Goal: Transaction & Acquisition: Subscribe to service/newsletter

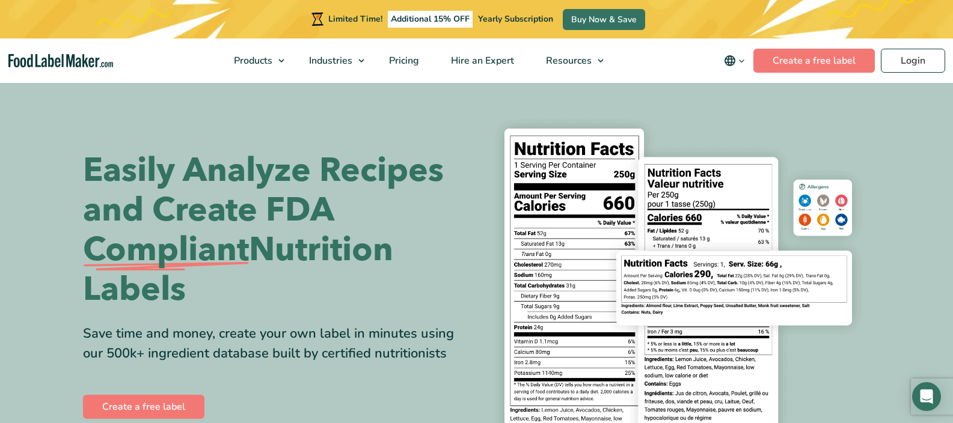
scroll to position [2, 0]
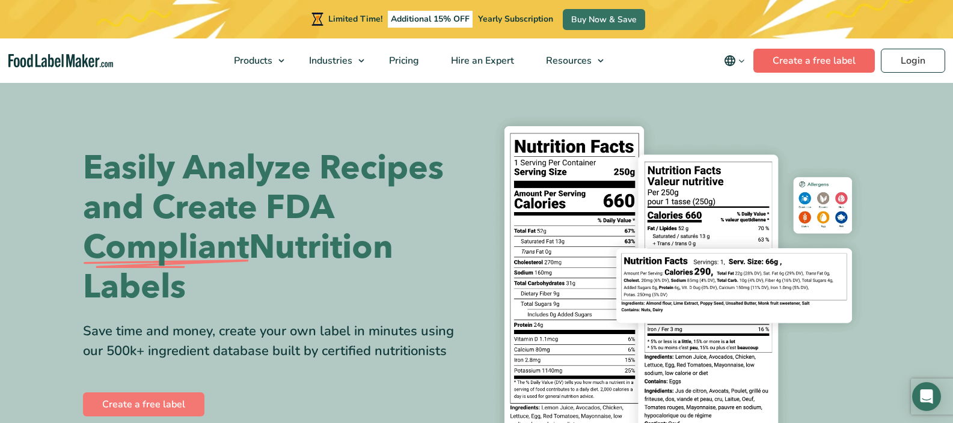
click at [857, 60] on link "Create a free label" at bounding box center [813, 61] width 121 height 24
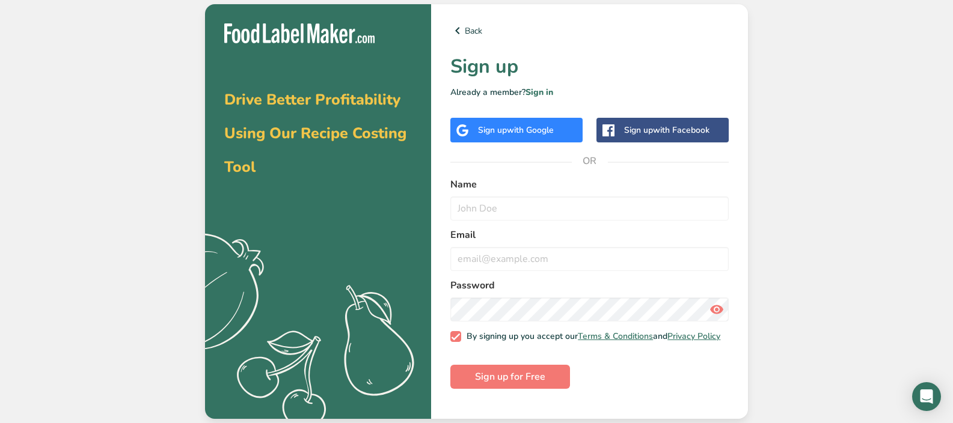
click at [508, 221] on form "Name Email Password By signing up you accept our Terms & Conditions and Privacy…" at bounding box center [589, 283] width 278 height 212
type input "s"
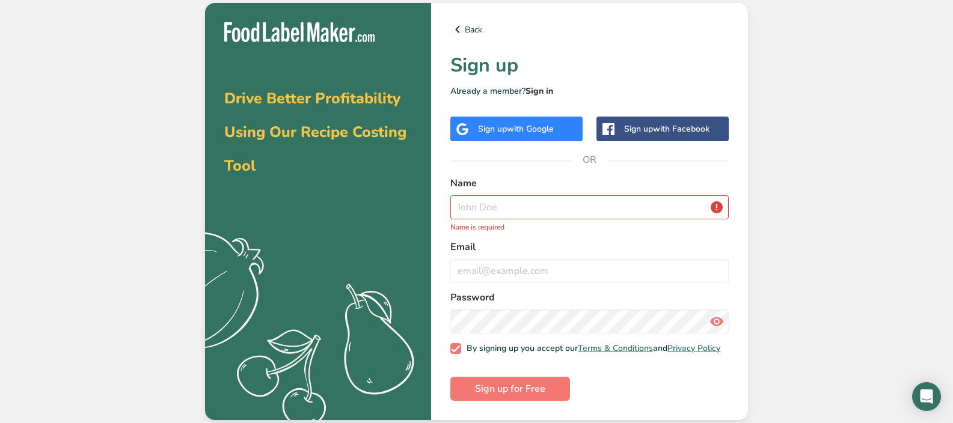
click at [542, 90] on link "Sign in" at bounding box center [539, 90] width 28 height 11
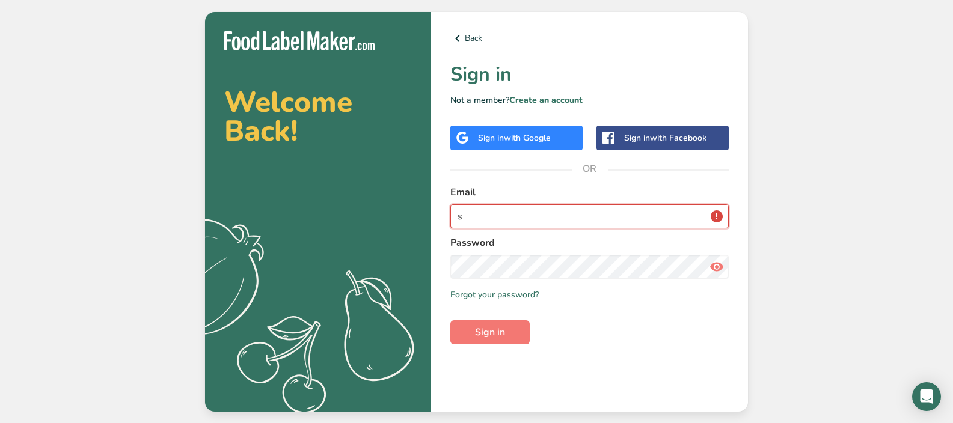
type input "sjsherman02@gmail.com"
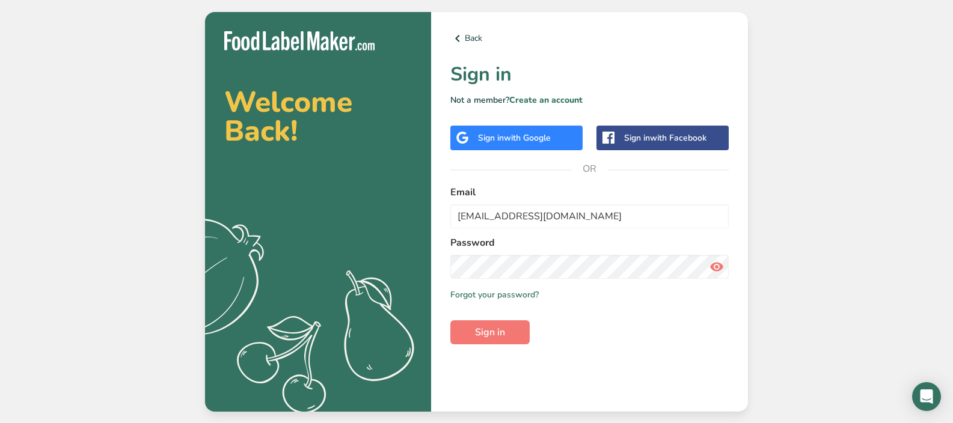
click at [480, 335] on span "Sign in" at bounding box center [490, 332] width 30 height 14
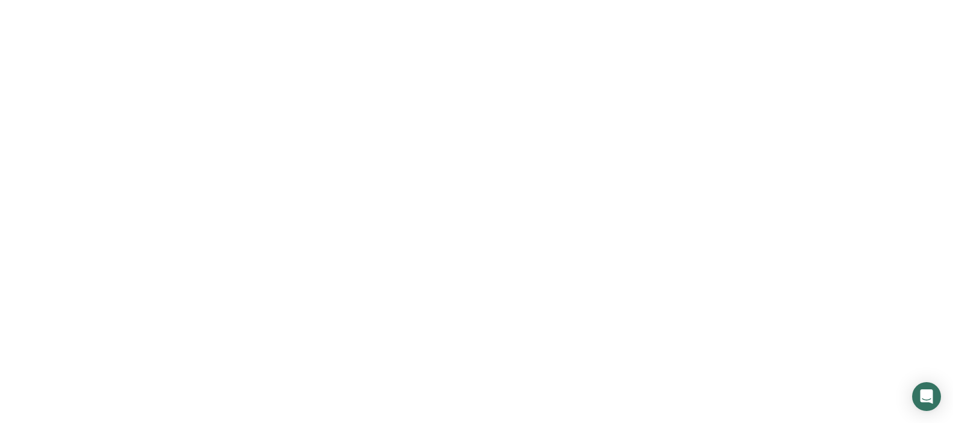
click at [608, 323] on form "Email sjsherman02@gmail.com Password Remember me Forgot your password? Sign in" at bounding box center [589, 264] width 278 height 159
click at [675, 245] on label "Password" at bounding box center [589, 243] width 278 height 14
click at [497, 326] on span "Sign in" at bounding box center [490, 332] width 30 height 14
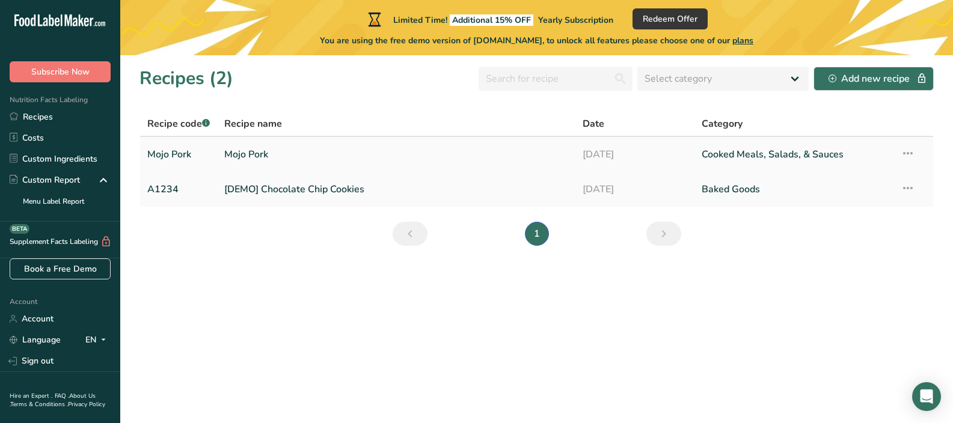
click at [449, 151] on link "Mojo Pork" at bounding box center [395, 154] width 343 height 25
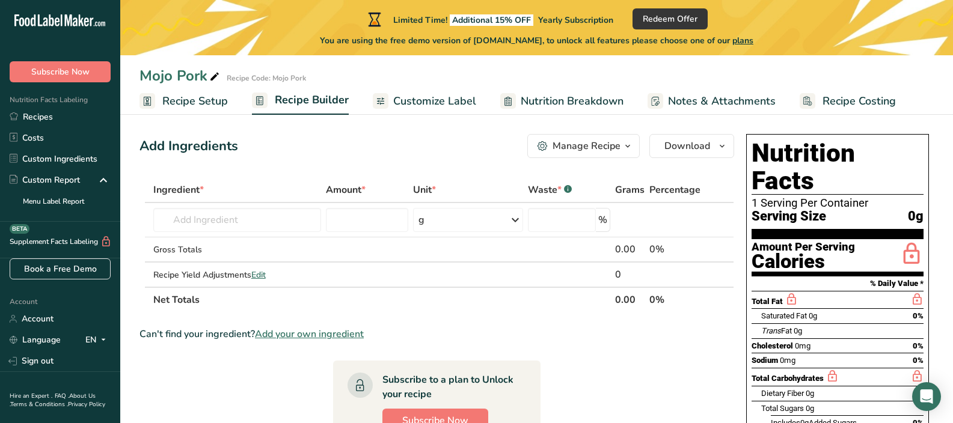
scroll to position [34, 0]
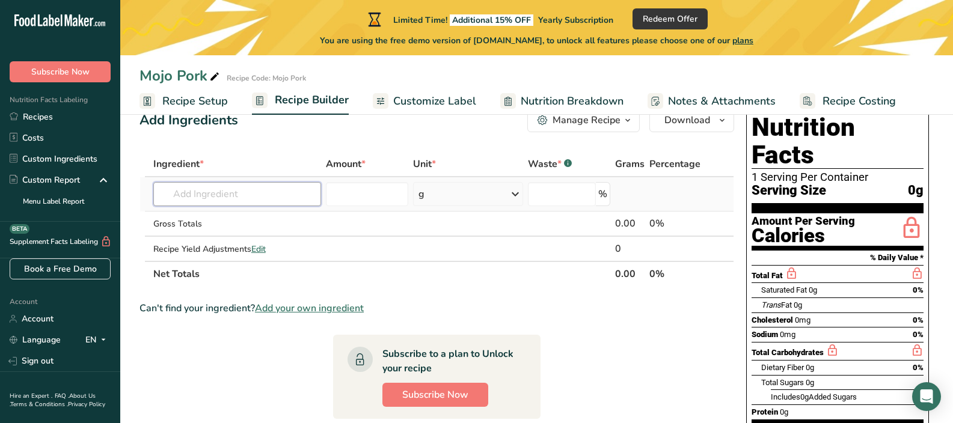
click at [267, 189] on input "text" at bounding box center [237, 194] width 168 height 24
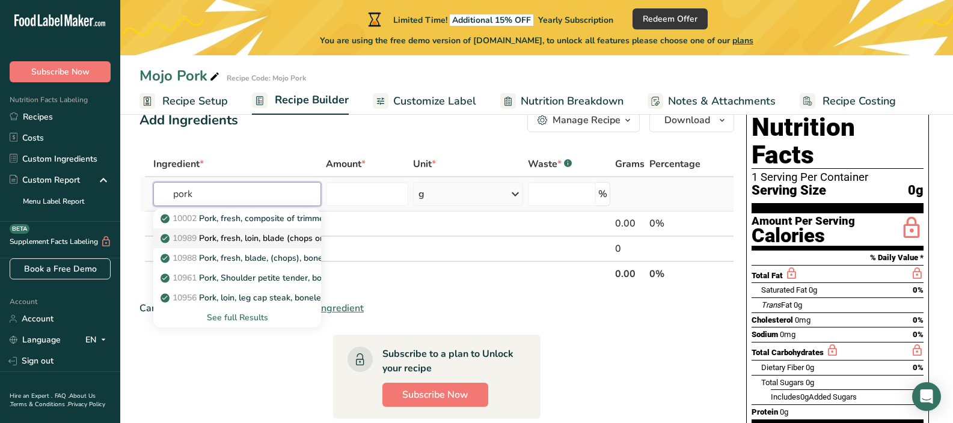
type input "pork"
click at [273, 235] on p "10989 Pork, fresh, loin, blade (chops or roasts), boneless, separable lean and …" at bounding box center [342, 238] width 358 height 13
type input "Pork, fresh, loin, blade (chops or roasts), boneless, separable lean and fat on…"
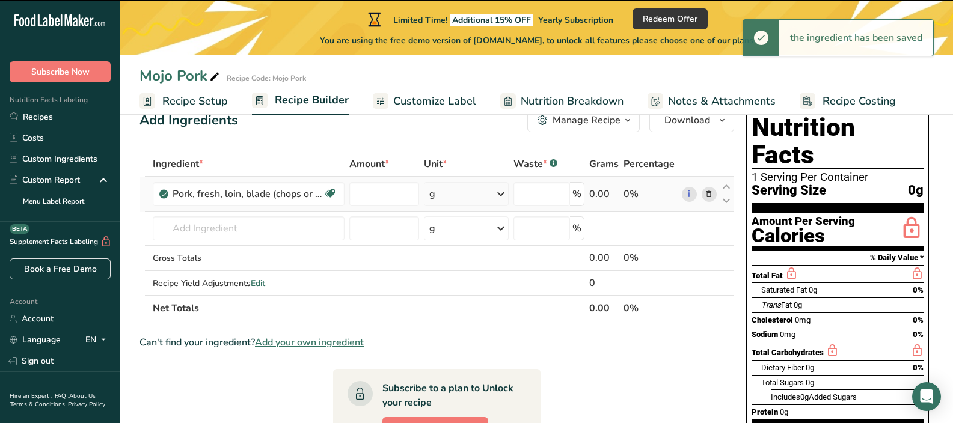
type input "0"
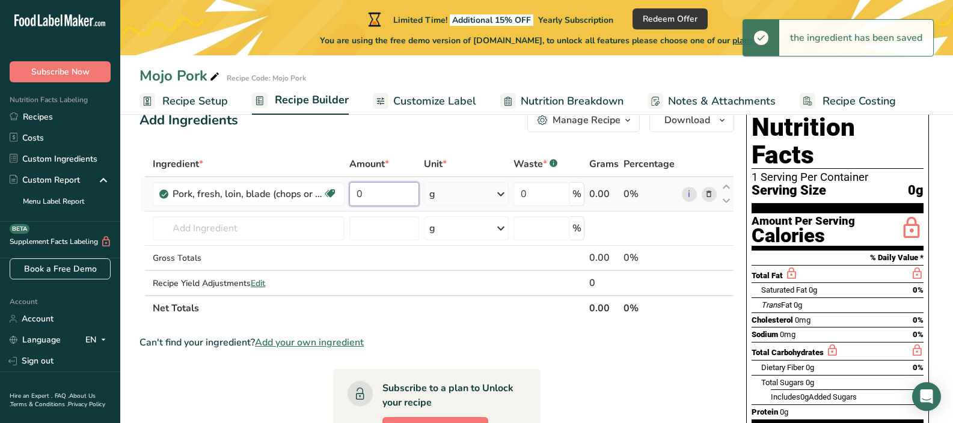
click at [407, 187] on input "0" at bounding box center [384, 194] width 70 height 24
drag, startPoint x: 401, startPoint y: 194, endPoint x: 314, endPoint y: 204, distance: 87.7
click at [314, 204] on tr "Pork, fresh, loin, blade (chops or roasts), boneless, separable lean and fat on…" at bounding box center [436, 194] width 593 height 34
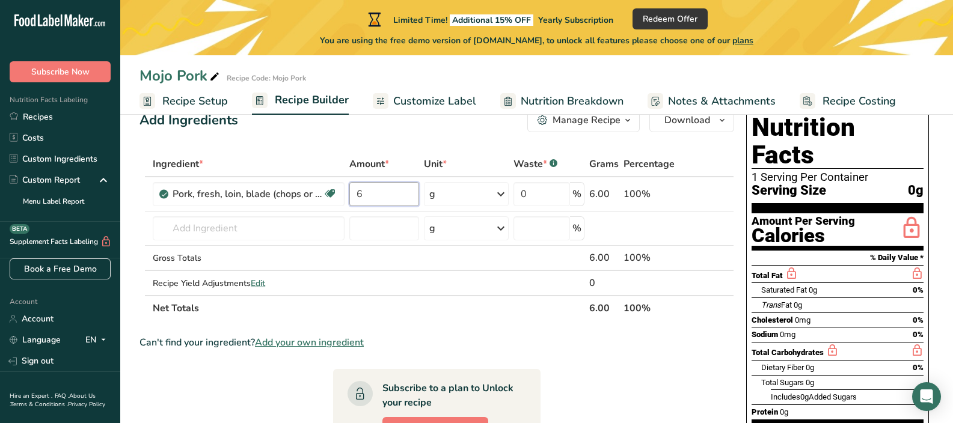
type input "6"
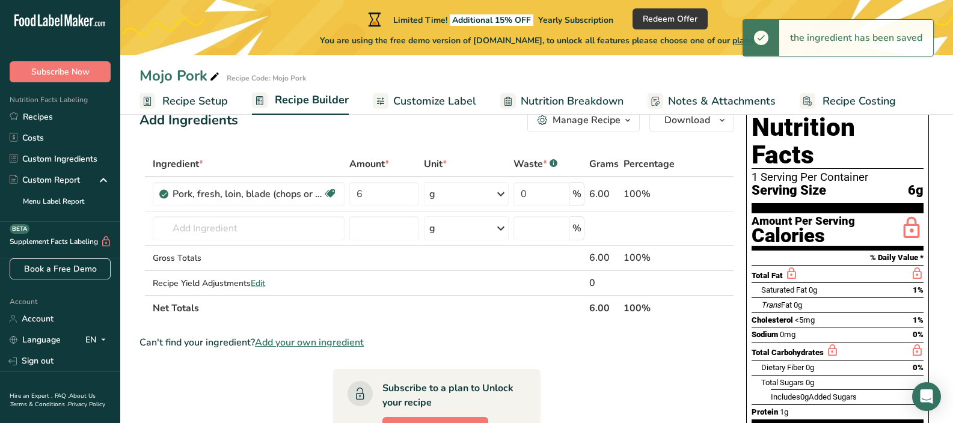
click at [469, 198] on div "g" at bounding box center [466, 194] width 85 height 24
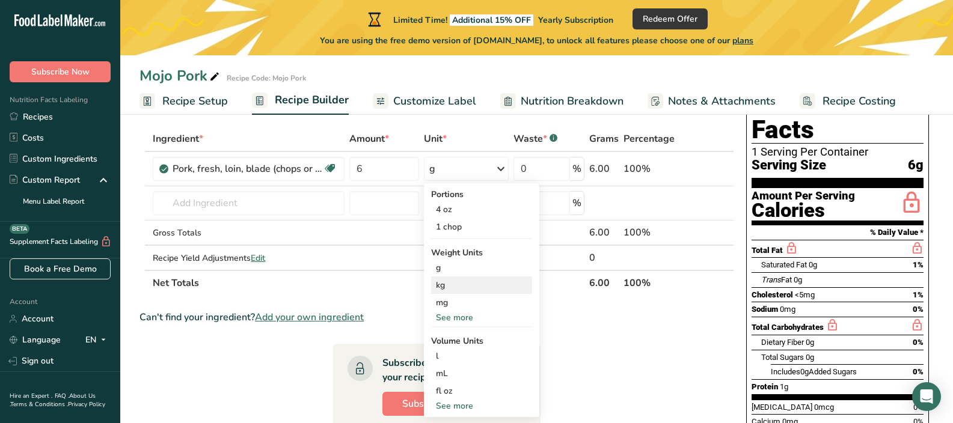
scroll to position [106, 0]
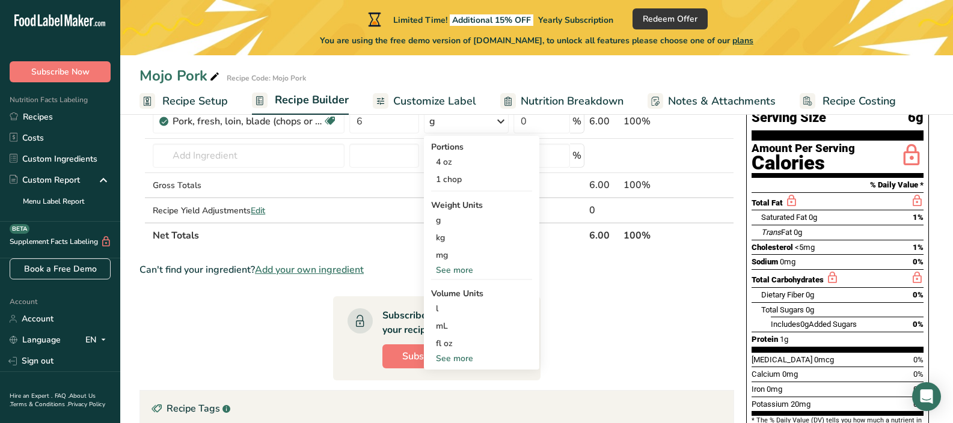
click at [456, 358] on div "See more" at bounding box center [481, 358] width 101 height 13
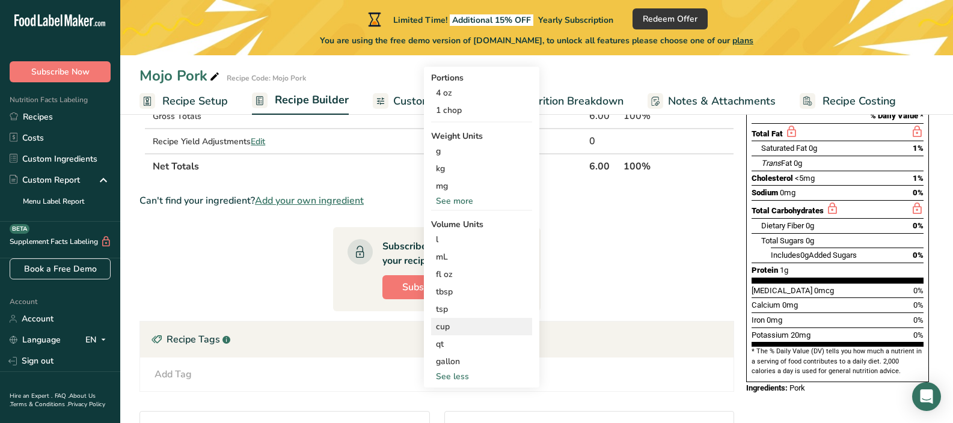
scroll to position [228, 0]
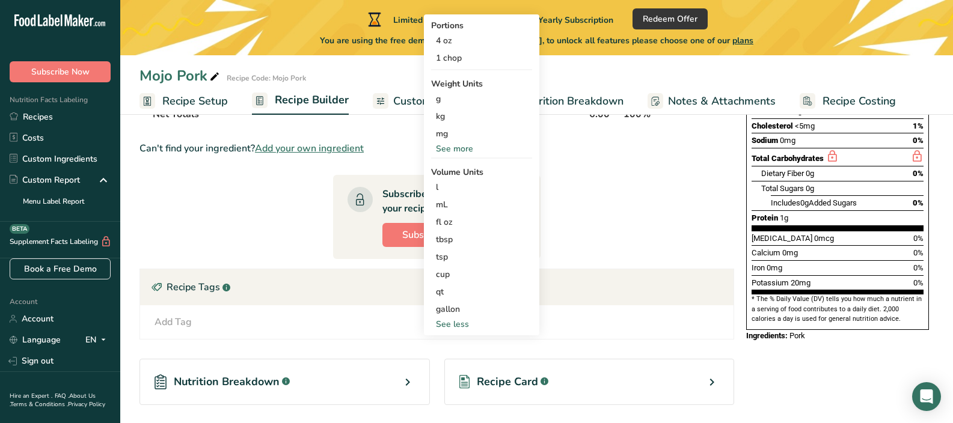
click at [492, 146] on div "See more" at bounding box center [481, 148] width 101 height 13
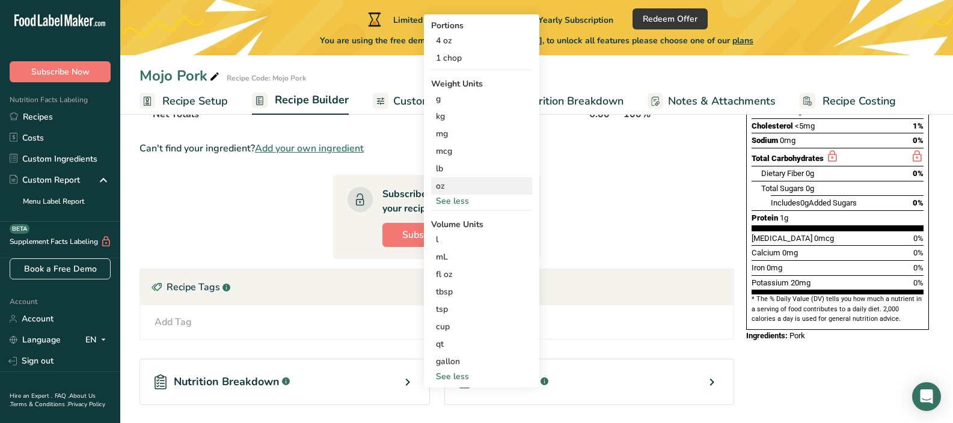
click at [481, 182] on div "oz" at bounding box center [481, 185] width 101 height 17
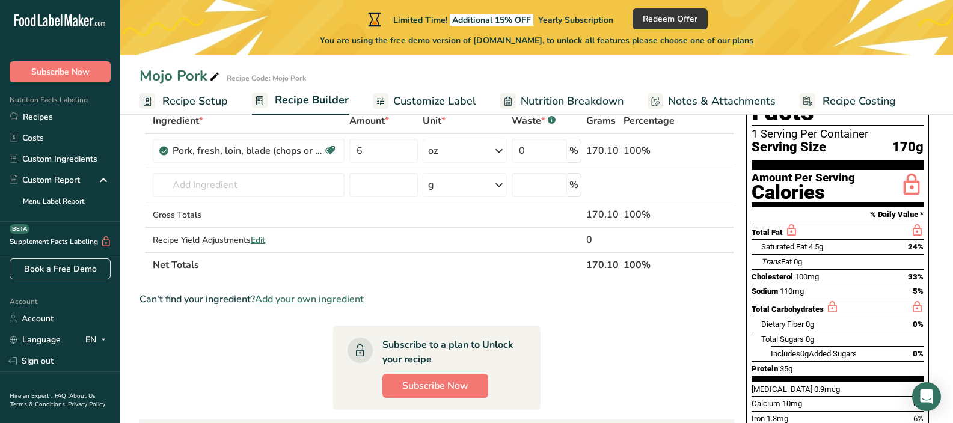
scroll to position [0, 0]
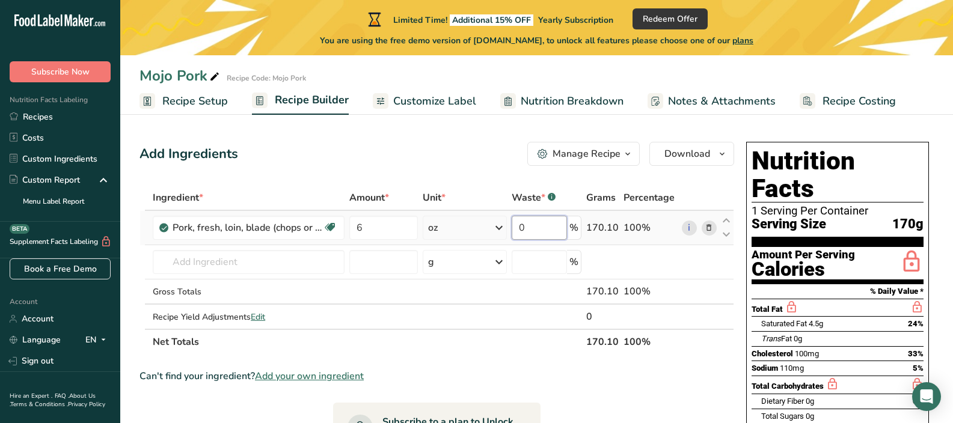
click at [555, 233] on input "0" at bounding box center [538, 228] width 55 height 24
type input "0.1"
click at [255, 267] on input "text" at bounding box center [249, 262] width 192 height 24
type input "u"
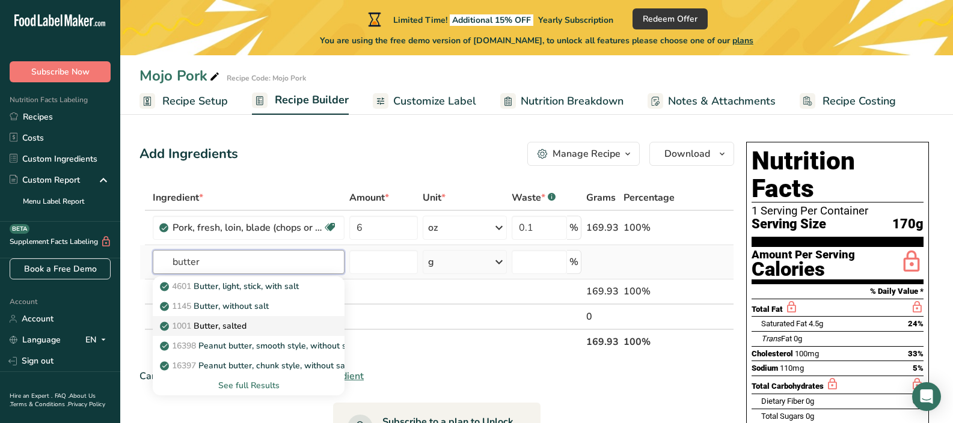
type input "butter"
click at [246, 325] on p "1001 Butter, salted" at bounding box center [204, 326] width 84 height 13
type input "Butter, salted"
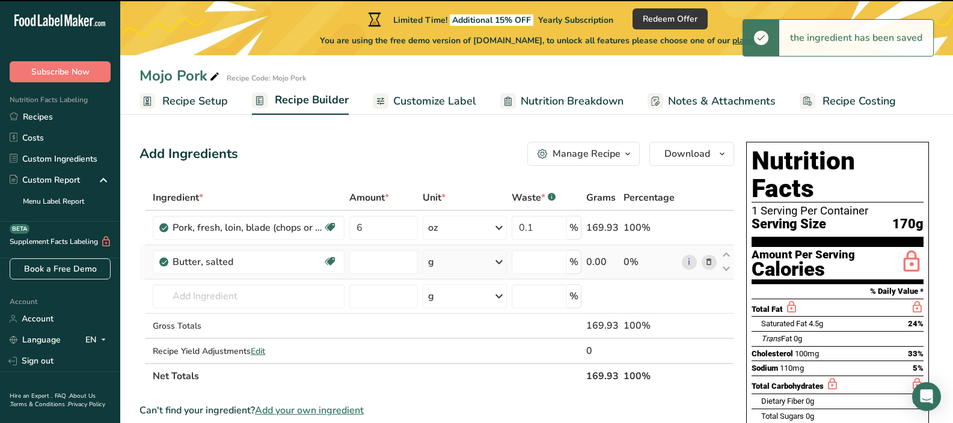
type input "0"
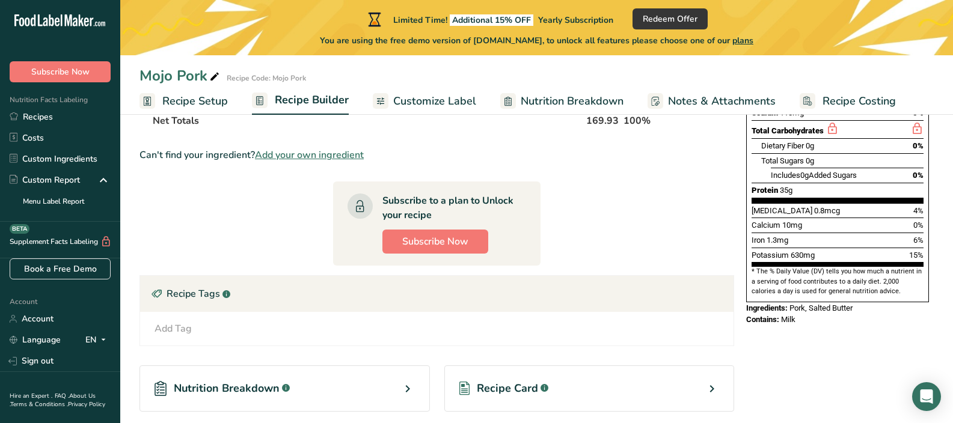
scroll to position [381, 0]
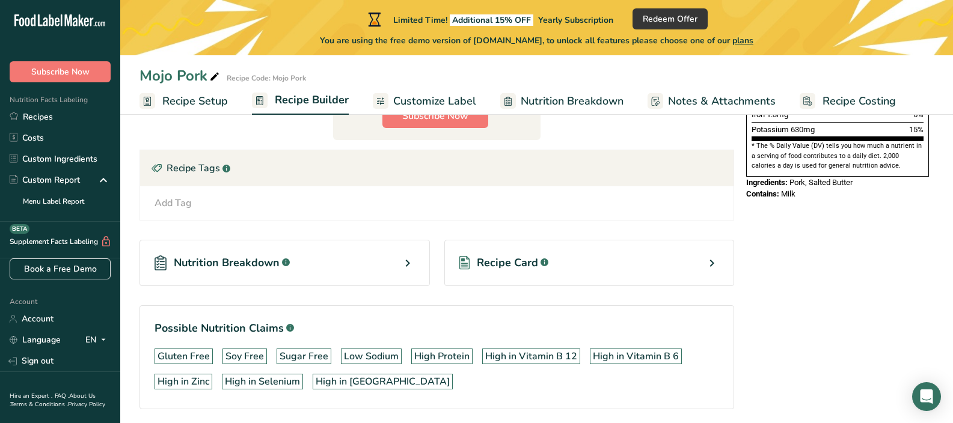
click at [397, 255] on div "Nutrition Breakdown .a-a{fill:#347362;}.b-a{fill:#fff;}" at bounding box center [284, 263] width 290 height 46
select select "Calories"
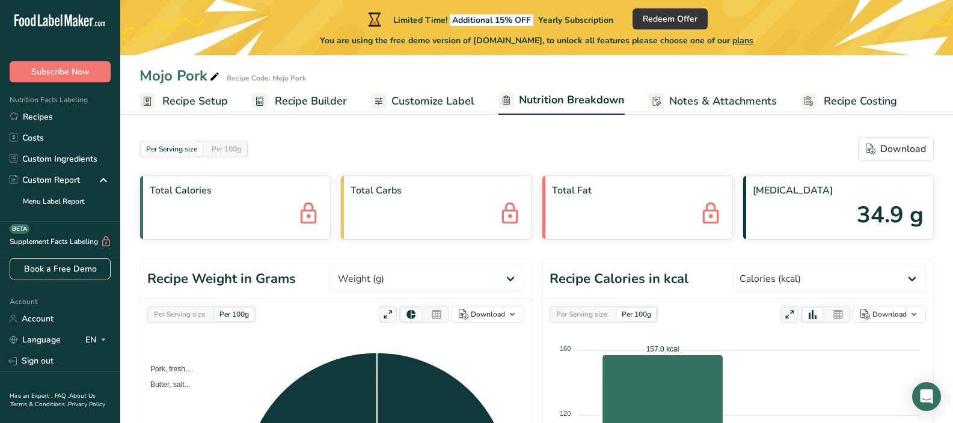
click at [462, 105] on span "Customize Label" at bounding box center [432, 101] width 83 height 16
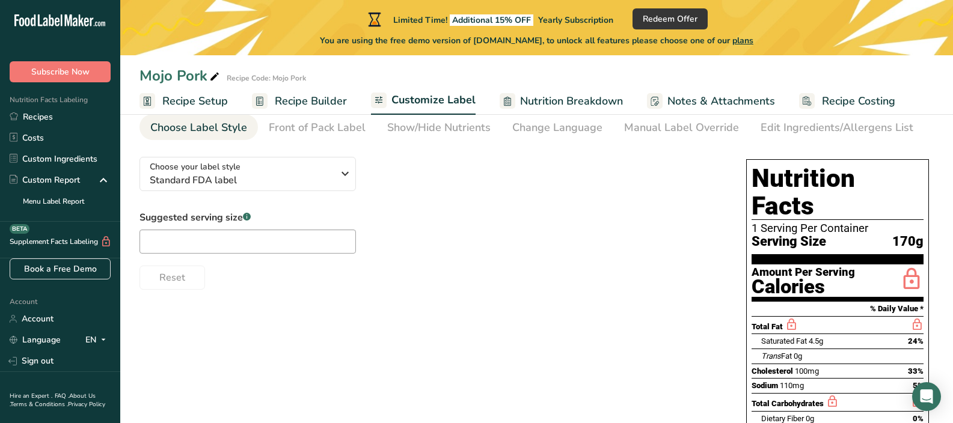
scroll to position [54, 0]
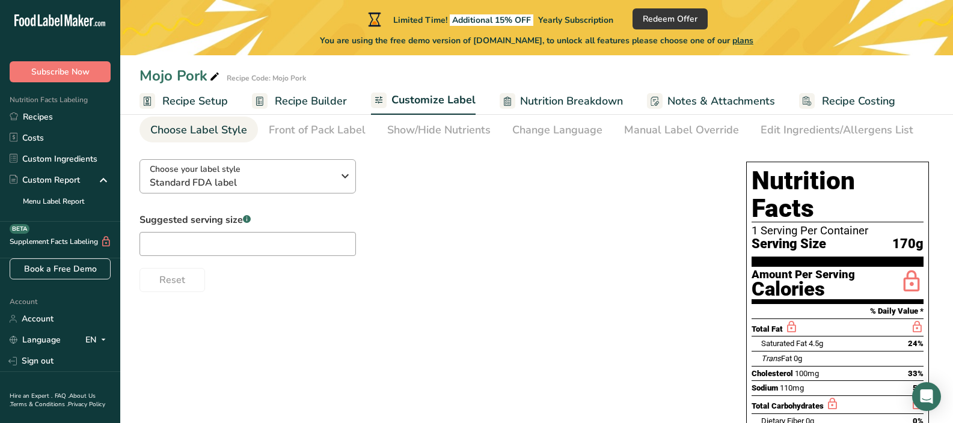
click at [338, 175] on icon "button" at bounding box center [345, 176] width 14 height 22
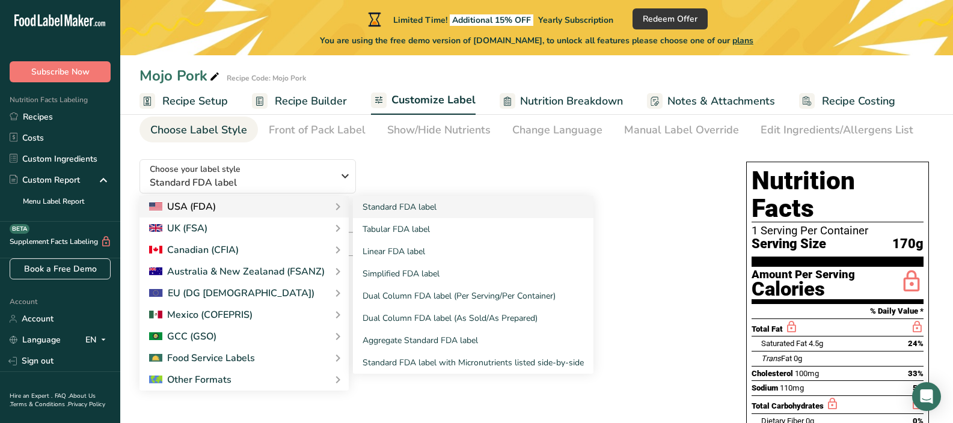
click at [310, 209] on div "USA (FDA)" at bounding box center [244, 207] width 190 height 14
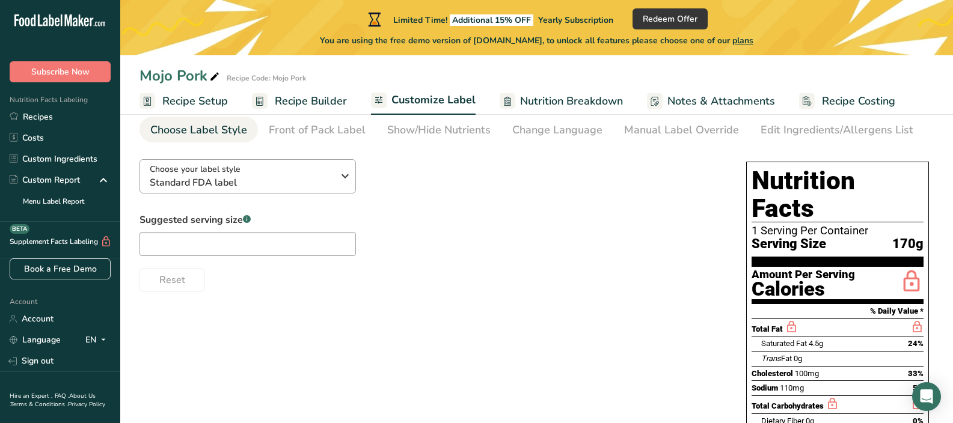
click at [338, 182] on icon "button" at bounding box center [345, 176] width 14 height 22
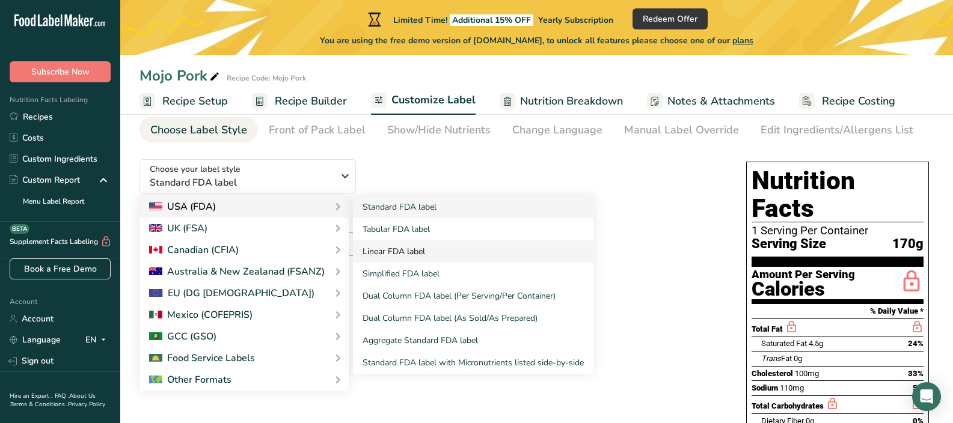
click at [499, 252] on link "Linear FDA label" at bounding box center [473, 251] width 240 height 22
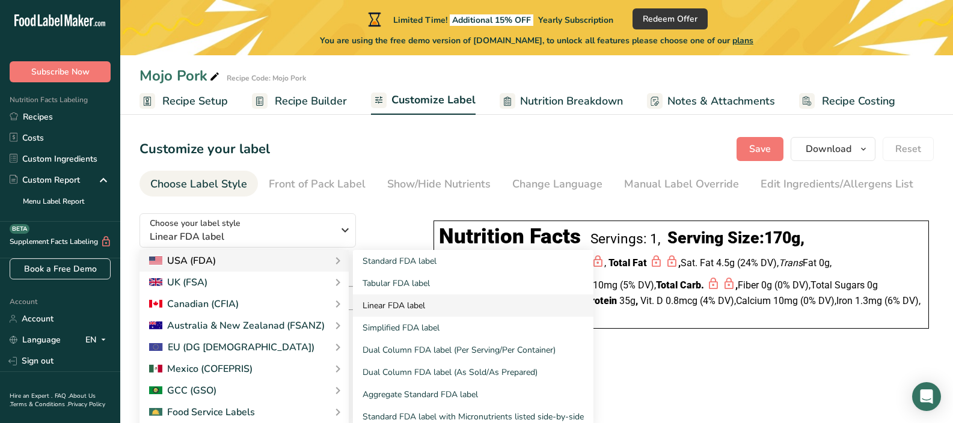
scroll to position [0, 0]
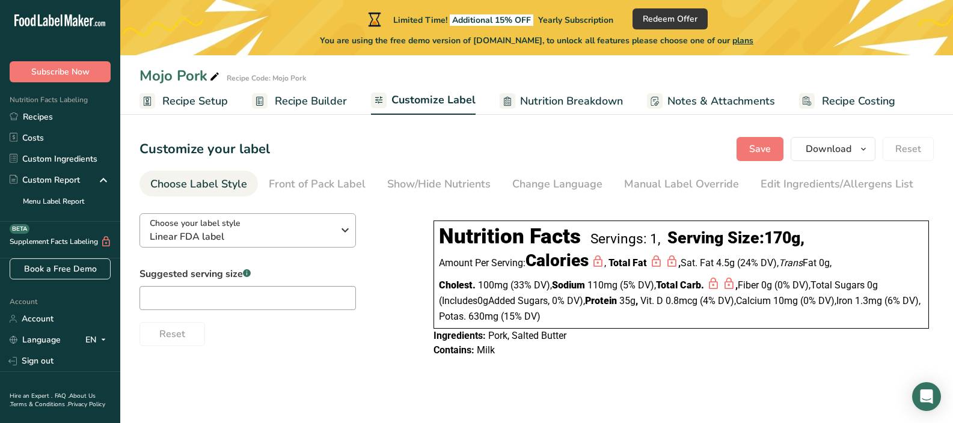
click at [344, 236] on icon "button" at bounding box center [345, 230] width 14 height 22
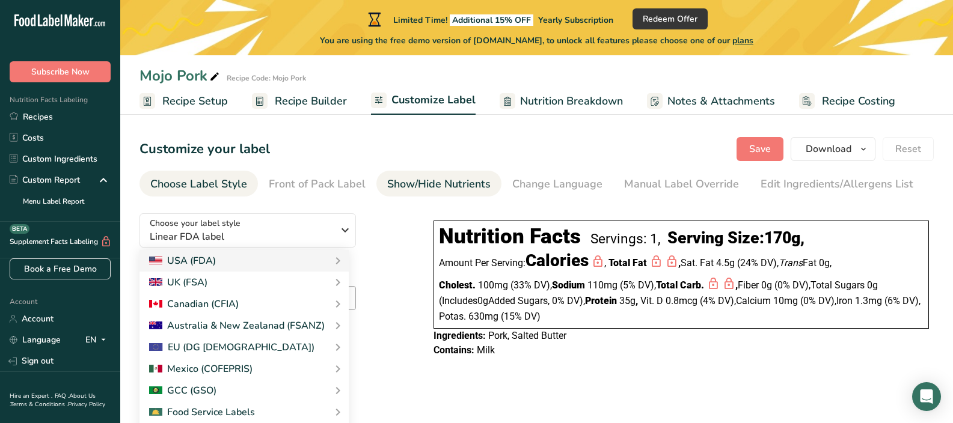
click at [426, 188] on div "Show/Hide Nutrients" at bounding box center [438, 184] width 103 height 16
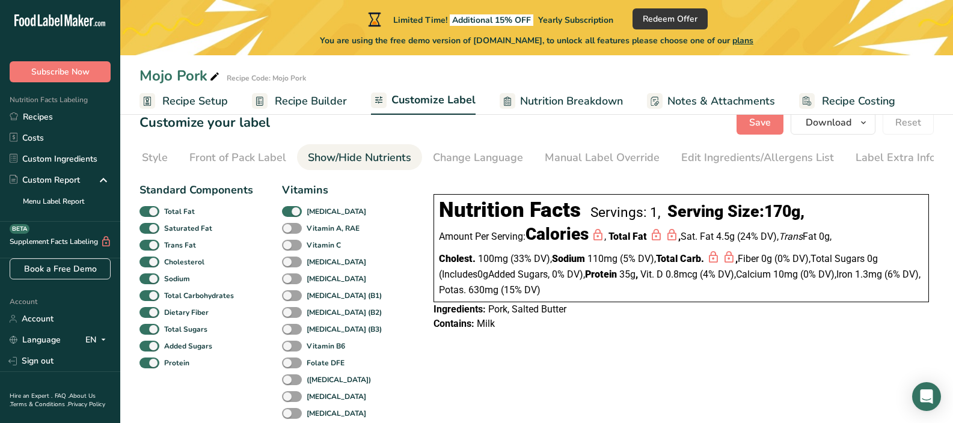
scroll to position [29, 0]
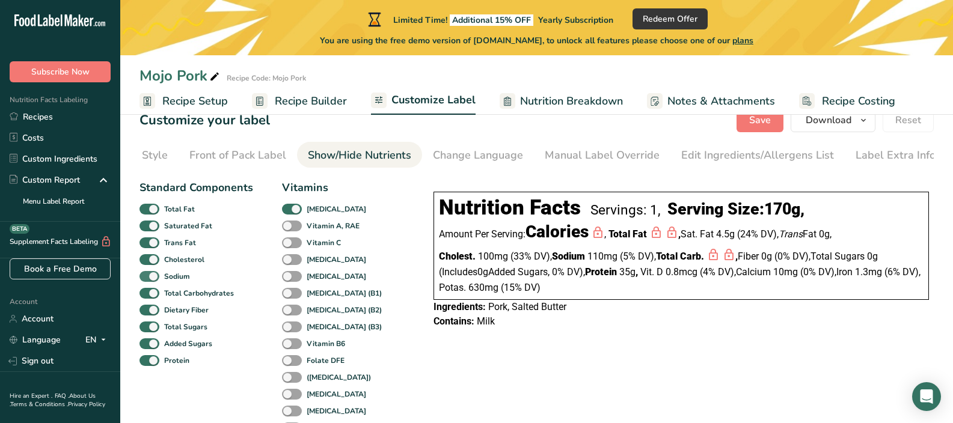
click at [156, 281] on span at bounding box center [149, 276] width 20 height 11
click at [147, 280] on input "Sodium" at bounding box center [143, 276] width 8 height 8
checkbox input "false"
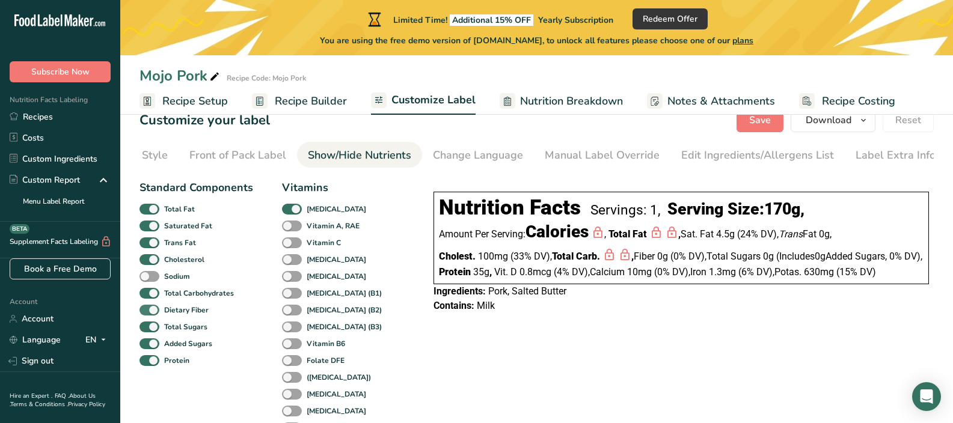
click at [158, 314] on span at bounding box center [149, 310] width 20 height 11
click at [147, 314] on input "Dietary Fiber" at bounding box center [143, 310] width 8 height 8
checkbox input "false"
click at [155, 232] on span at bounding box center [149, 226] width 20 height 11
click at [147, 230] on input "Saturated Fat" at bounding box center [143, 226] width 8 height 8
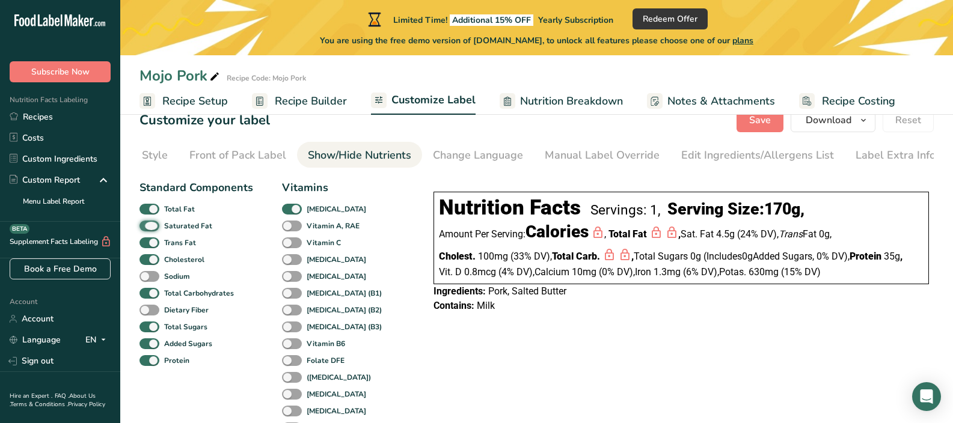
checkbox input "false"
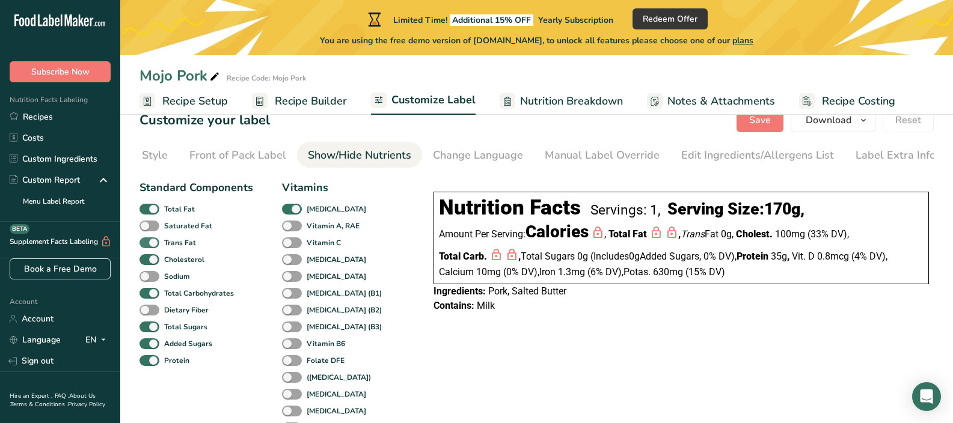
click at [154, 243] on span at bounding box center [149, 242] width 20 height 11
click at [147, 243] on input "Trans Fat" at bounding box center [143, 243] width 8 height 8
checkbox input "false"
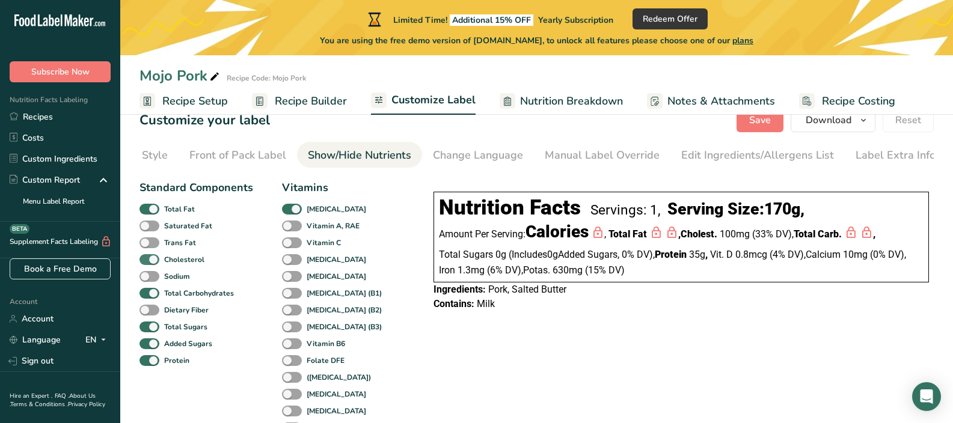
click at [153, 260] on span at bounding box center [149, 259] width 20 height 11
click at [147, 260] on input "Cholesterol" at bounding box center [143, 259] width 8 height 8
checkbox input "false"
click at [146, 326] on span at bounding box center [149, 327] width 20 height 11
click at [146, 326] on input "Total Sugars" at bounding box center [143, 327] width 8 height 8
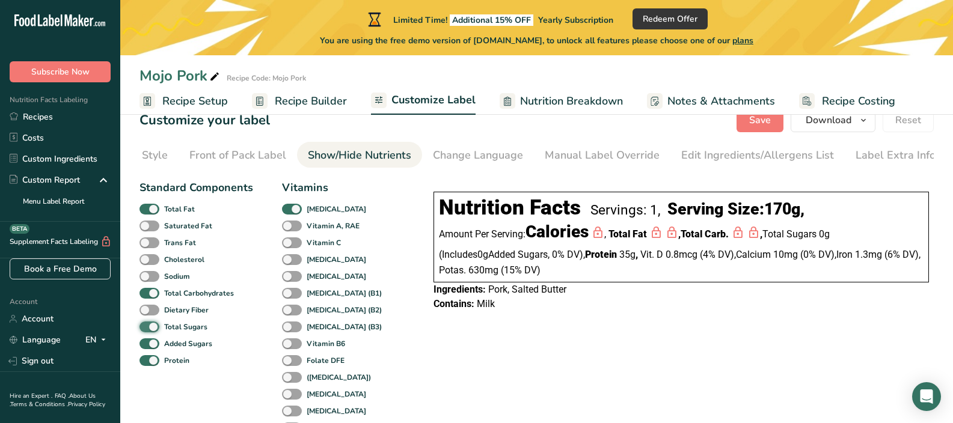
checkbox input "false"
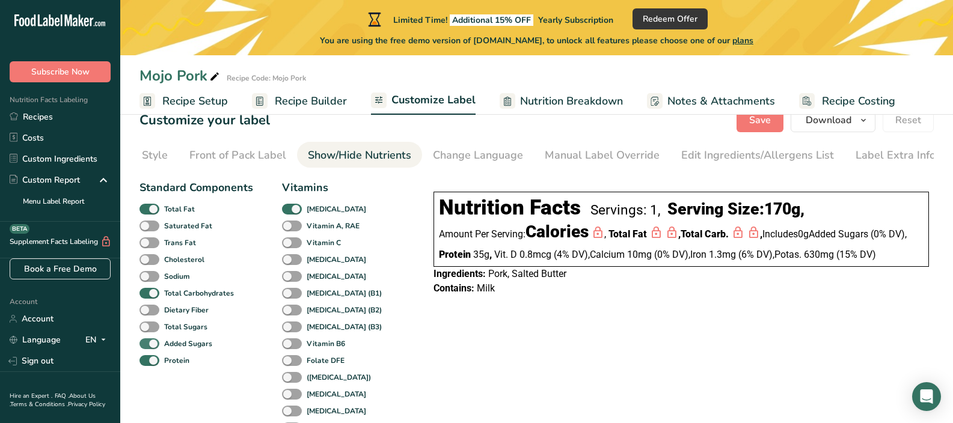
click at [154, 346] on span at bounding box center [149, 343] width 20 height 11
click at [147, 346] on input "Added Sugars" at bounding box center [143, 344] width 8 height 8
checkbox input "false"
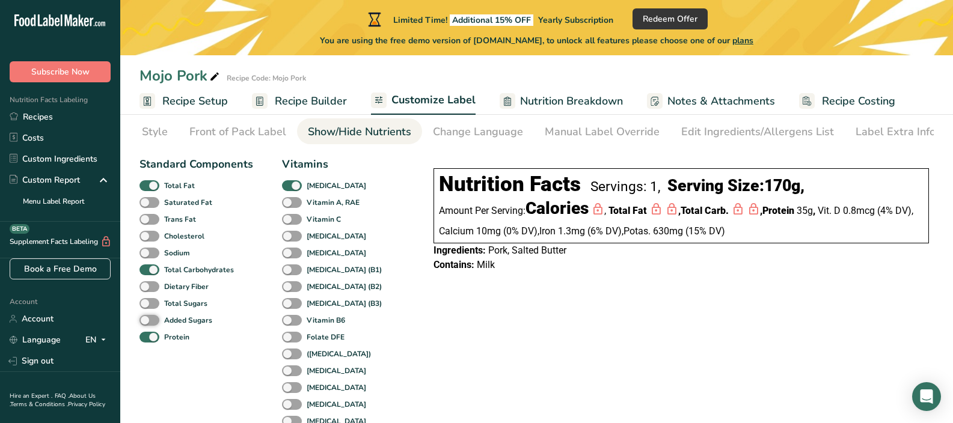
scroll to position [98, 0]
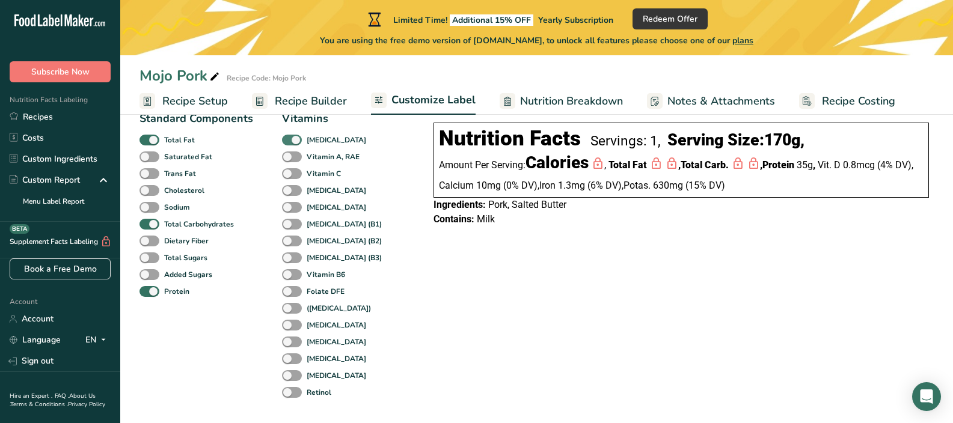
click at [296, 145] on span at bounding box center [292, 140] width 20 height 11
click at [290, 144] on input "Vitamin D" at bounding box center [286, 140] width 8 height 8
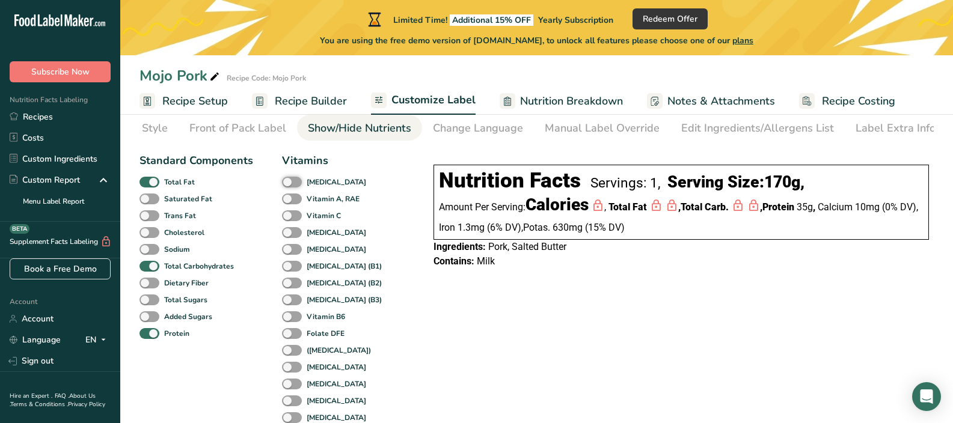
scroll to position [0, 0]
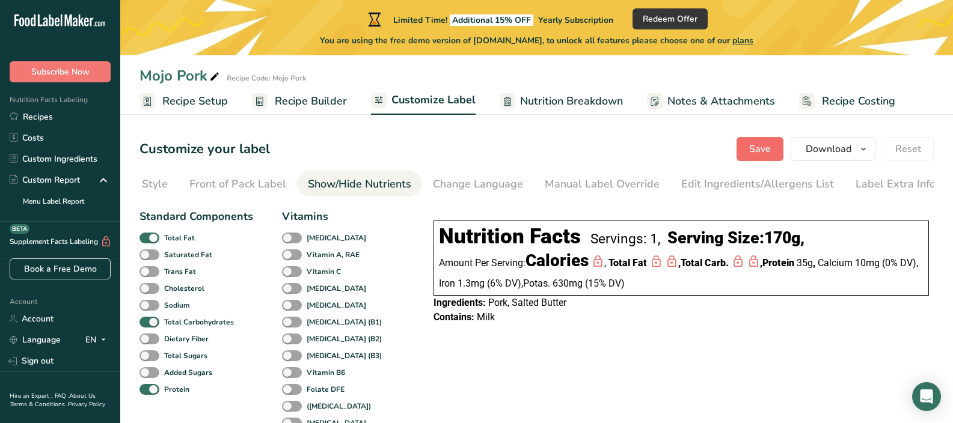
click at [740, 153] on button "Save" at bounding box center [759, 149] width 47 height 24
click at [165, 187] on div "Choose Label Style" at bounding box center [119, 184] width 97 height 16
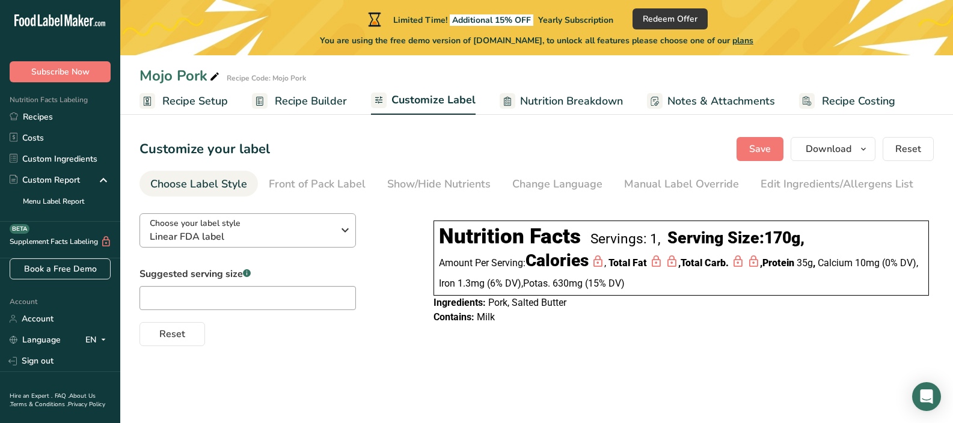
click at [255, 241] on span "Linear FDA label" at bounding box center [241, 237] width 183 height 14
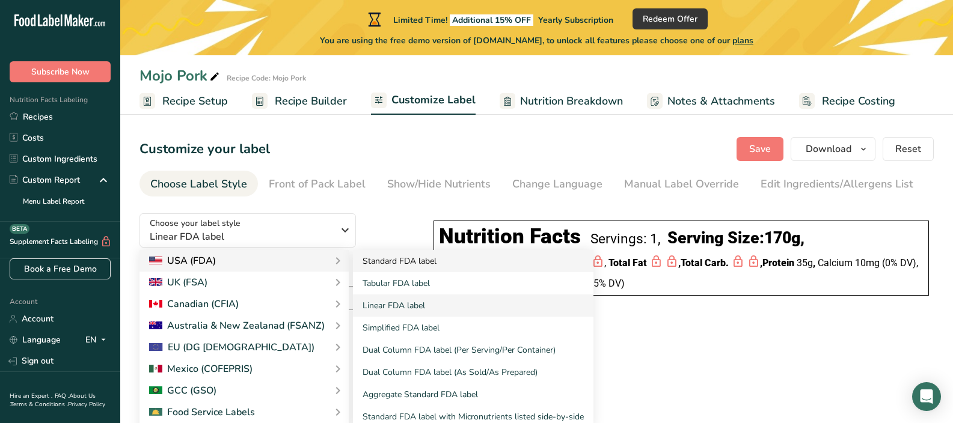
click at [417, 258] on link "Standard FDA label" at bounding box center [473, 261] width 240 height 22
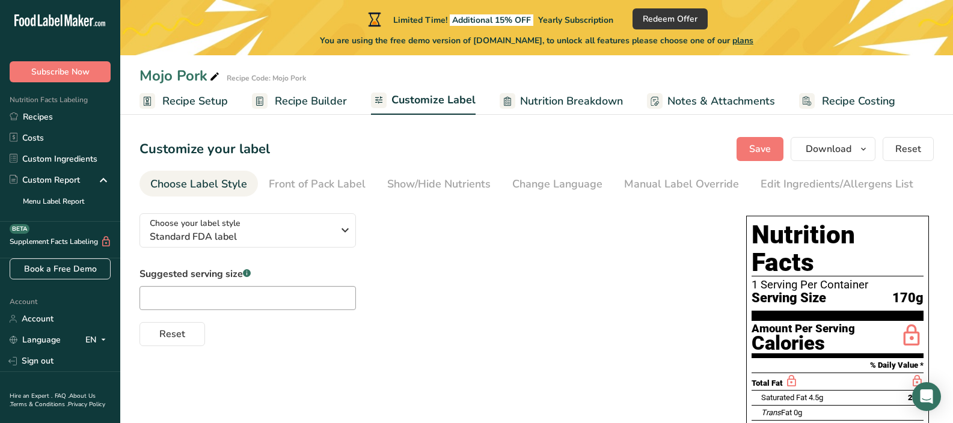
click at [416, 105] on span "Customize Label" at bounding box center [433, 100] width 84 height 16
click at [420, 179] on div "Show/Hide Nutrients" at bounding box center [438, 184] width 103 height 16
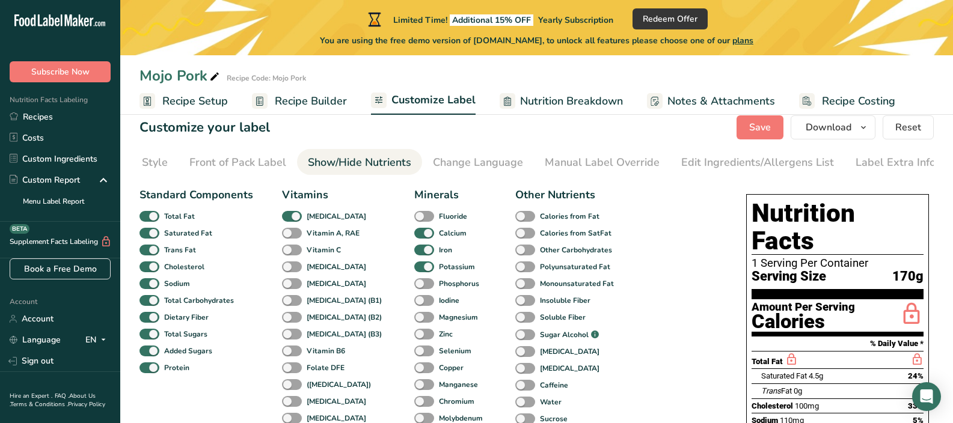
scroll to position [27, 0]
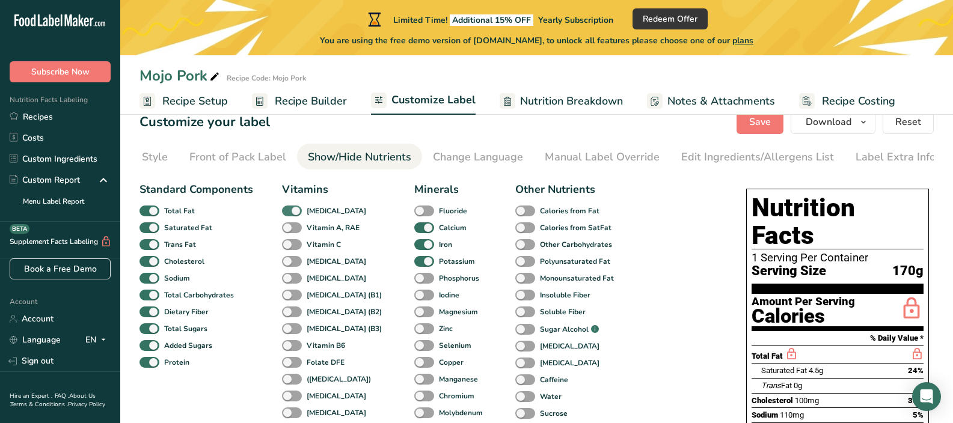
click at [290, 216] on span at bounding box center [292, 211] width 20 height 11
click at [290, 215] on input "Vitamin D" at bounding box center [286, 211] width 8 height 8
checkbox input "false"
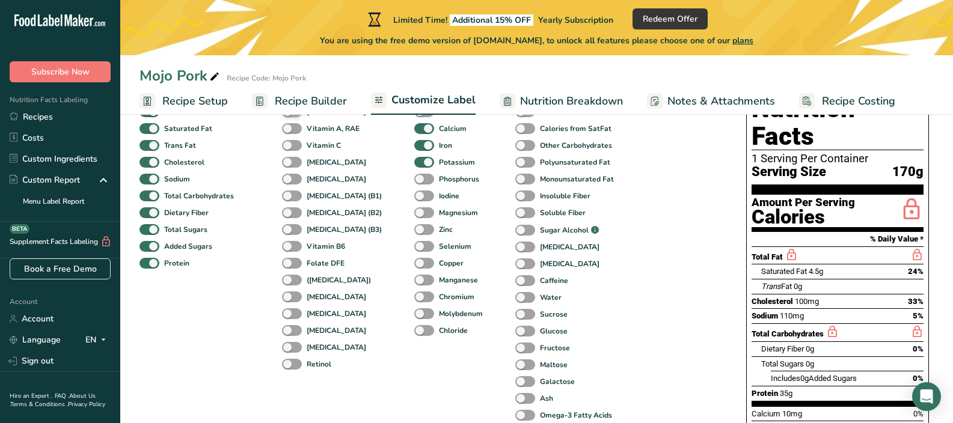
scroll to position [52, 0]
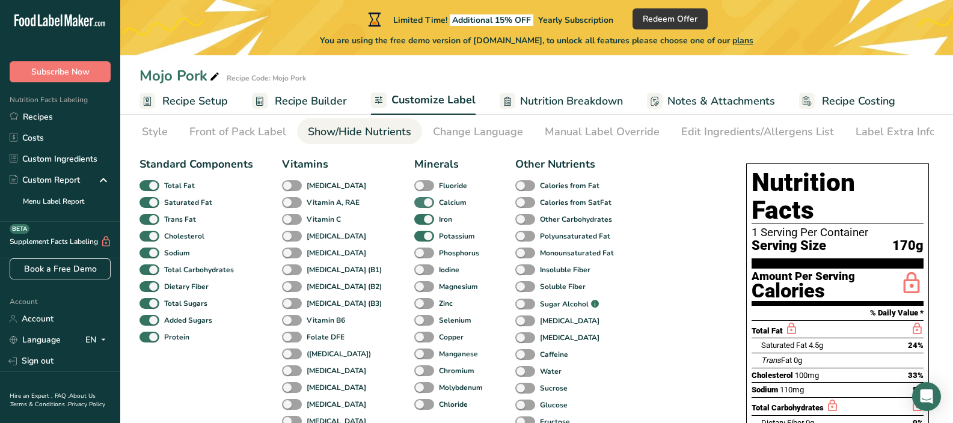
click at [414, 203] on span at bounding box center [424, 202] width 20 height 11
click at [414, 203] on input "Calcium" at bounding box center [418, 202] width 8 height 8
checkbox input "false"
click at [414, 219] on span at bounding box center [424, 219] width 20 height 11
click at [414, 219] on input "Iron" at bounding box center [418, 219] width 8 height 8
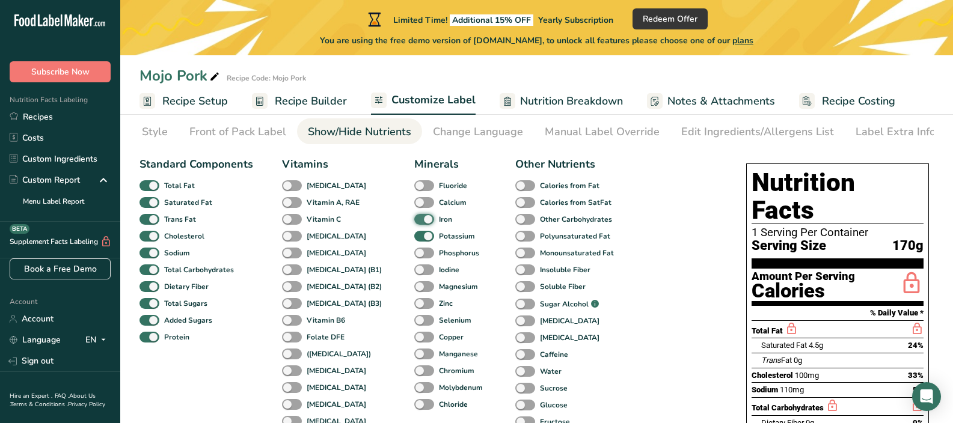
checkbox input "false"
click at [414, 242] on span at bounding box center [424, 236] width 20 height 11
click at [414, 240] on input "Potassium" at bounding box center [418, 236] width 8 height 8
checkbox input "false"
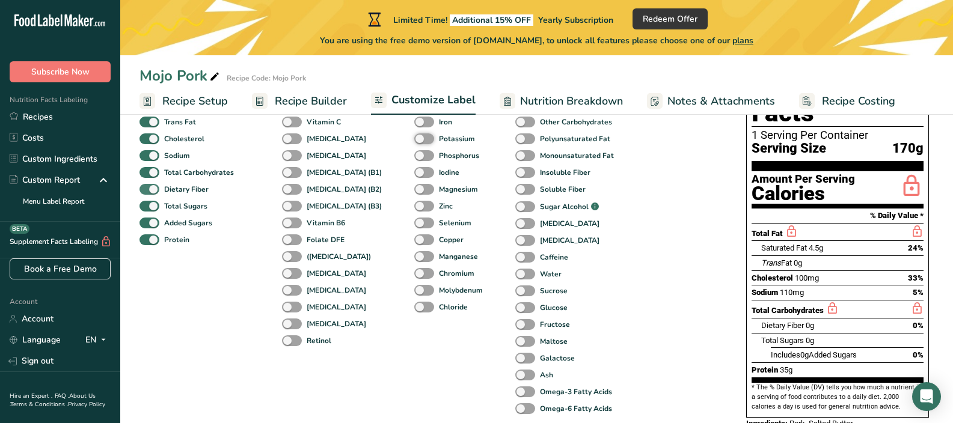
scroll to position [91, 0]
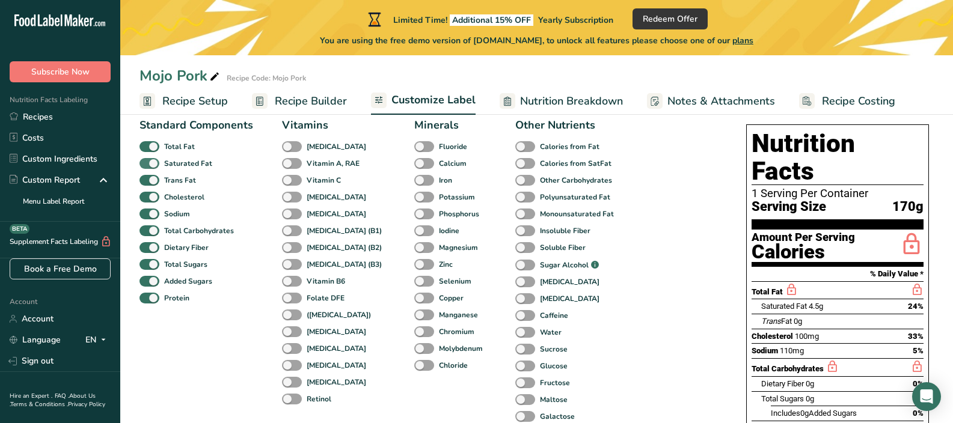
click at [154, 169] on span at bounding box center [149, 163] width 20 height 11
click at [147, 167] on input "Saturated Fat" at bounding box center [143, 163] width 8 height 8
checkbox input "false"
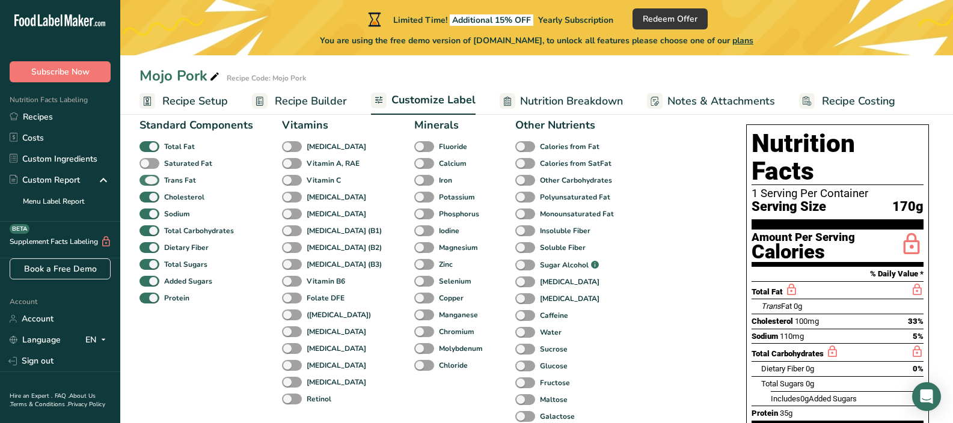
click at [153, 180] on span at bounding box center [149, 180] width 20 height 11
click at [147, 180] on input "Trans Fat" at bounding box center [143, 180] width 8 height 8
checkbox input "false"
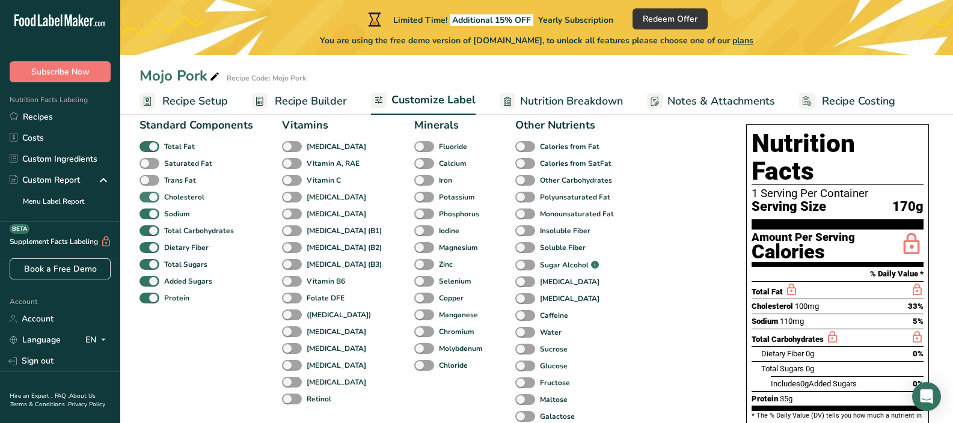
click at [152, 198] on span at bounding box center [149, 197] width 20 height 11
click at [147, 198] on input "Cholesterol" at bounding box center [143, 197] width 8 height 8
checkbox input "false"
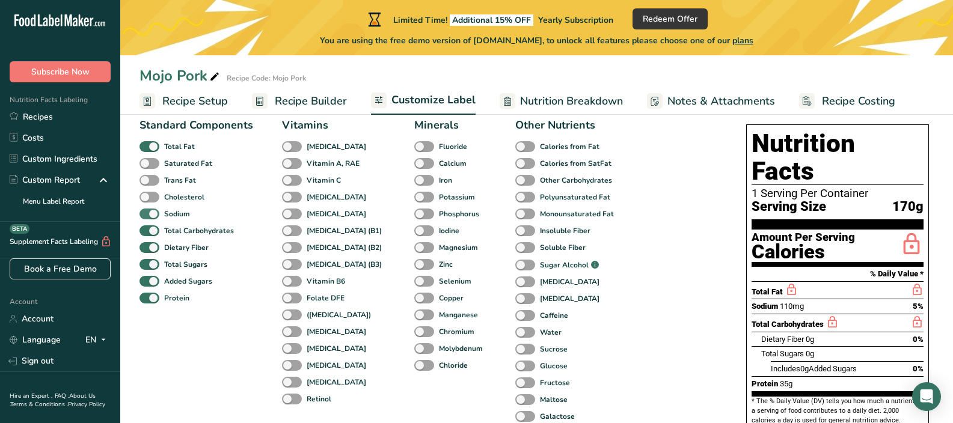
click at [156, 213] on span at bounding box center [149, 214] width 20 height 11
click at [147, 213] on input "Sodium" at bounding box center [143, 214] width 8 height 8
checkbox input "false"
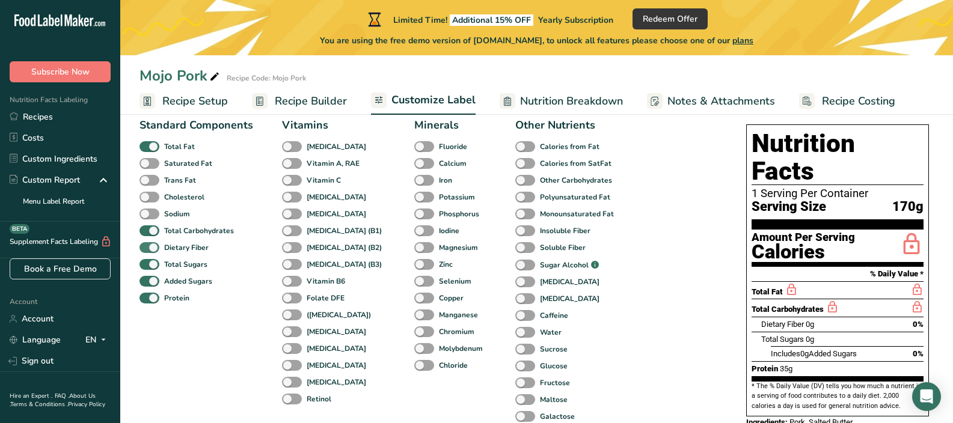
click at [149, 249] on span at bounding box center [149, 247] width 20 height 11
click at [147, 249] on input "Dietary Fiber" at bounding box center [143, 247] width 8 height 8
checkbox input "false"
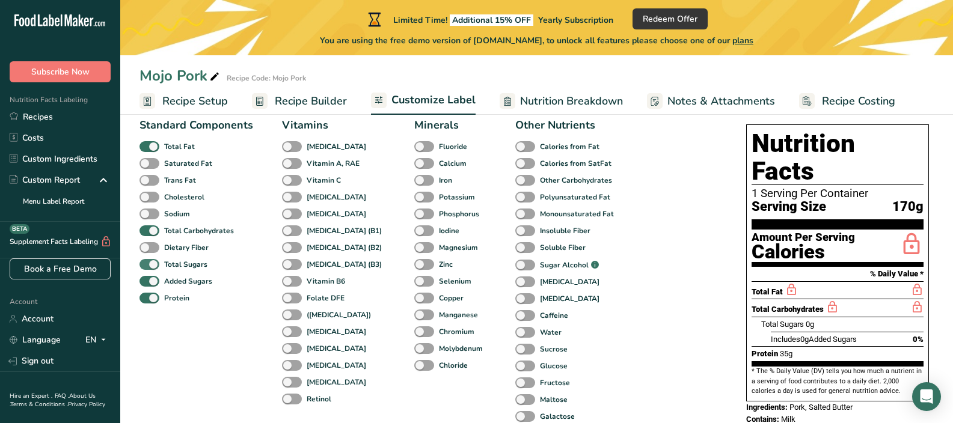
click at [150, 267] on span at bounding box center [149, 264] width 20 height 11
click at [147, 267] on input "Total Sugars" at bounding box center [143, 264] width 8 height 8
checkbox input "false"
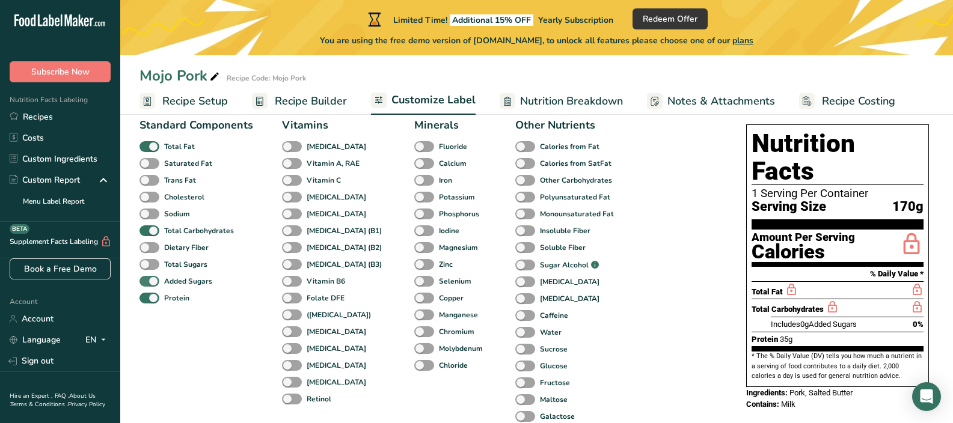
click at [154, 282] on span at bounding box center [149, 281] width 20 height 11
click at [147, 282] on input "Added Sugars" at bounding box center [143, 281] width 8 height 8
checkbox input "false"
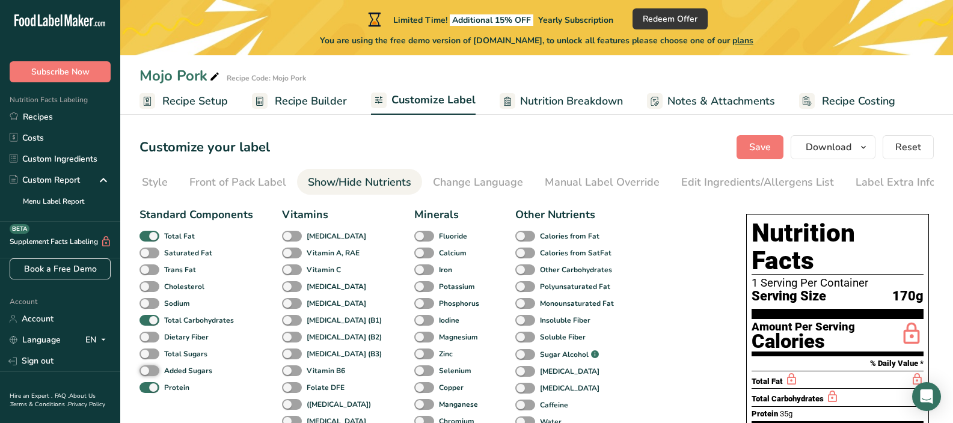
scroll to position [0, 0]
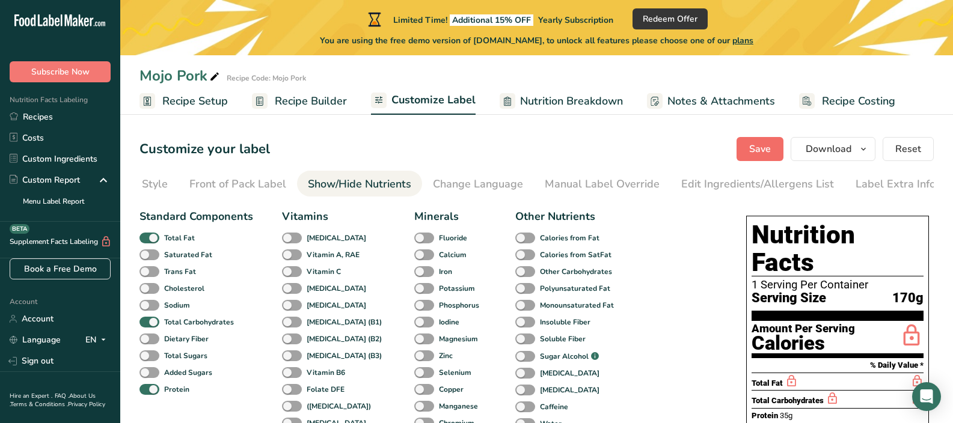
click at [769, 151] on span "Save" at bounding box center [760, 149] width 22 height 14
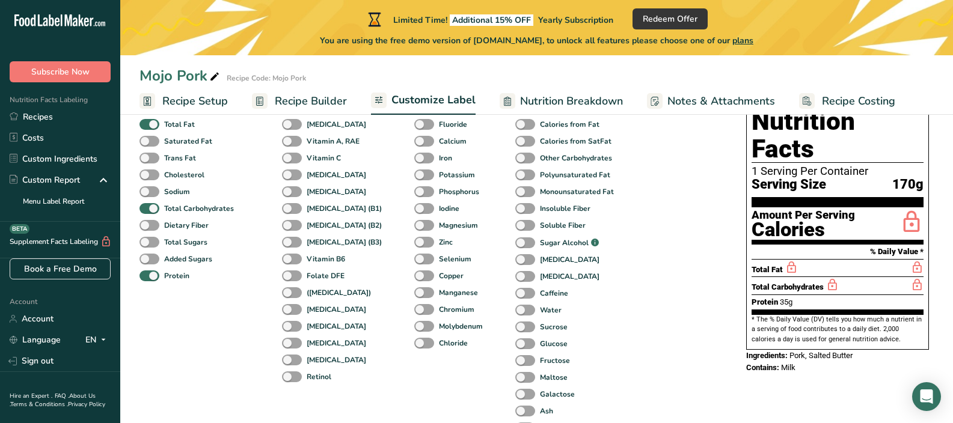
scroll to position [111, 0]
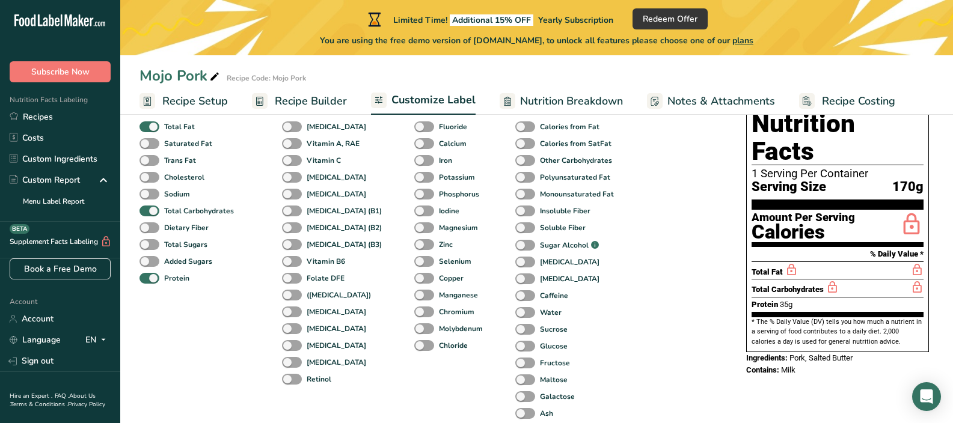
click at [613, 102] on span "Nutrition Breakdown" at bounding box center [571, 101] width 103 height 16
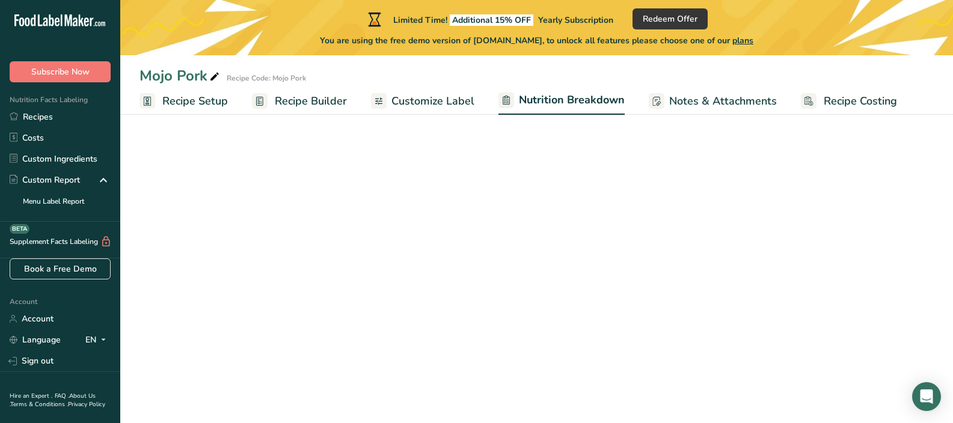
select select "Calories"
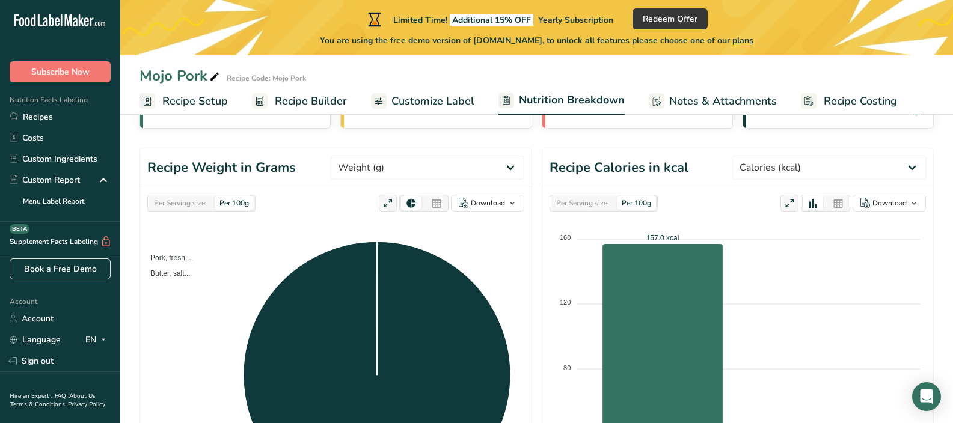
click at [414, 90] on link "Customize Label" at bounding box center [422, 101] width 103 height 27
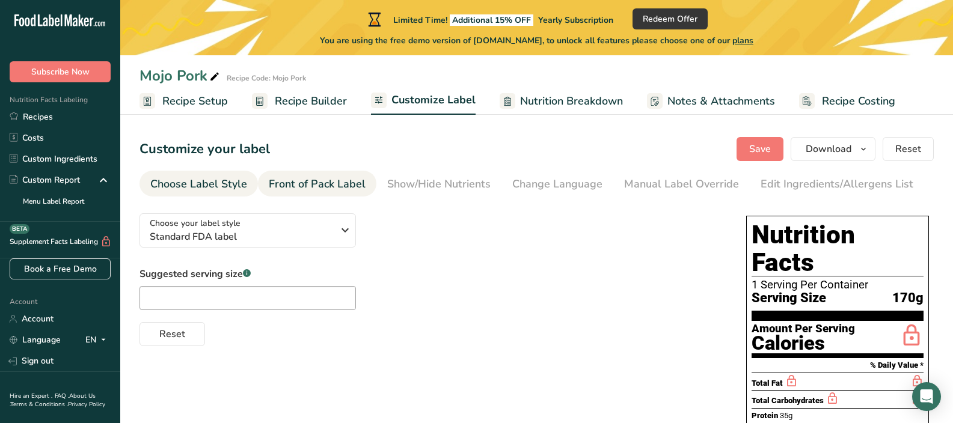
click at [279, 192] on div "Front of Pack Label" at bounding box center [317, 184] width 97 height 16
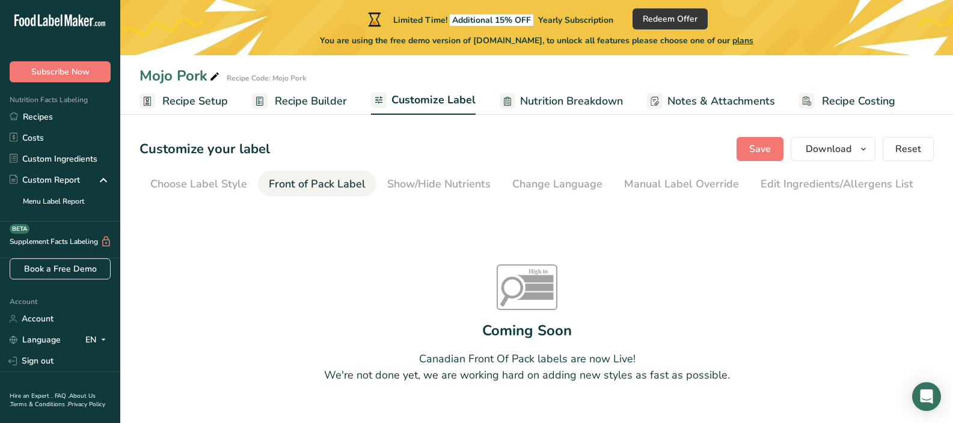
scroll to position [0, 79]
click at [403, 185] on div "Show/Hide Nutrients" at bounding box center [359, 184] width 103 height 16
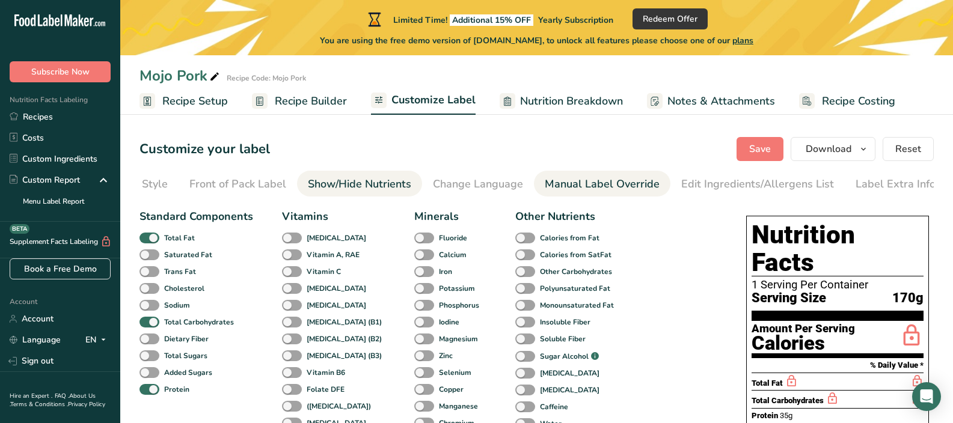
click at [546, 183] on div "Manual Label Override" at bounding box center [602, 184] width 115 height 16
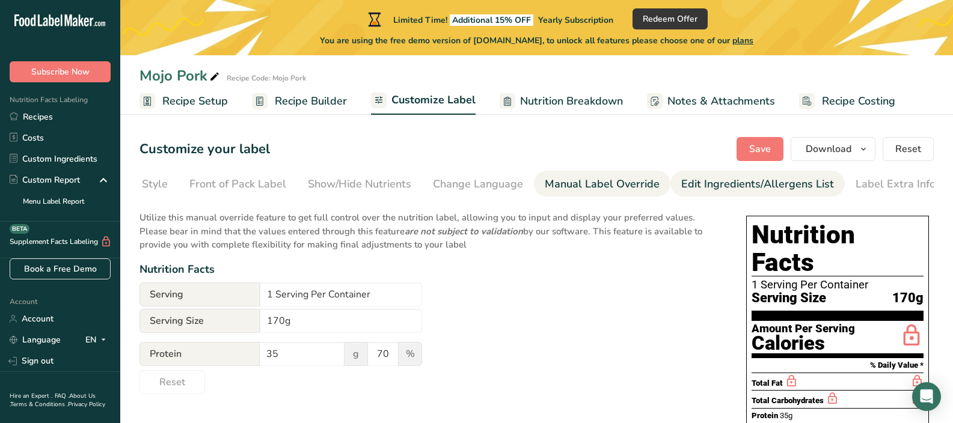
click at [689, 185] on div "Edit Ingredients/Allergens List" at bounding box center [757, 184] width 153 height 16
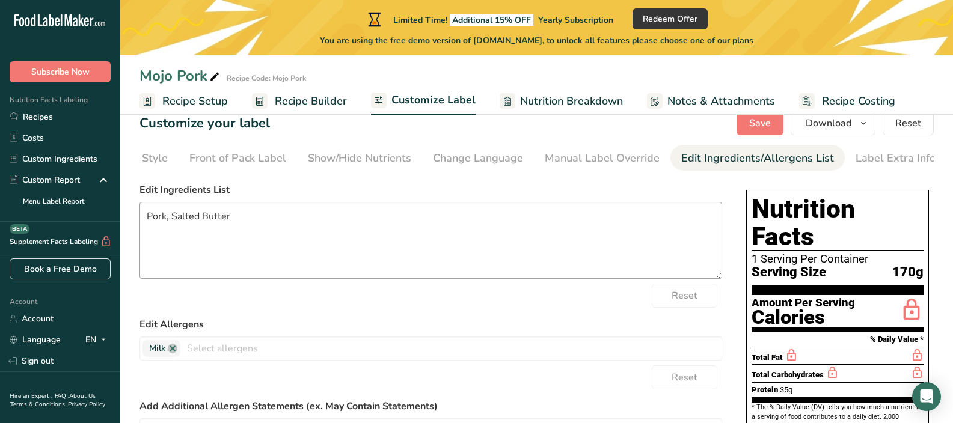
scroll to position [54, 0]
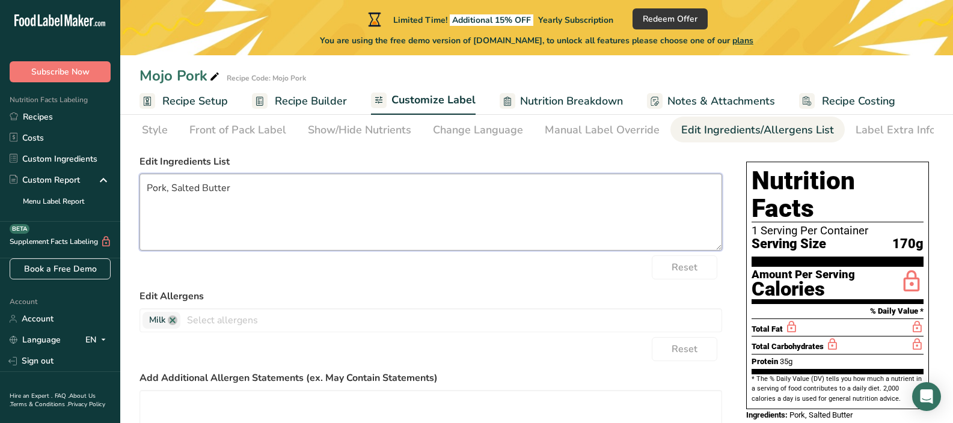
click at [291, 192] on textarea "Pork, Salted Butter" at bounding box center [430, 212] width 582 height 77
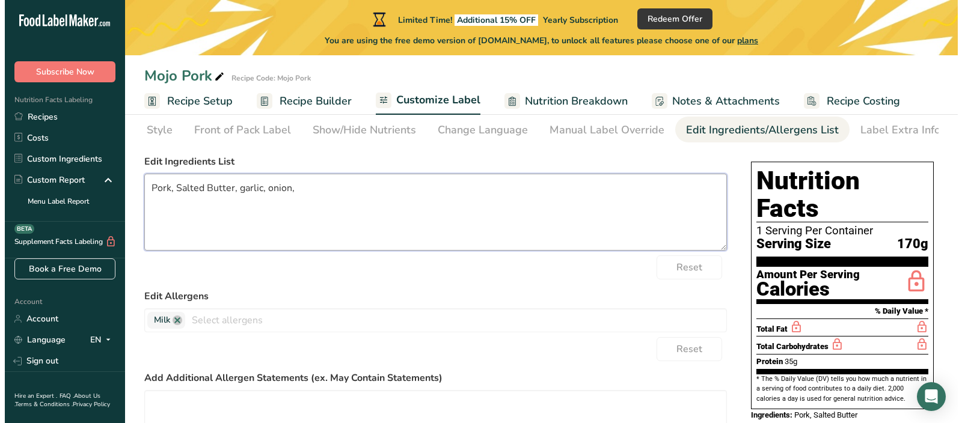
scroll to position [56, 0]
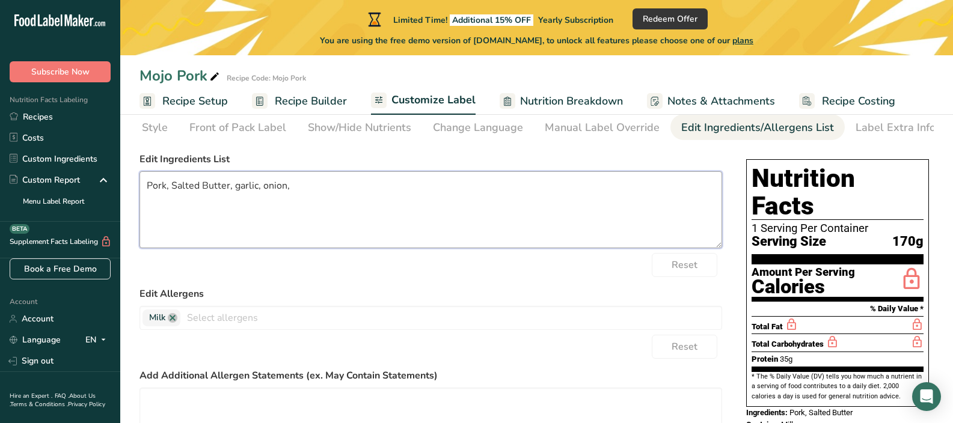
type textarea "Pork, Salted Butter, garlic, onion,"
click at [319, 96] on span "Recipe Builder" at bounding box center [311, 101] width 72 height 16
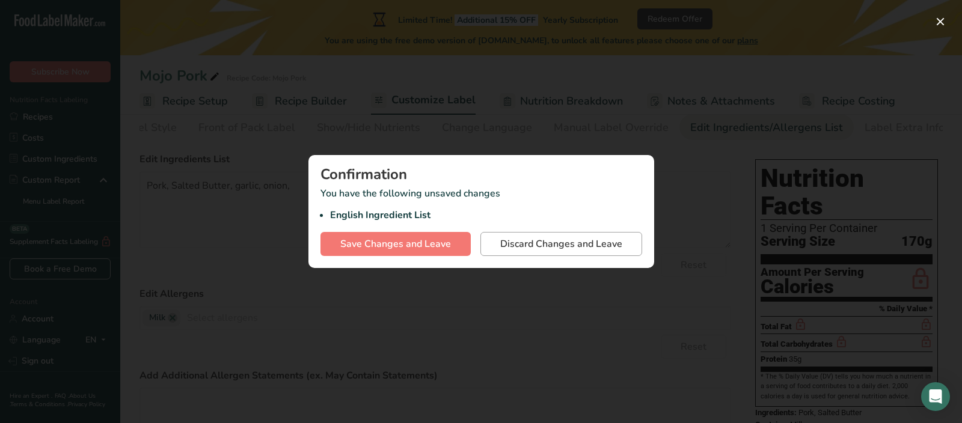
click at [549, 247] on span "Discard Changes and Leave" at bounding box center [561, 244] width 122 height 14
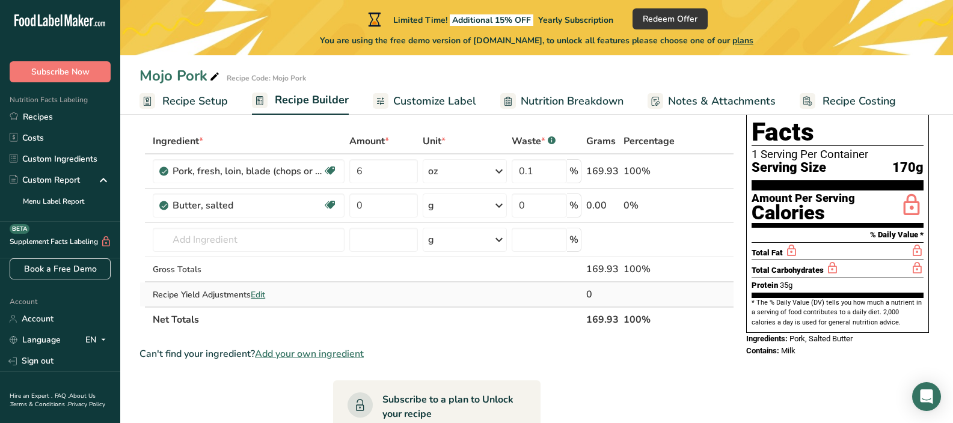
click at [258, 297] on span "Edit" at bounding box center [258, 294] width 14 height 11
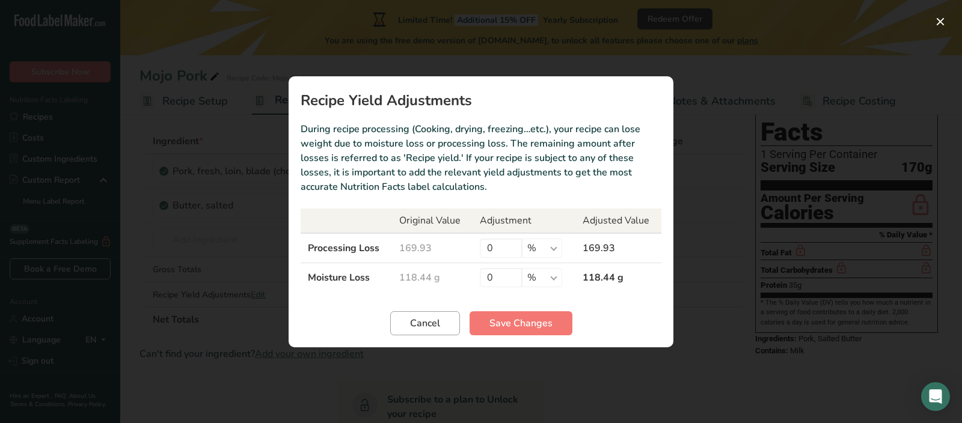
click at [426, 328] on span "Cancel" at bounding box center [425, 323] width 30 height 14
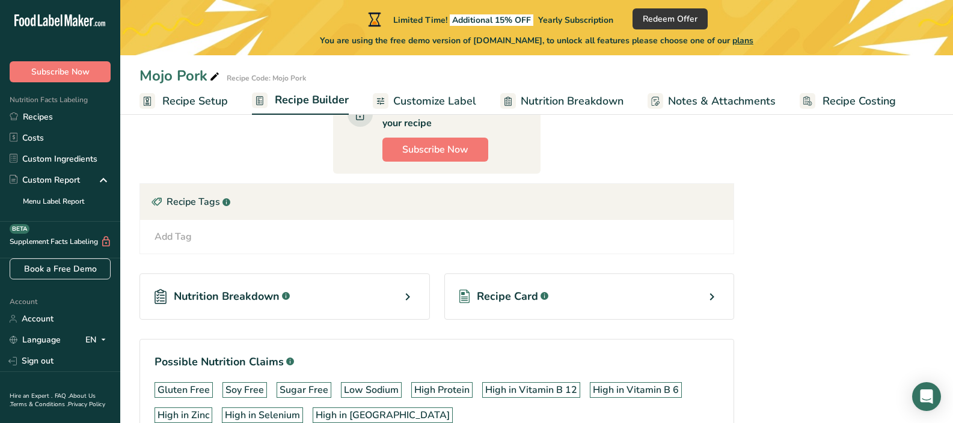
scroll to position [417, 0]
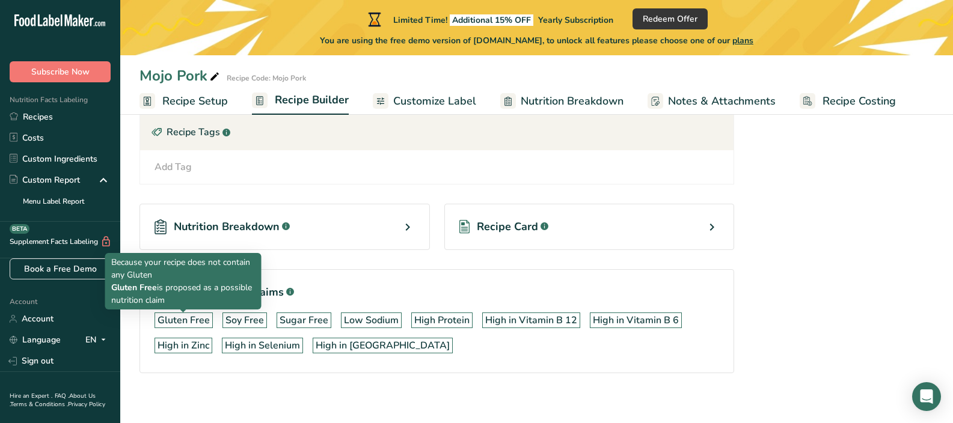
click at [176, 322] on div "Gluten Free" at bounding box center [183, 320] width 52 height 14
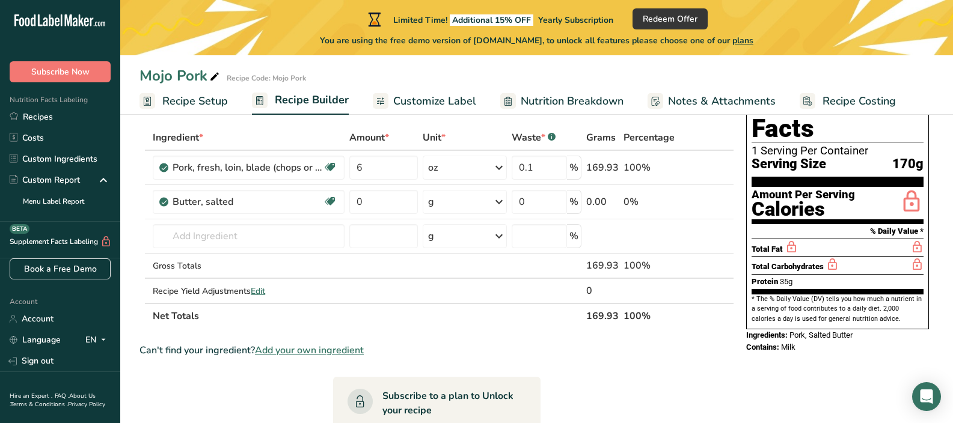
scroll to position [28, 0]
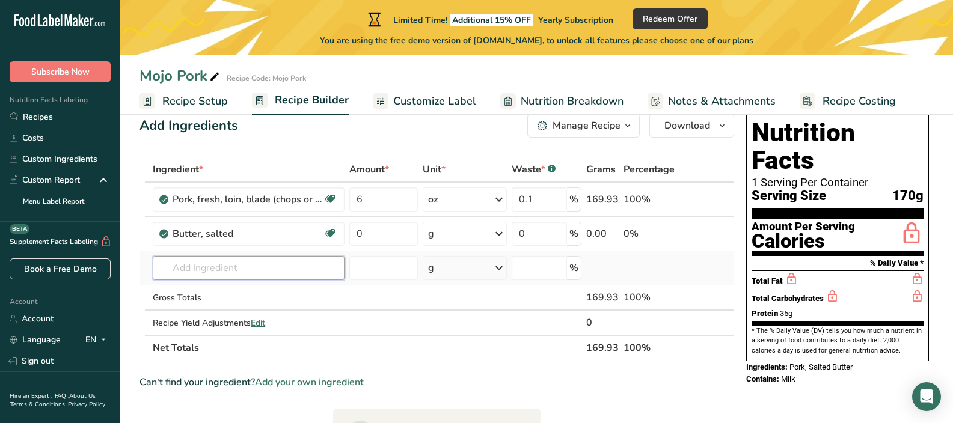
click at [293, 278] on input "text" at bounding box center [249, 268] width 192 height 24
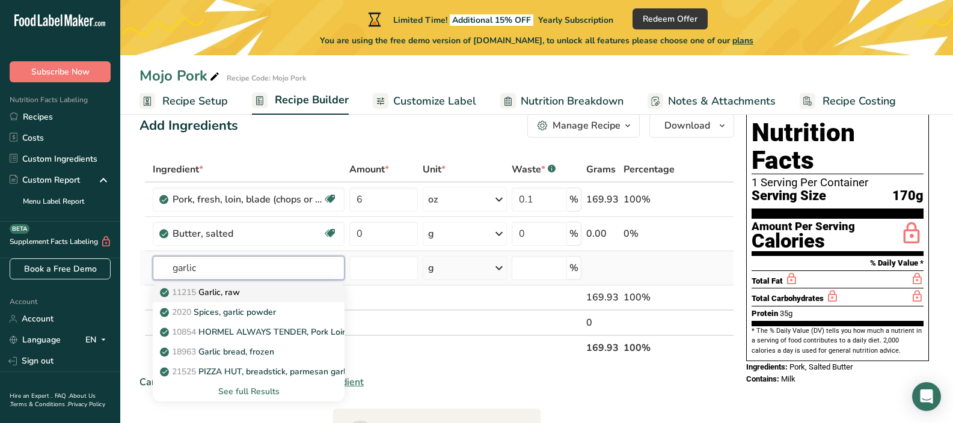
type input "garlic"
click at [293, 300] on link "11215 Garlic, raw" at bounding box center [249, 292] width 192 height 20
type input "Garlic, raw"
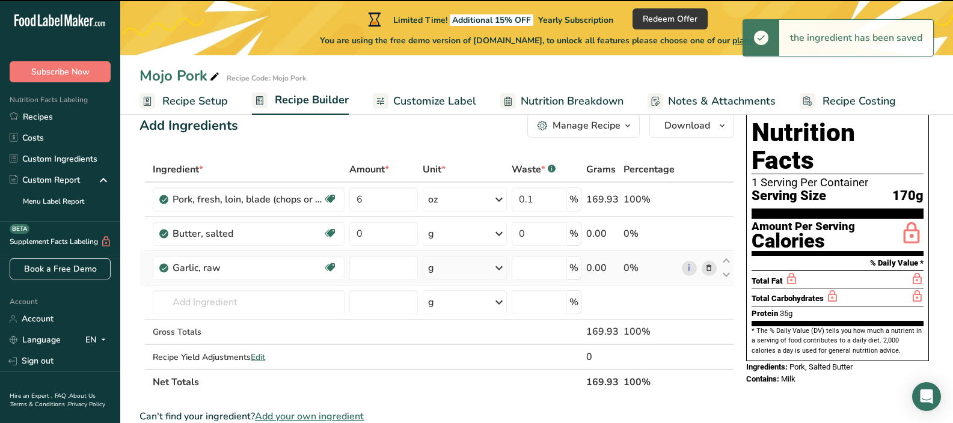
type input "0"
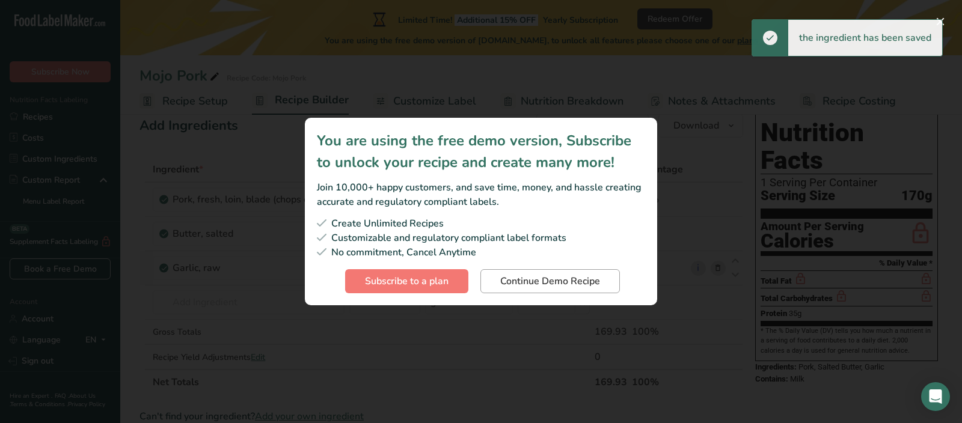
click at [531, 274] on span "Continue Demo Recipe" at bounding box center [550, 281] width 100 height 14
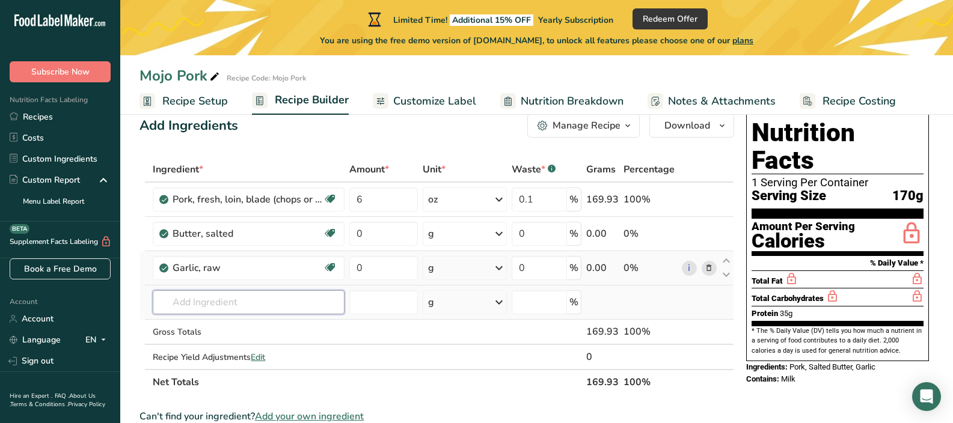
click at [296, 304] on input "text" at bounding box center [249, 302] width 192 height 24
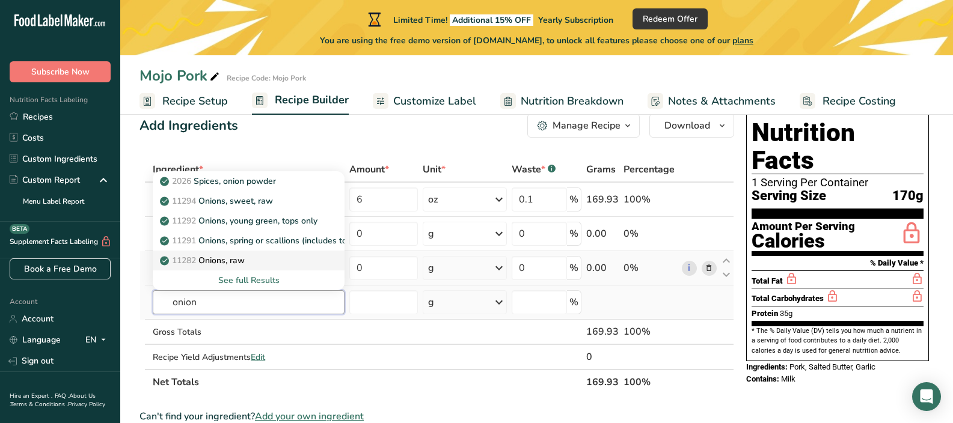
type input "onion"
click at [268, 262] on div "11282 Onions, raw" at bounding box center [238, 260] width 153 height 13
type input "Onions, raw"
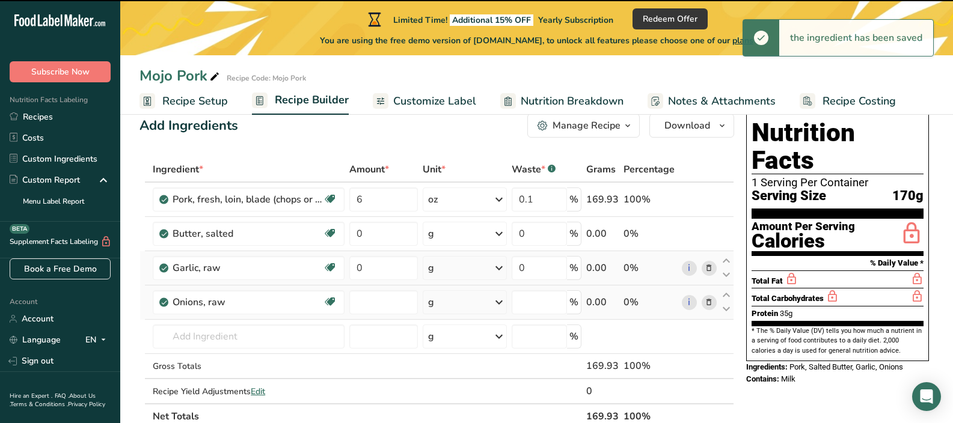
type input "0"
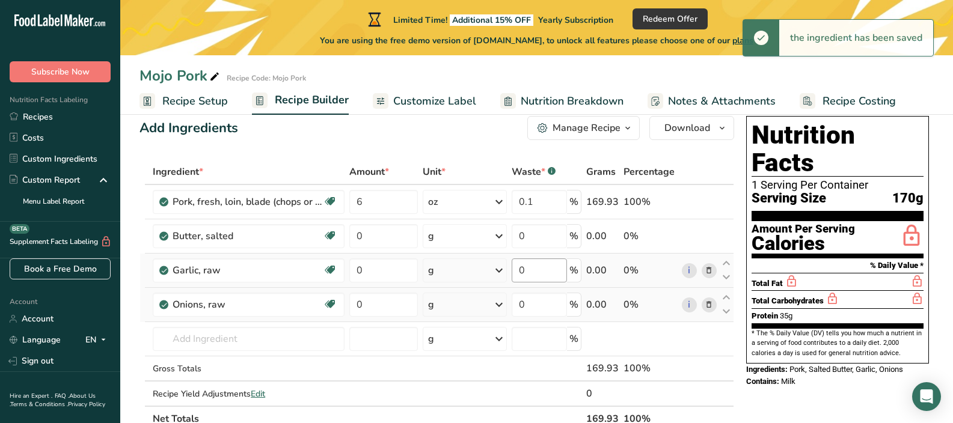
scroll to position [0, 0]
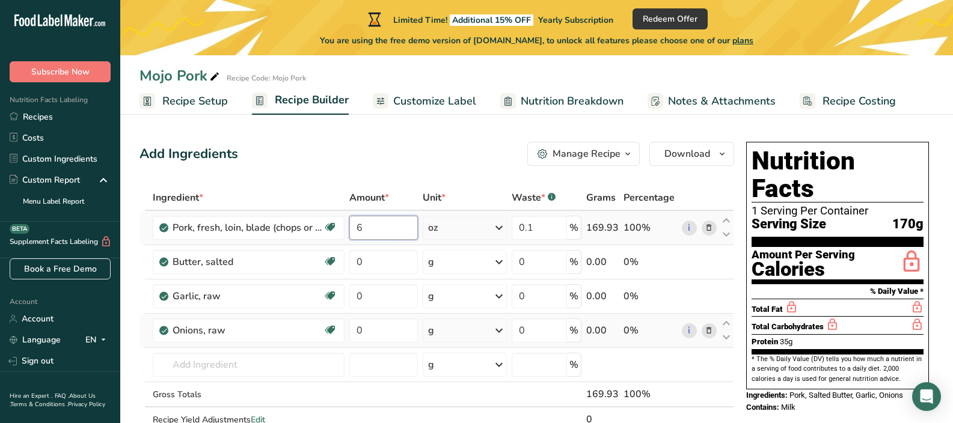
drag, startPoint x: 374, startPoint y: 228, endPoint x: 354, endPoint y: 227, distance: 19.9
click at [354, 227] on input "6" at bounding box center [383, 228] width 69 height 24
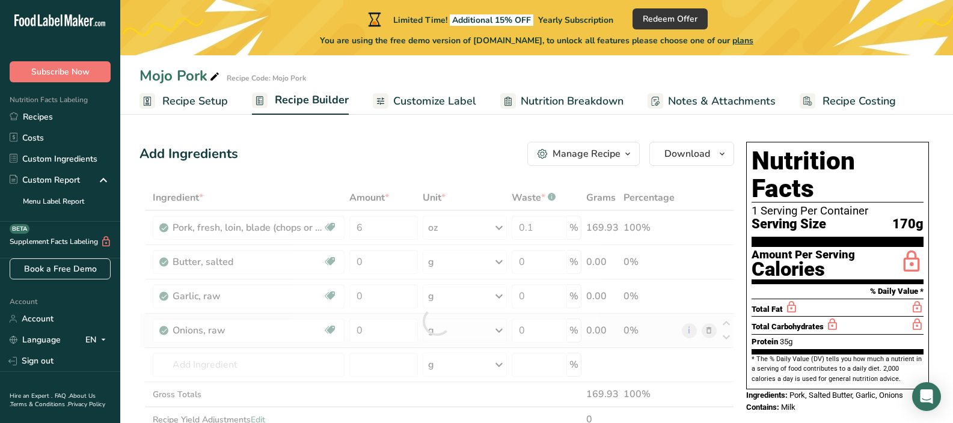
click at [559, 157] on div "Manage Recipe" at bounding box center [586, 154] width 68 height 14
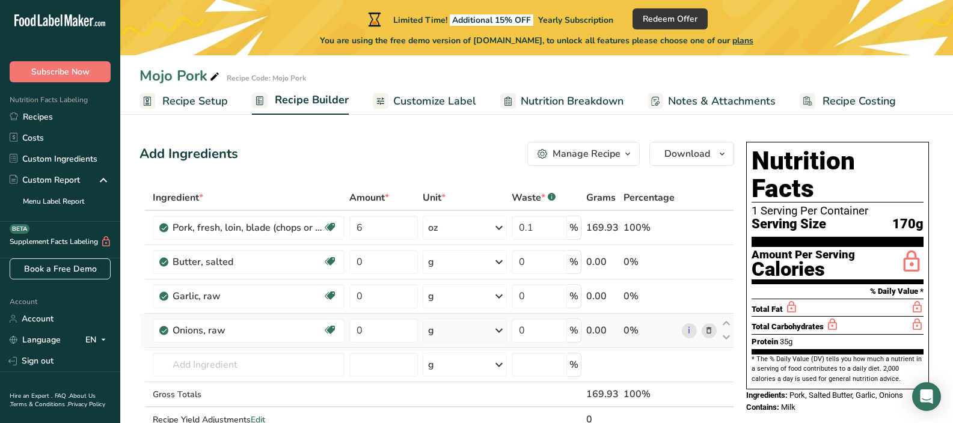
click at [534, 150] on button "Manage Recipe" at bounding box center [583, 154] width 112 height 24
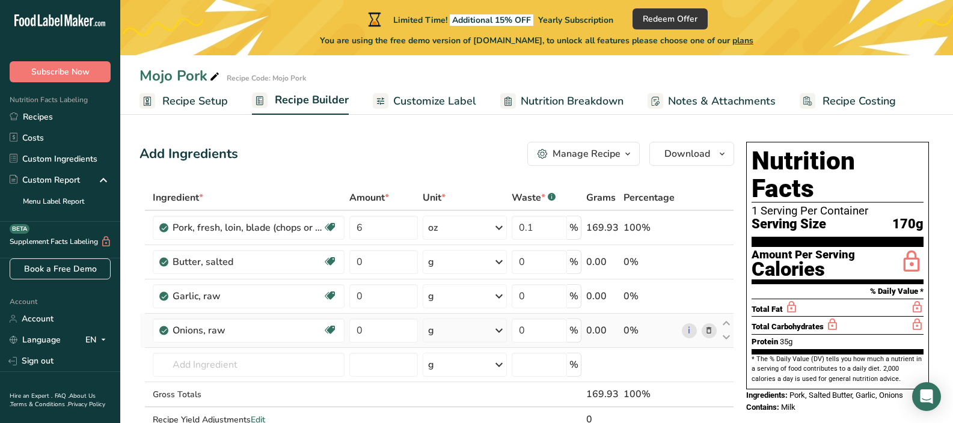
click at [470, 104] on span "Customize Label" at bounding box center [434, 101] width 83 height 16
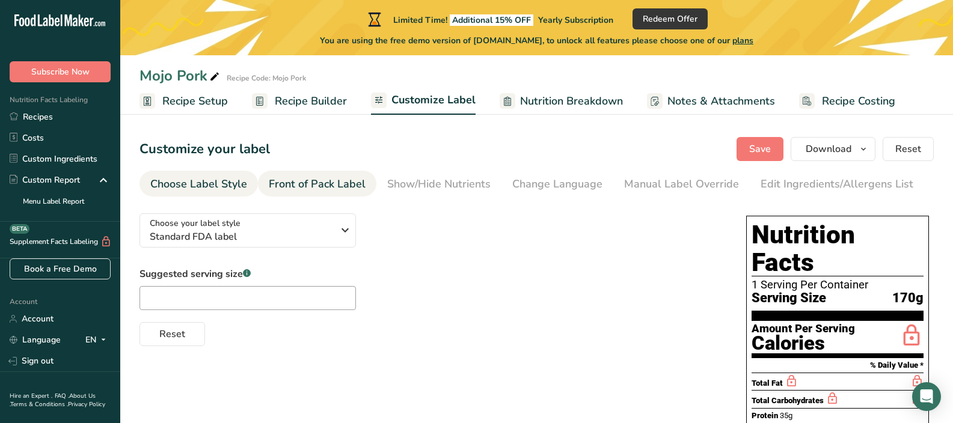
click at [355, 190] on div "Front of Pack Label" at bounding box center [317, 184] width 97 height 16
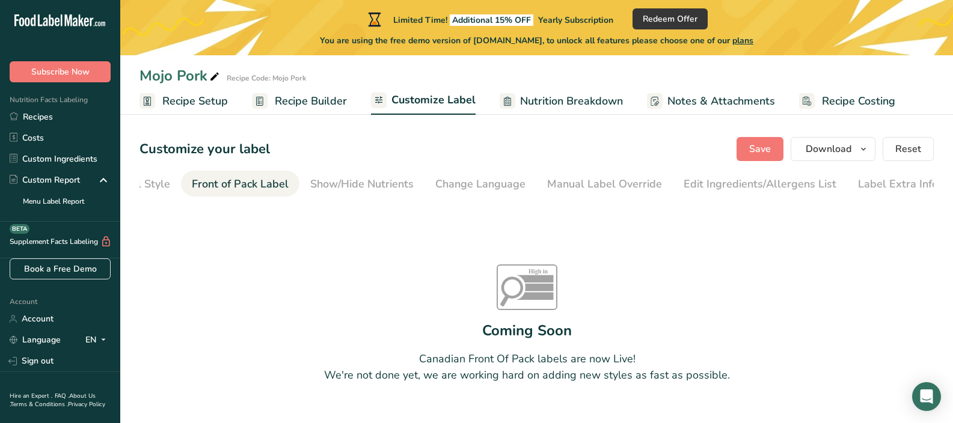
scroll to position [0, 79]
click at [374, 185] on div "Show/Hide Nutrients" at bounding box center [359, 184] width 103 height 16
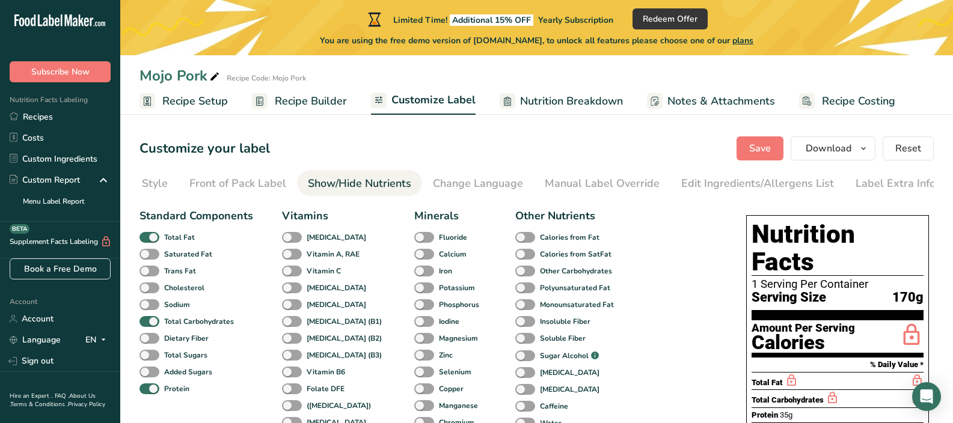
scroll to position [0, 0]
click at [516, 100] on link "Nutrition Breakdown" at bounding box center [560, 101] width 123 height 27
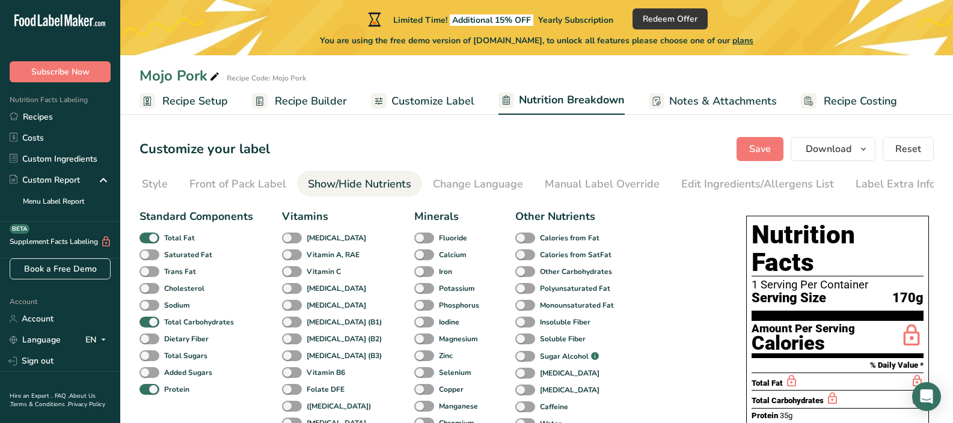
select select "Calories"
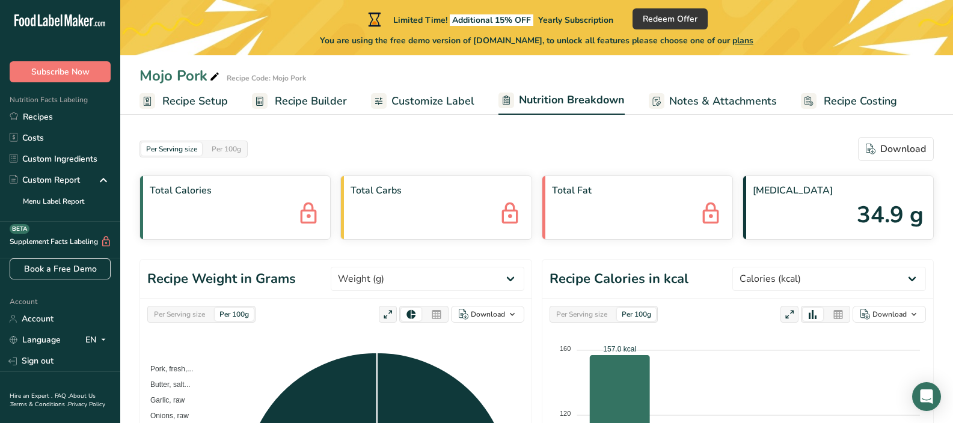
click at [417, 97] on span "Customize Label" at bounding box center [432, 101] width 83 height 16
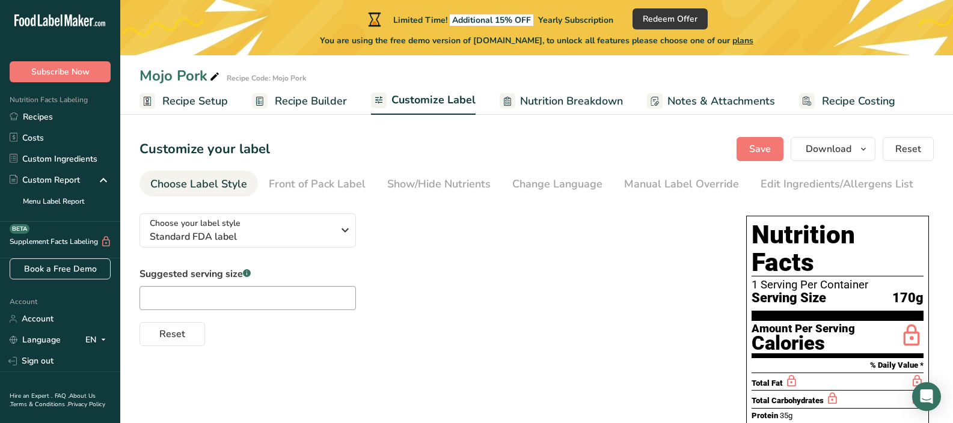
click at [301, 105] on span "Recipe Builder" at bounding box center [311, 101] width 72 height 16
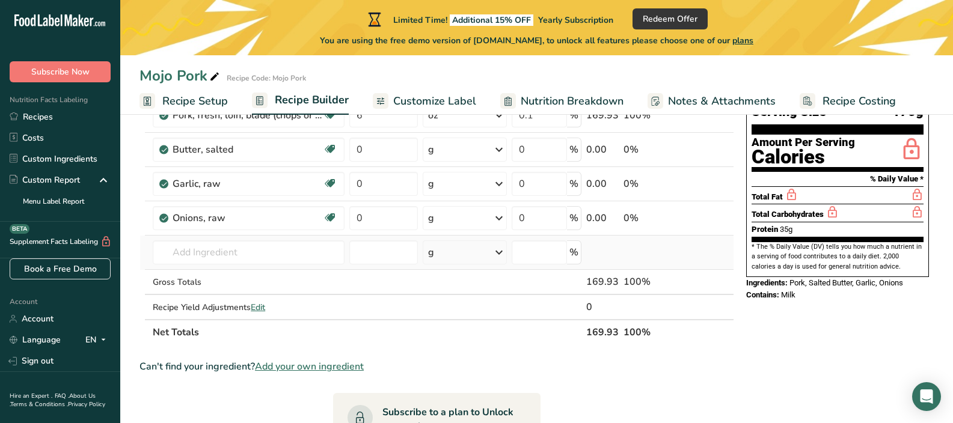
scroll to position [192, 0]
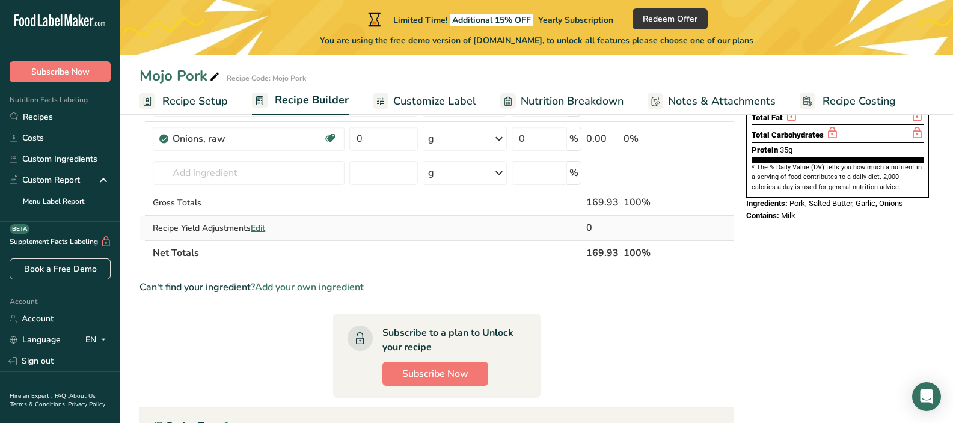
click at [259, 228] on span "Edit" at bounding box center [258, 227] width 14 height 11
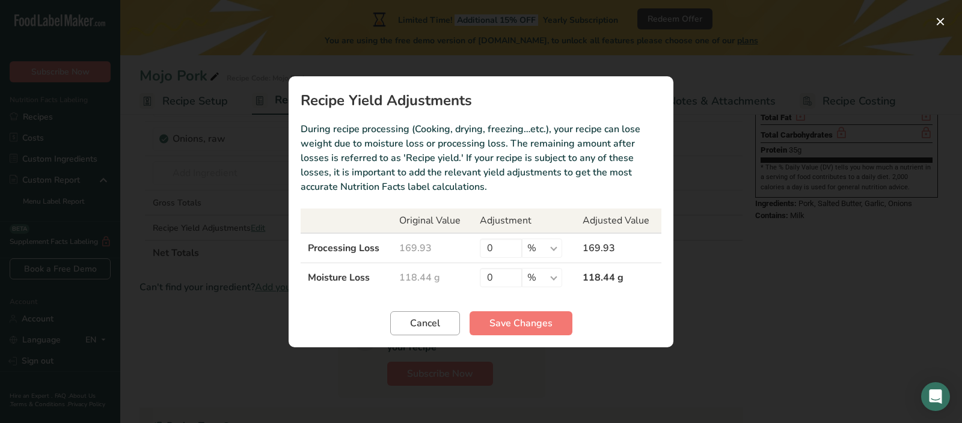
click at [405, 324] on button "Cancel" at bounding box center [425, 323] width 70 height 24
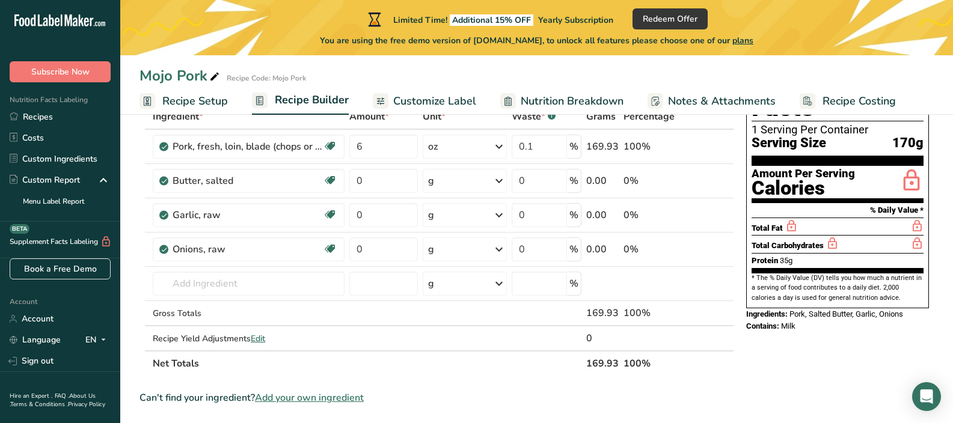
scroll to position [17, 0]
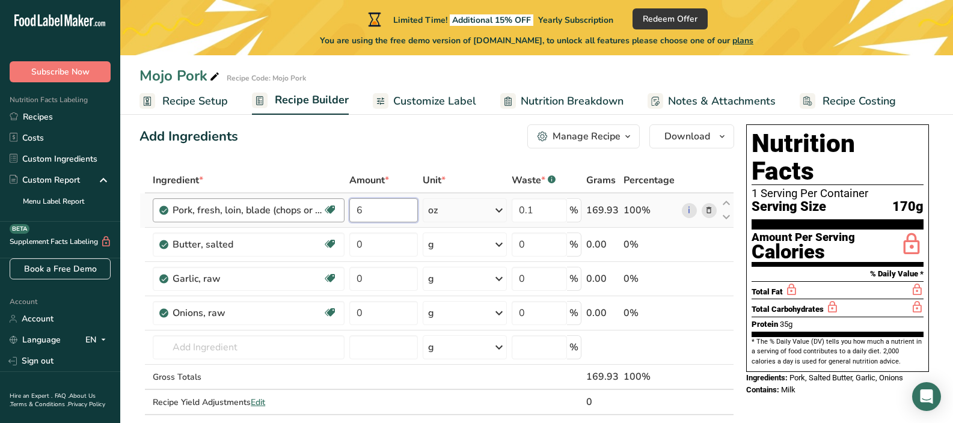
drag, startPoint x: 368, startPoint y: 213, endPoint x: 335, endPoint y: 215, distance: 33.1
click at [335, 215] on tr "Pork, fresh, loin, blade (chops or roasts), boneless, separable lean and fat on…" at bounding box center [436, 211] width 593 height 34
click at [270, 144] on div "Add Ingredients Manage Recipe Delete Recipe Duplicate Recipe Scale Recipe Save …" at bounding box center [436, 136] width 594 height 24
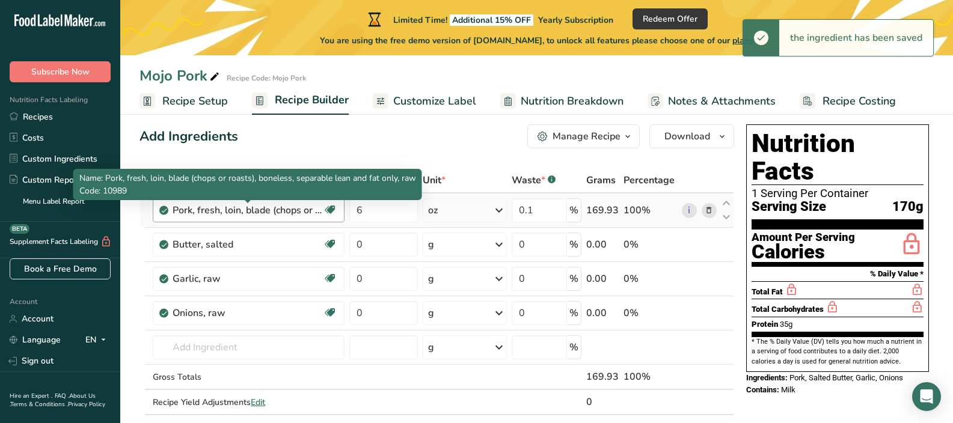
click at [286, 210] on div "Pork, fresh, loin, blade (chops or roasts), boneless, separable lean and fat on…" at bounding box center [247, 210] width 150 height 14
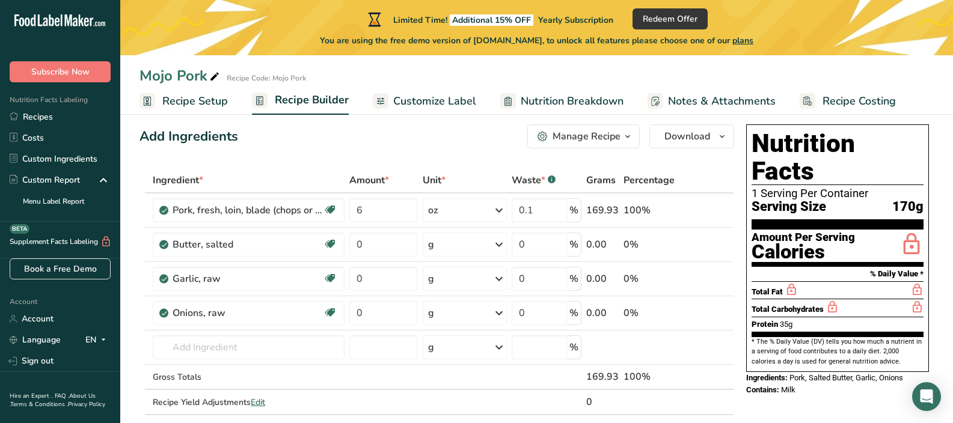
click at [305, 147] on div "Add Ingredients Manage Recipe Delete Recipe Duplicate Recipe Scale Recipe Save …" at bounding box center [436, 136] width 594 height 24
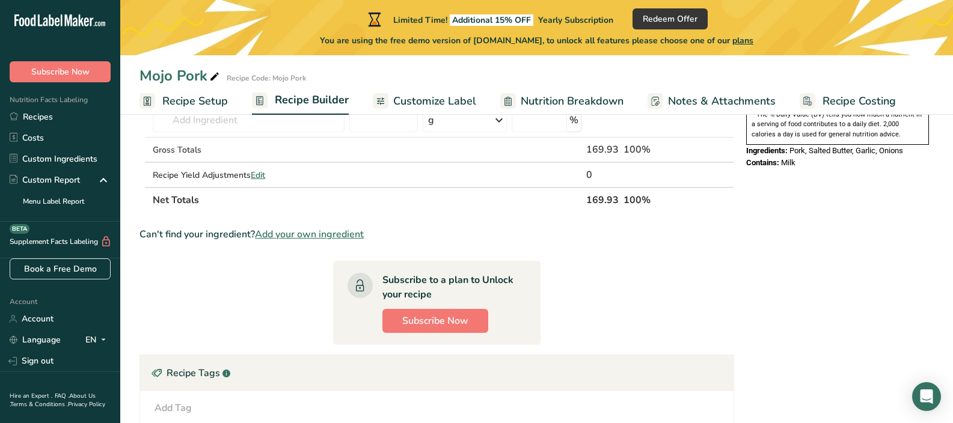
scroll to position [0, 0]
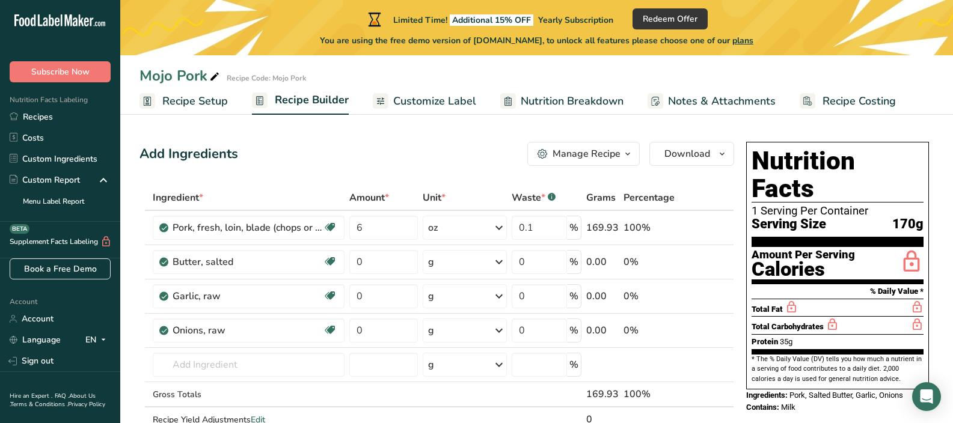
click at [463, 102] on span "Customize Label" at bounding box center [434, 101] width 83 height 16
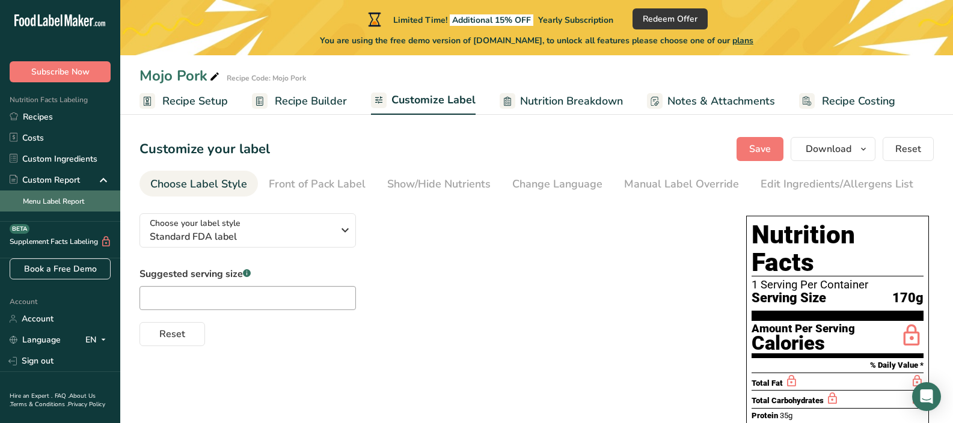
click at [73, 206] on link "Menu Label Report" at bounding box center [60, 201] width 120 height 21
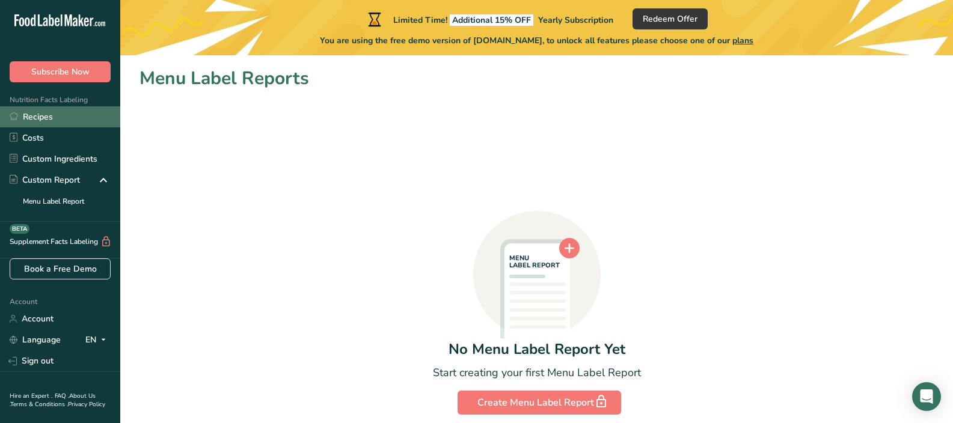
click at [45, 114] on link "Recipes" at bounding box center [60, 116] width 120 height 21
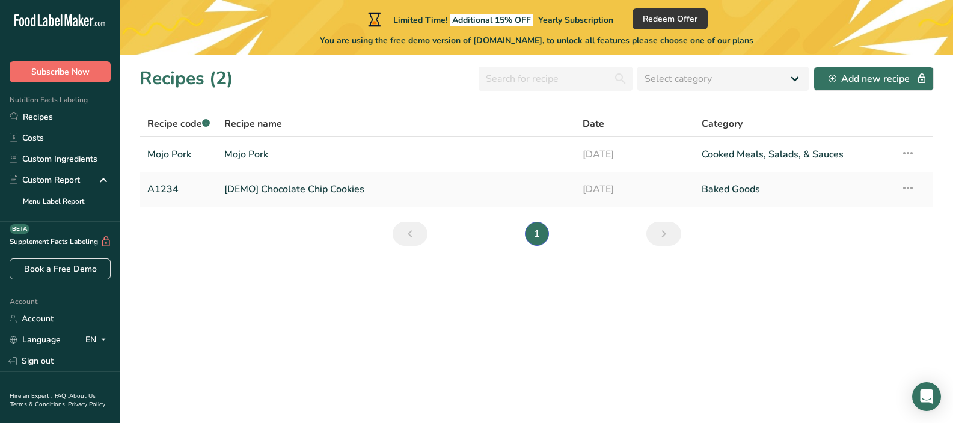
click at [60, 72] on span "Subscribe Now" at bounding box center [60, 72] width 58 height 13
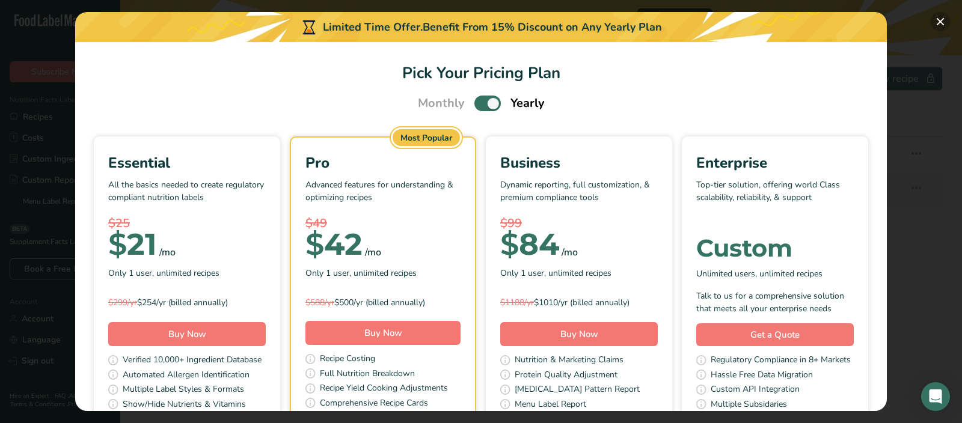
click at [941, 25] on button "Pick Your Pricing Plan Modal" at bounding box center [939, 21] width 19 height 19
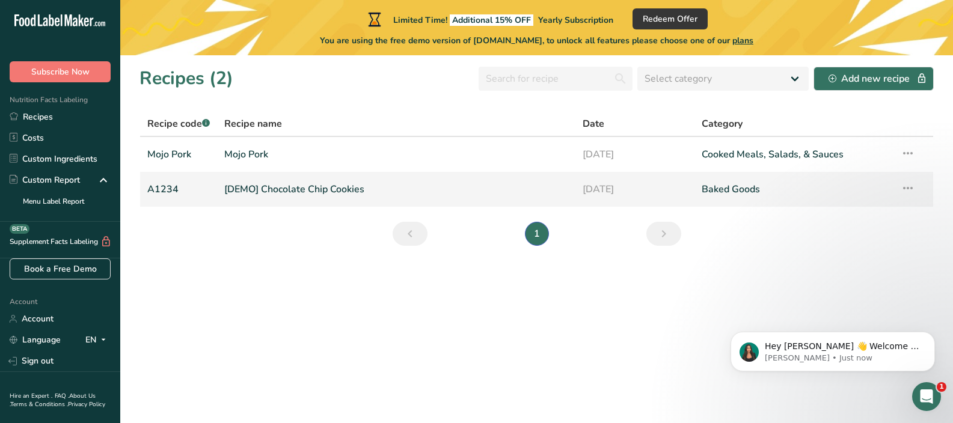
click at [341, 192] on link "[DEMO] Chocolate Chip Cookies" at bounding box center [395, 189] width 343 height 25
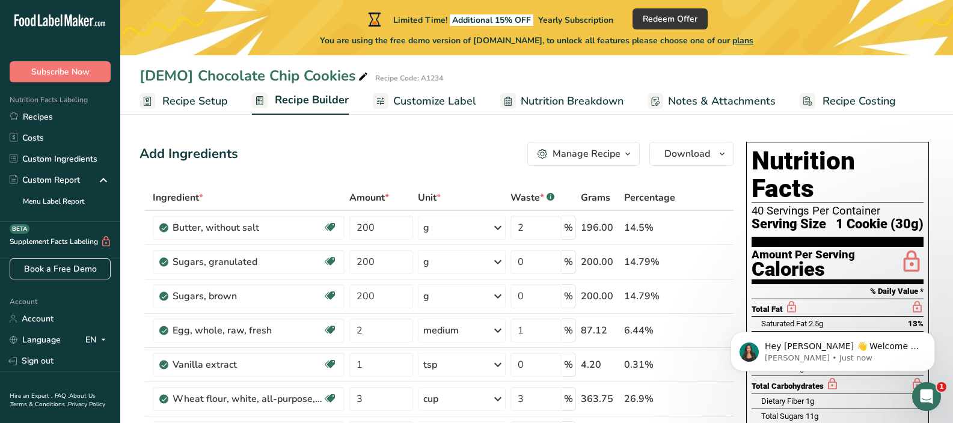
click at [404, 104] on span "Customize Label" at bounding box center [434, 101] width 83 height 16
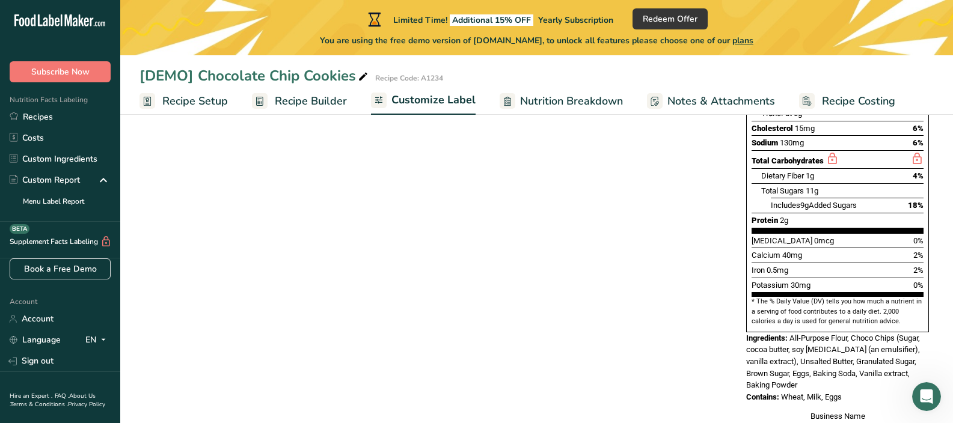
scroll to position [376, 0]
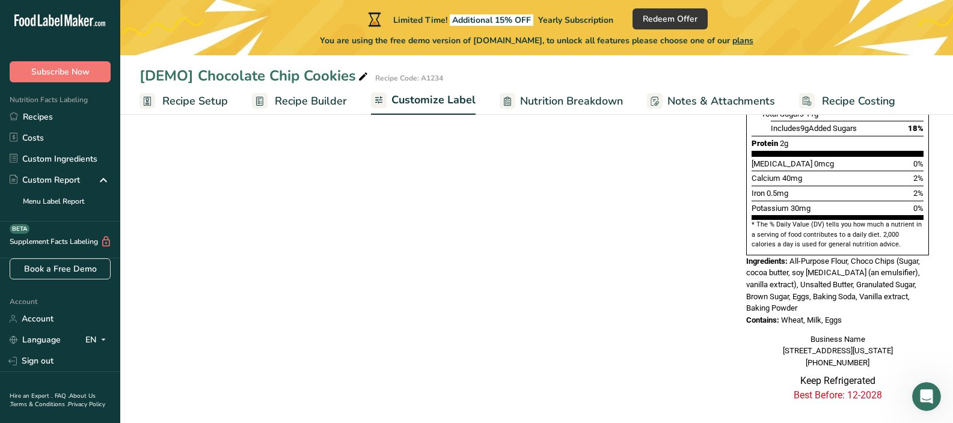
click at [439, 96] on span "Customize Label" at bounding box center [433, 100] width 84 height 16
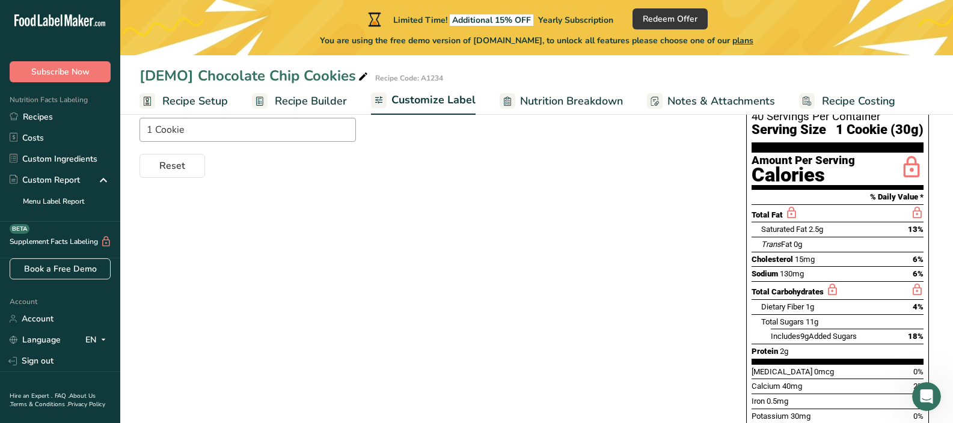
scroll to position [0, 0]
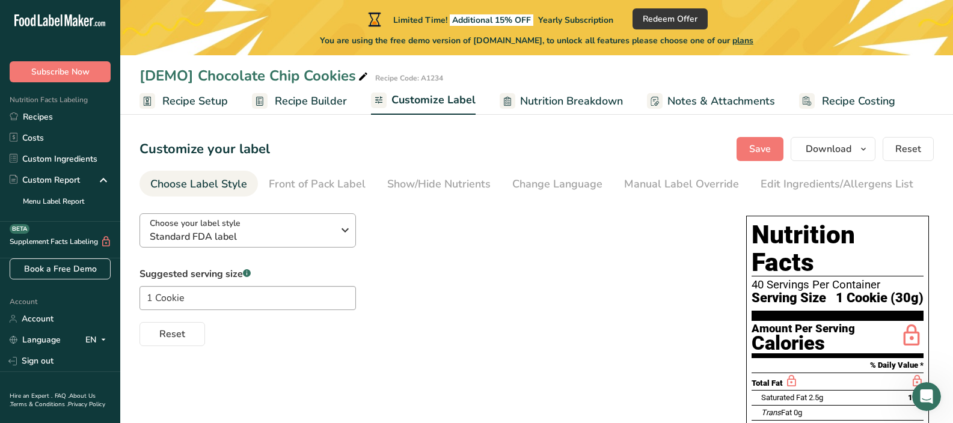
click at [350, 231] on icon "button" at bounding box center [345, 230] width 14 height 22
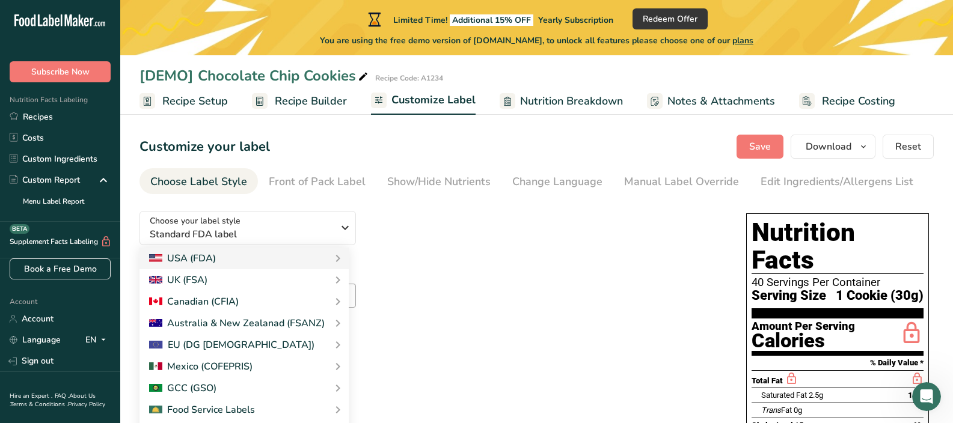
scroll to position [28, 0]
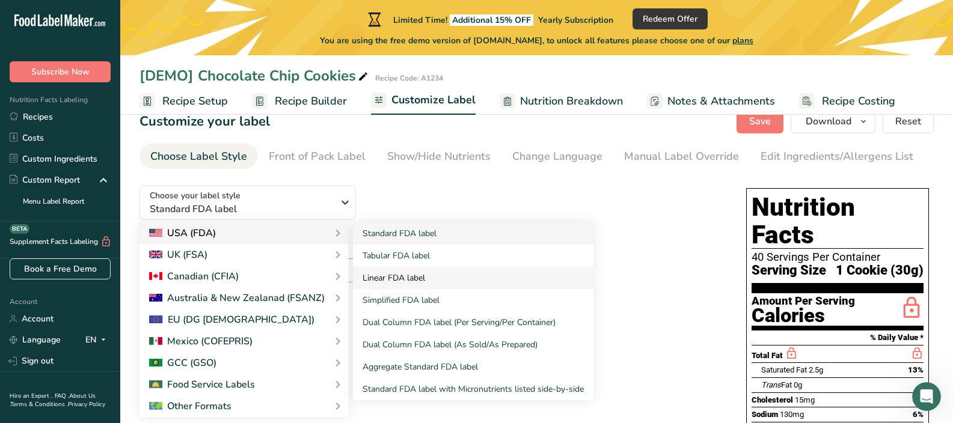
click at [472, 283] on link "Linear FDA label" at bounding box center [473, 278] width 240 height 22
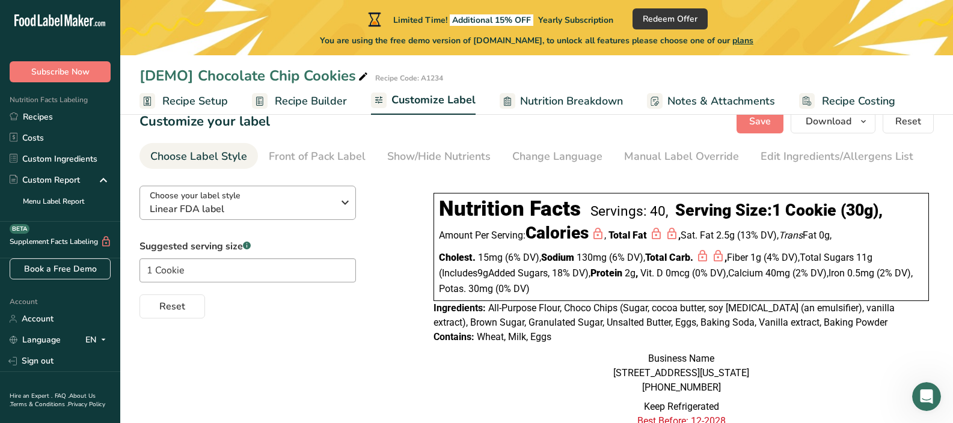
click at [292, 212] on span "Linear FDA label" at bounding box center [241, 209] width 183 height 14
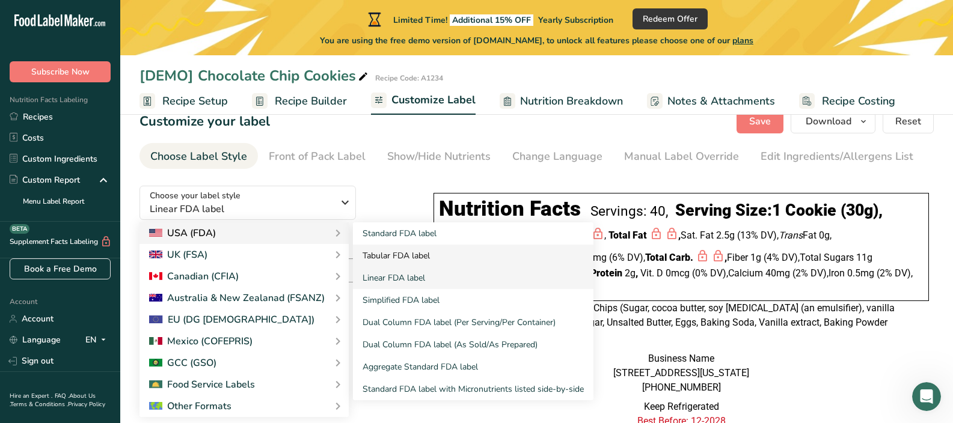
click at [415, 259] on link "Tabular FDA label" at bounding box center [473, 256] width 240 height 22
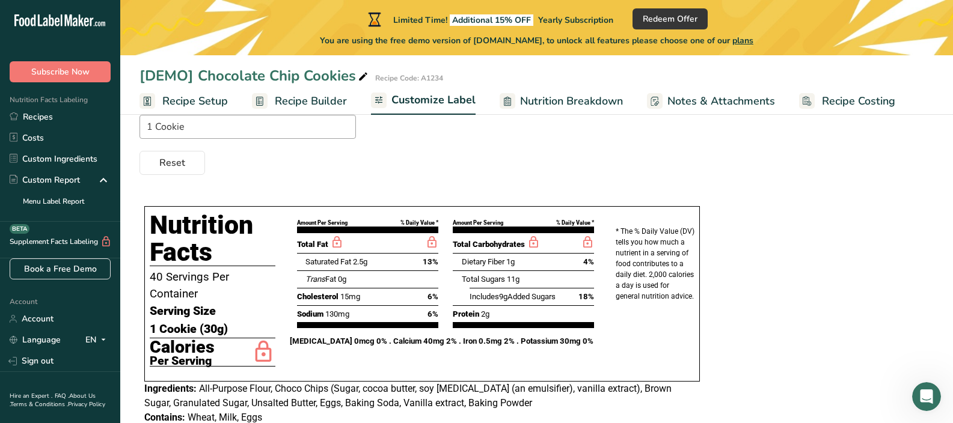
scroll to position [87, 0]
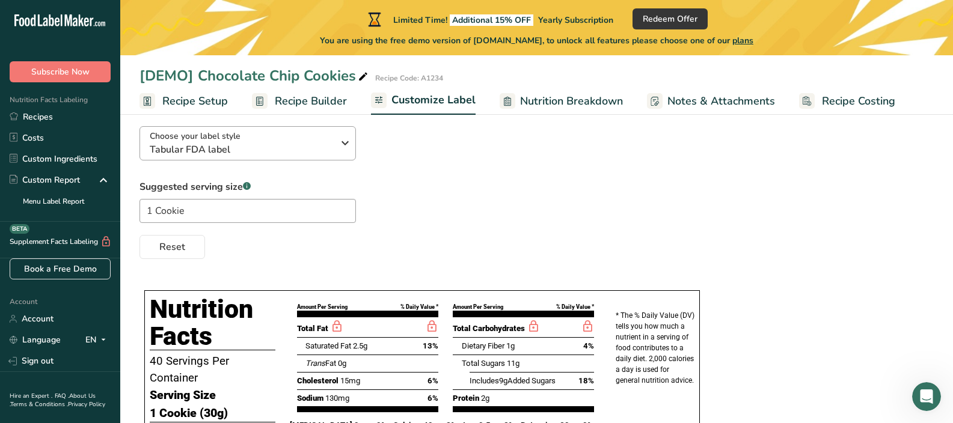
click at [341, 151] on icon "button" at bounding box center [345, 143] width 14 height 22
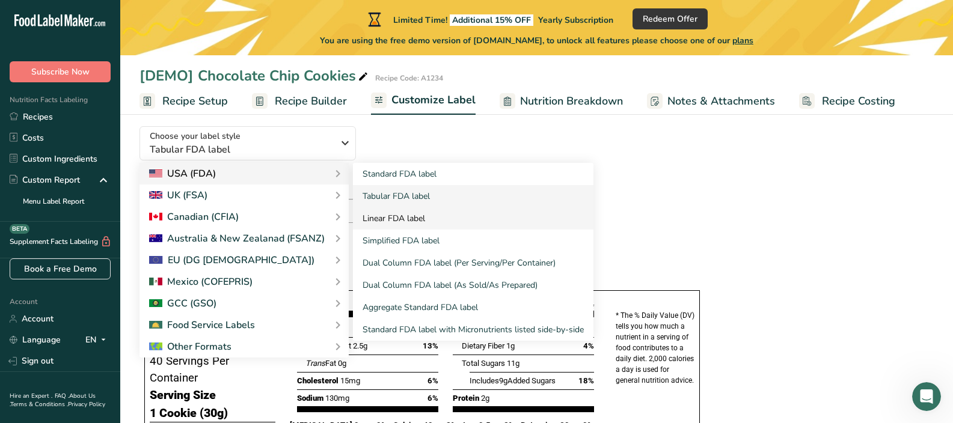
click at [401, 225] on link "Linear FDA label" at bounding box center [473, 218] width 240 height 22
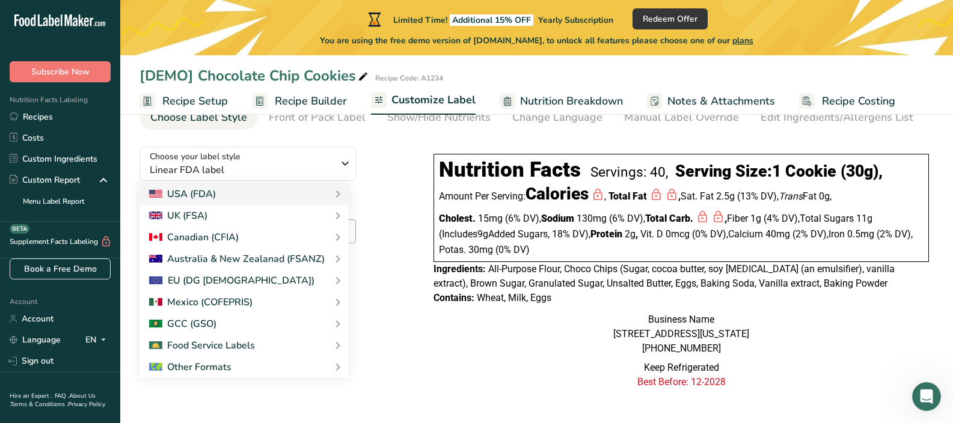
scroll to position [84, 0]
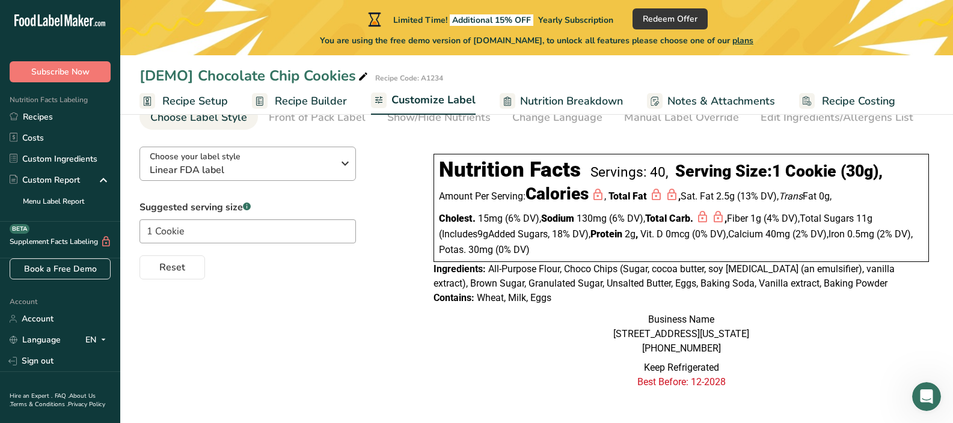
click at [243, 163] on span "Linear FDA label" at bounding box center [241, 170] width 183 height 14
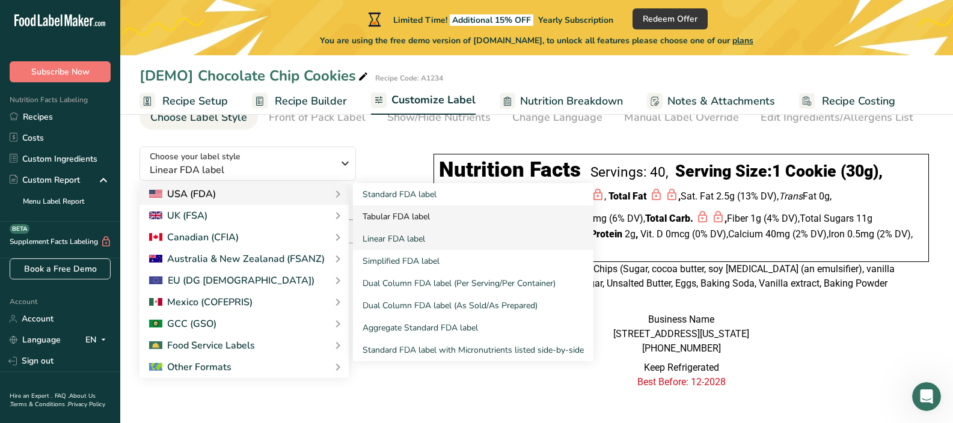
click at [419, 206] on link "Tabular FDA label" at bounding box center [473, 217] width 240 height 22
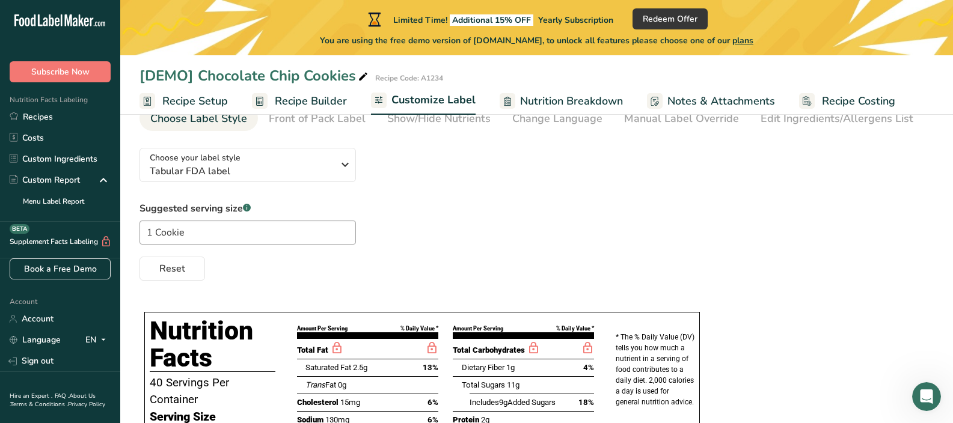
scroll to position [63, 0]
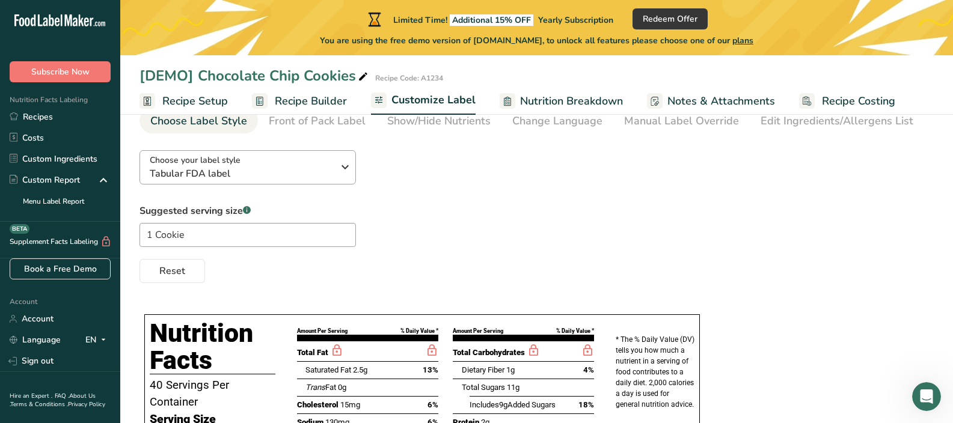
click at [273, 185] on button "Choose your label style Tabular FDA label" at bounding box center [247, 167] width 216 height 34
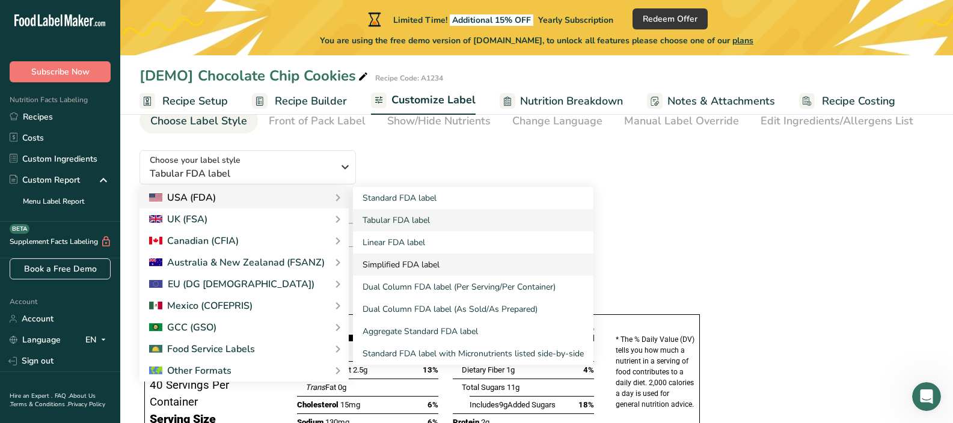
click at [447, 265] on link "Simplified FDA label" at bounding box center [473, 265] width 240 height 22
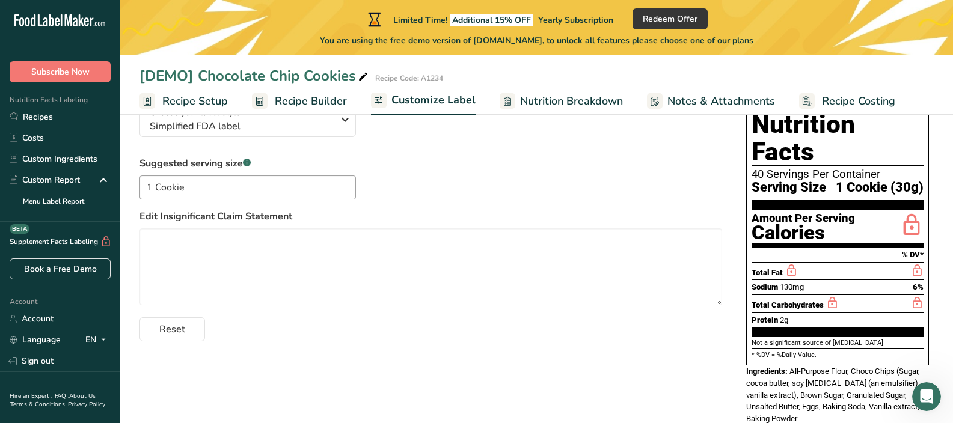
scroll to position [66, 0]
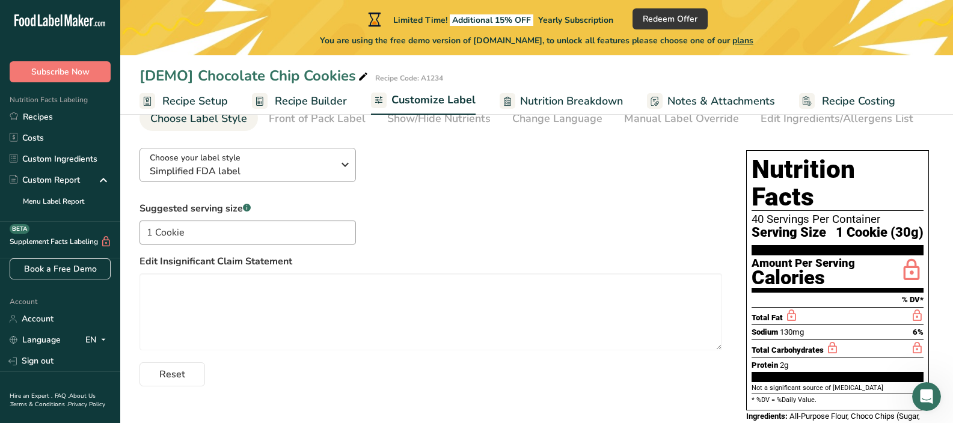
click at [239, 176] on span "Simplified FDA label" at bounding box center [241, 171] width 183 height 14
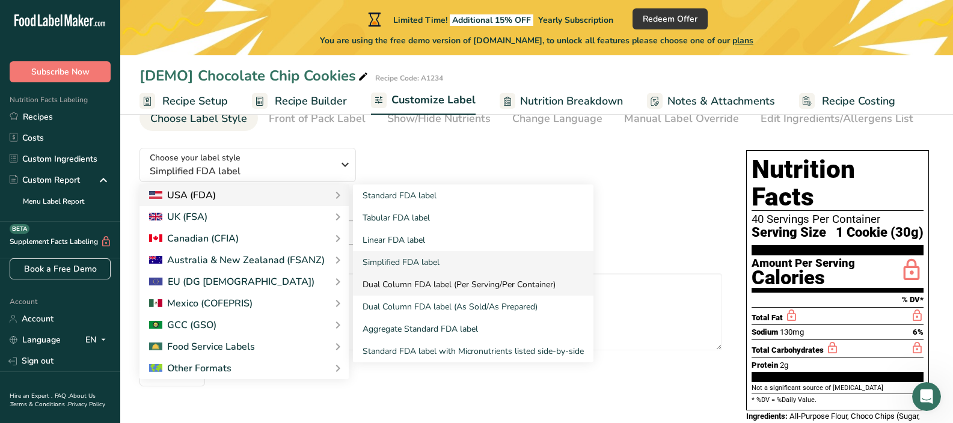
click at [391, 295] on link "Dual Column FDA label (Per Serving/Per Container)" at bounding box center [473, 284] width 240 height 22
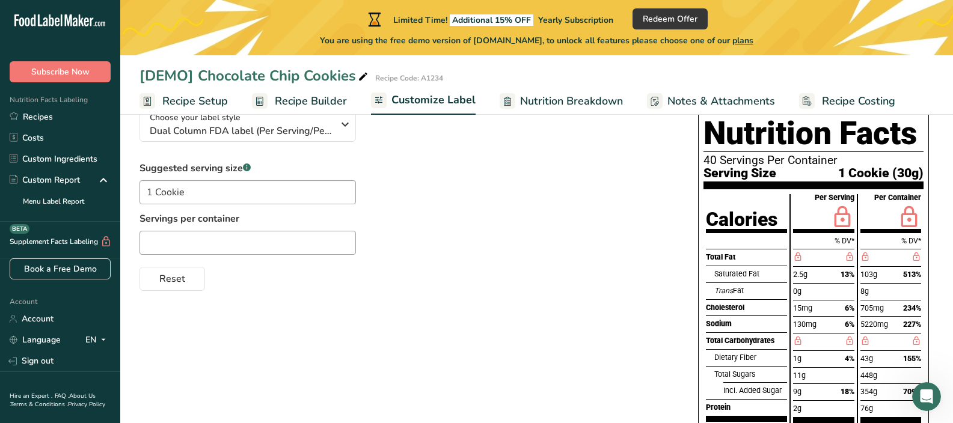
scroll to position [61, 0]
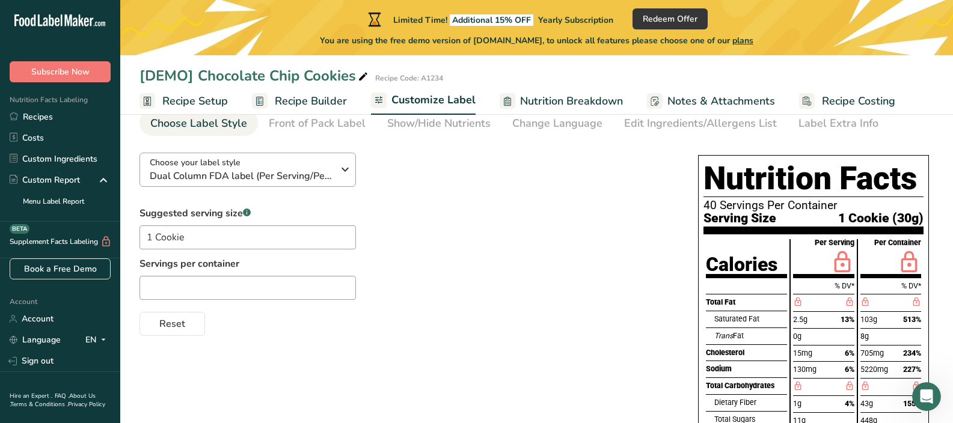
click at [330, 179] on span "Dual Column FDA label (Per Serving/Per Container)" at bounding box center [241, 176] width 183 height 14
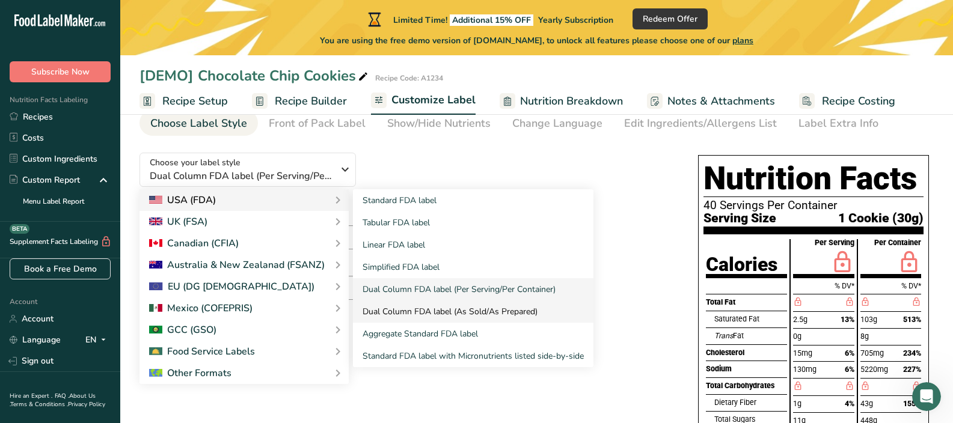
click at [501, 317] on link "Dual Column FDA label (As Sold/As Prepared)" at bounding box center [473, 312] width 240 height 22
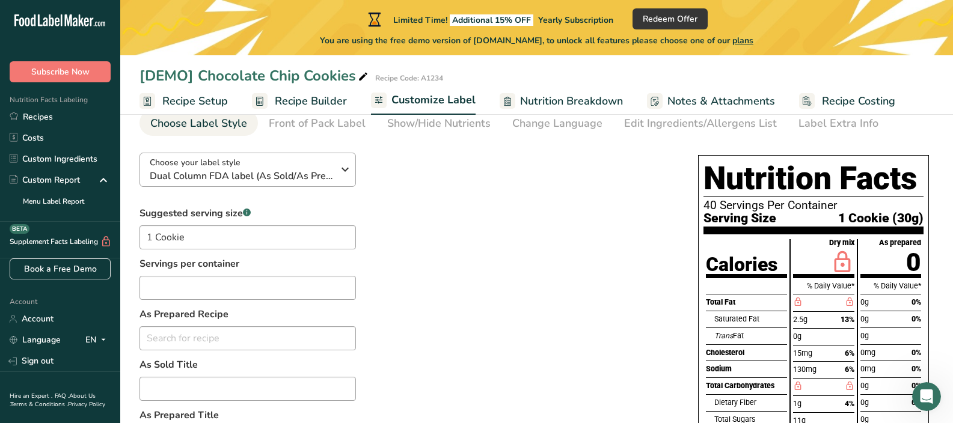
click at [274, 170] on span "Dual Column FDA label (As Sold/As Prepared)" at bounding box center [241, 176] width 183 height 14
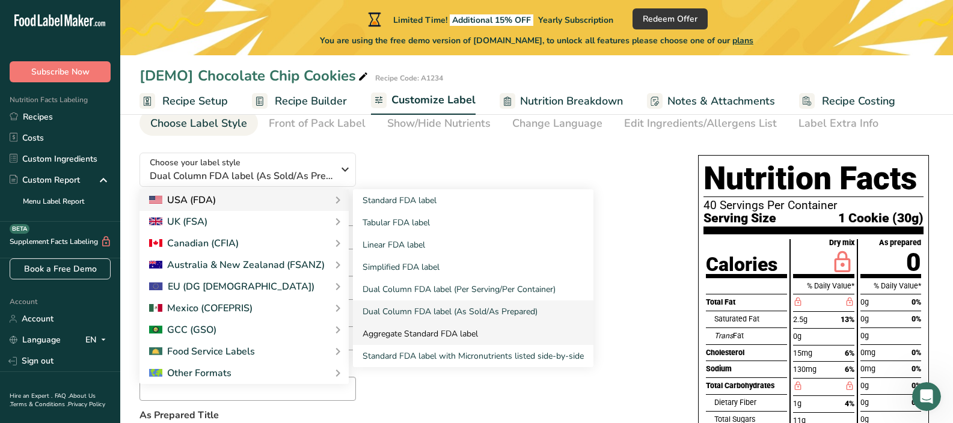
click at [391, 333] on link "Aggregate Standard FDA label" at bounding box center [473, 334] width 240 height 22
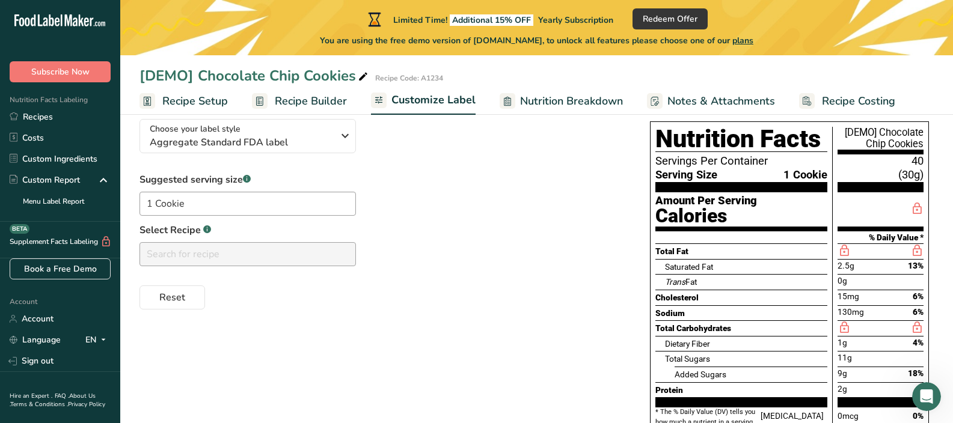
scroll to position [0, 0]
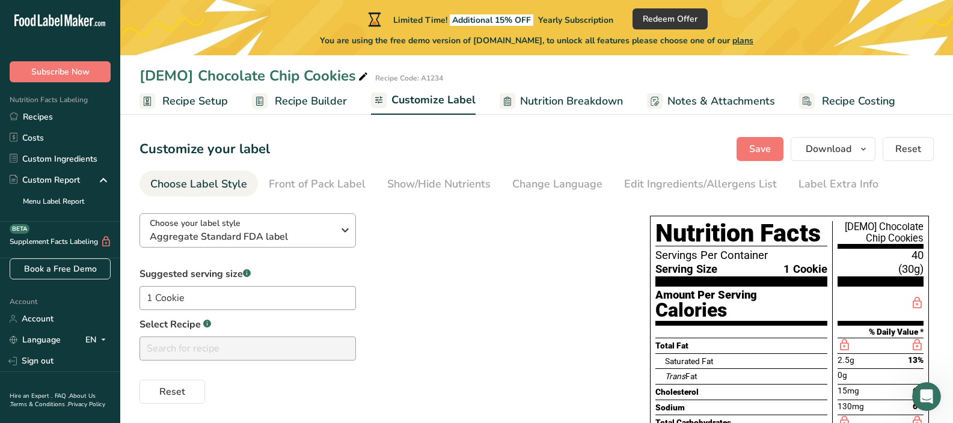
click at [257, 230] on span "Aggregate Standard FDA label" at bounding box center [241, 237] width 183 height 14
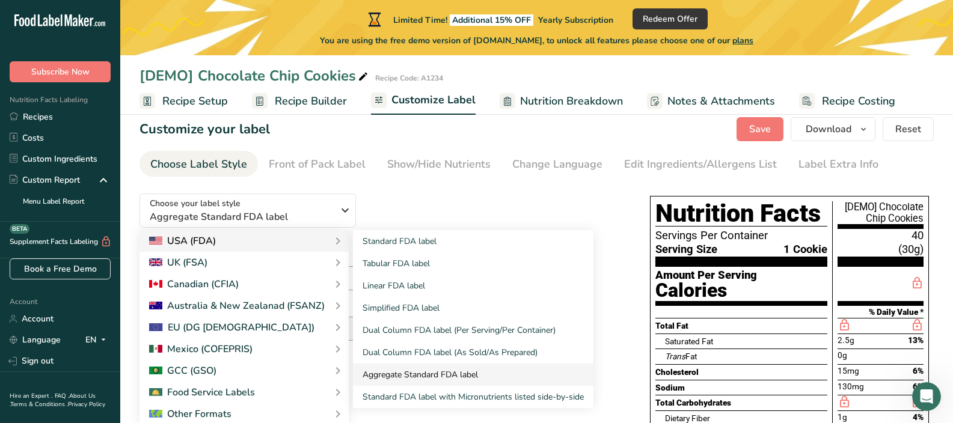
scroll to position [22, 0]
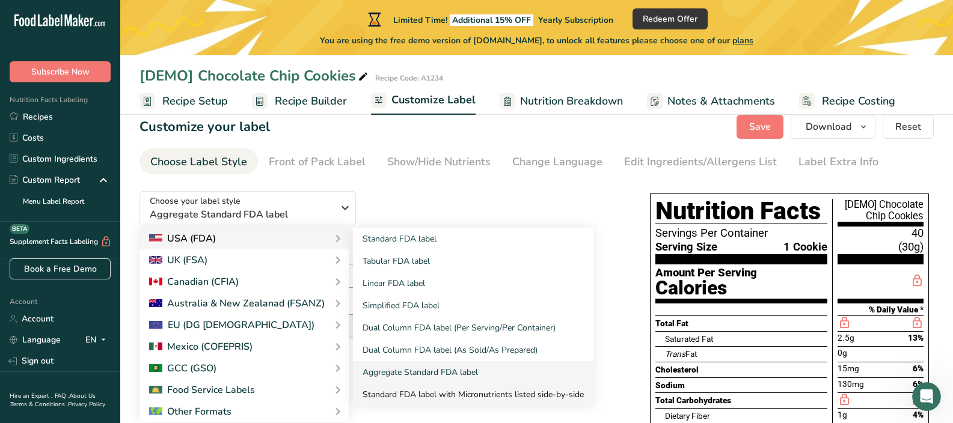
click at [471, 391] on link "Standard FDA label with Micronutrients listed side-by-side" at bounding box center [473, 394] width 240 height 22
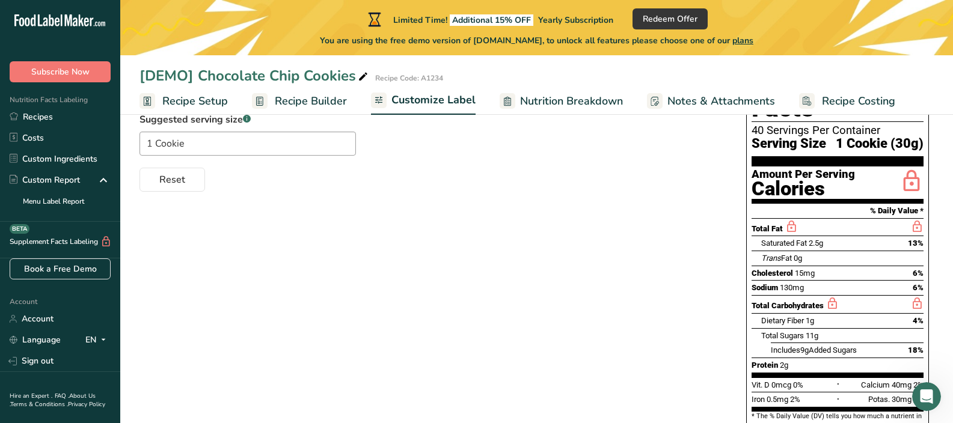
scroll to position [86, 0]
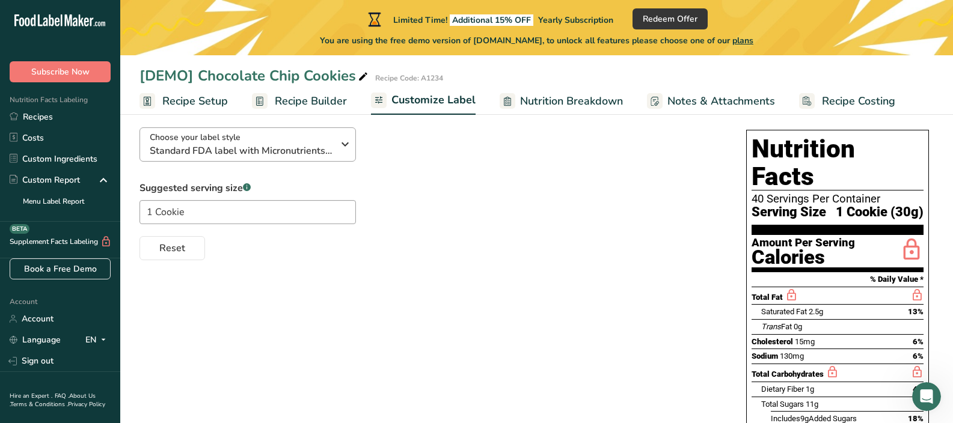
click at [212, 153] on span "Standard FDA label with Micronutrients listed side-by-side" at bounding box center [241, 151] width 183 height 14
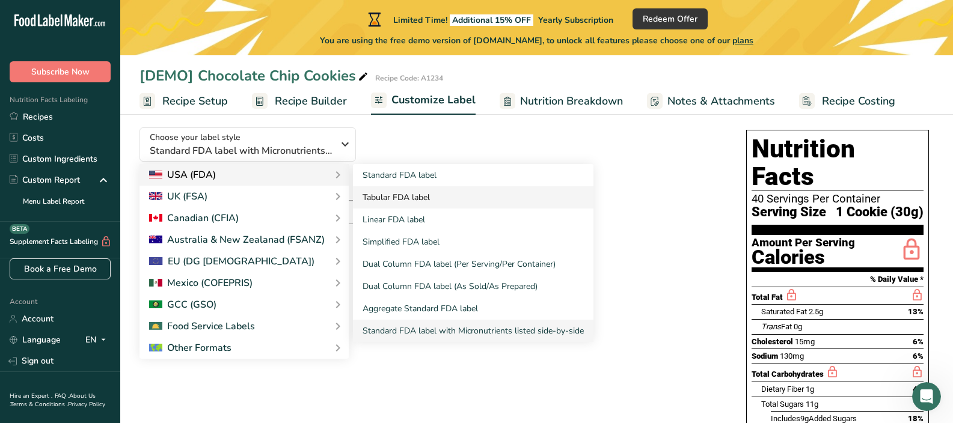
click at [414, 204] on link "Tabular FDA label" at bounding box center [473, 197] width 240 height 22
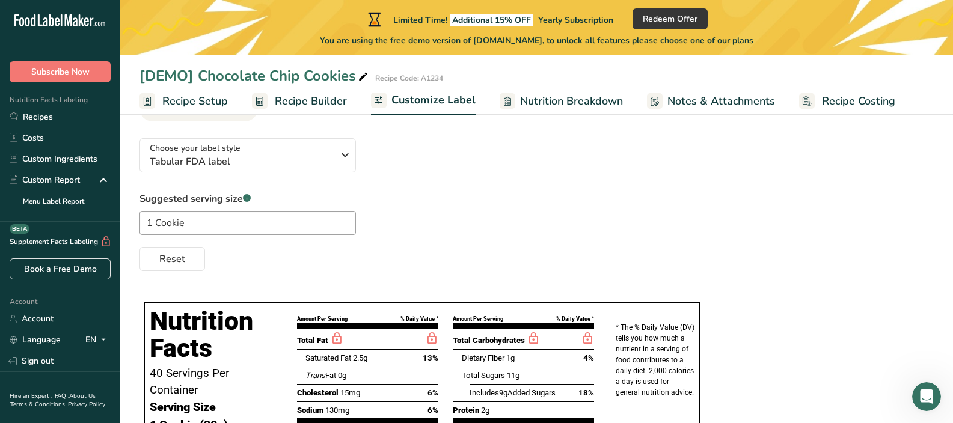
scroll to position [0, 0]
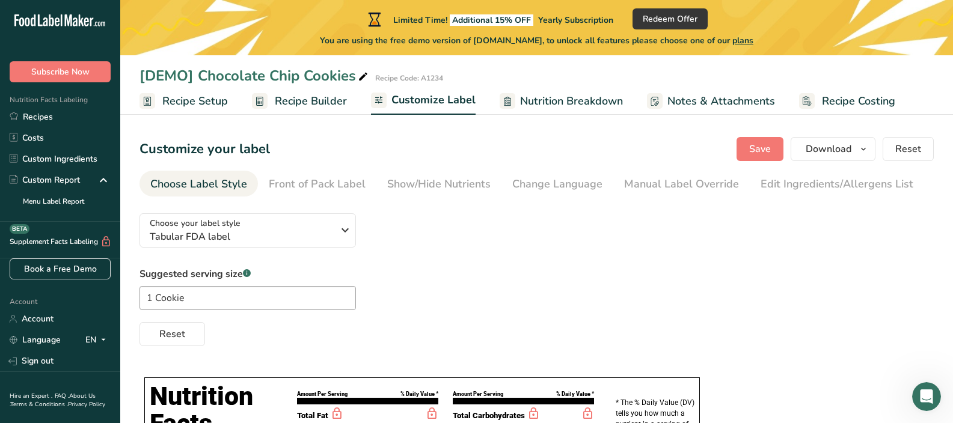
click at [275, 100] on span "Recipe Builder" at bounding box center [311, 101] width 72 height 16
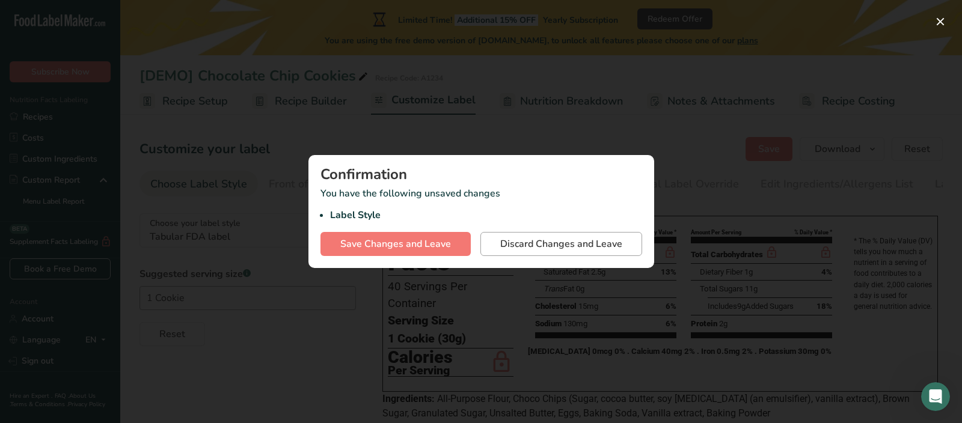
click at [548, 240] on span "Discard Changes and Leave" at bounding box center [561, 244] width 122 height 14
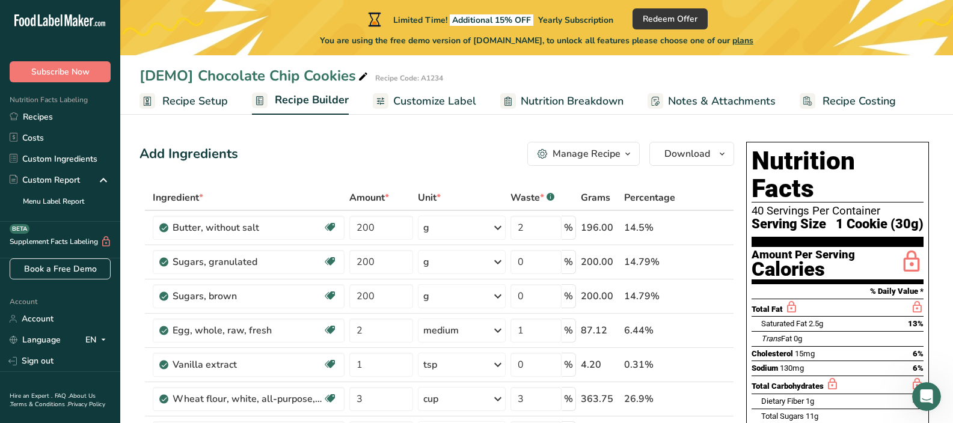
click at [198, 94] on span "Recipe Setup" at bounding box center [195, 101] width 66 height 16
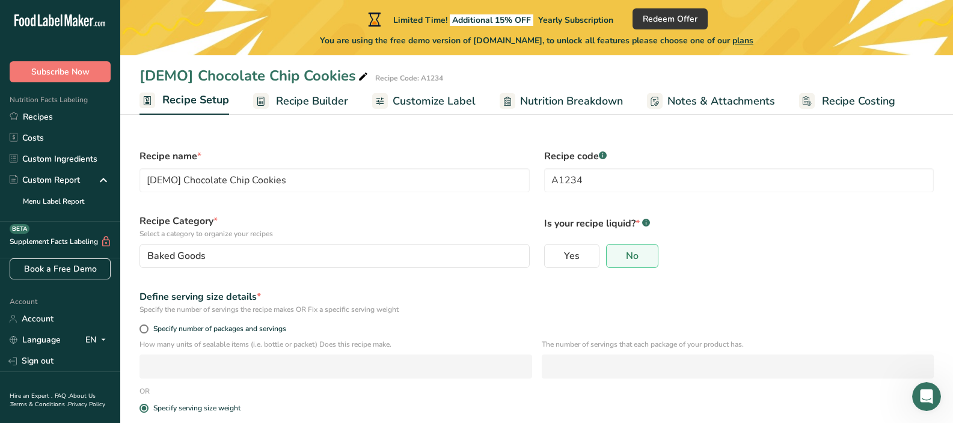
click at [303, 106] on span "Recipe Builder" at bounding box center [312, 101] width 72 height 16
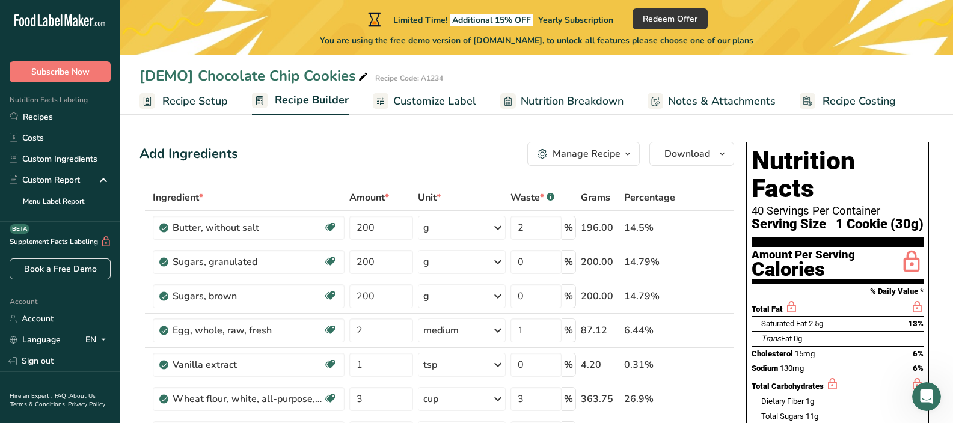
click at [586, 147] on div "Manage Recipe" at bounding box center [586, 154] width 68 height 14
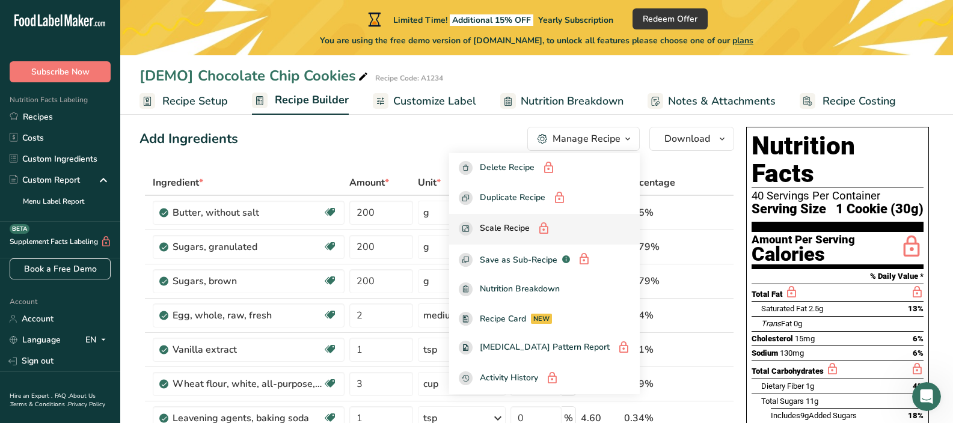
scroll to position [27, 0]
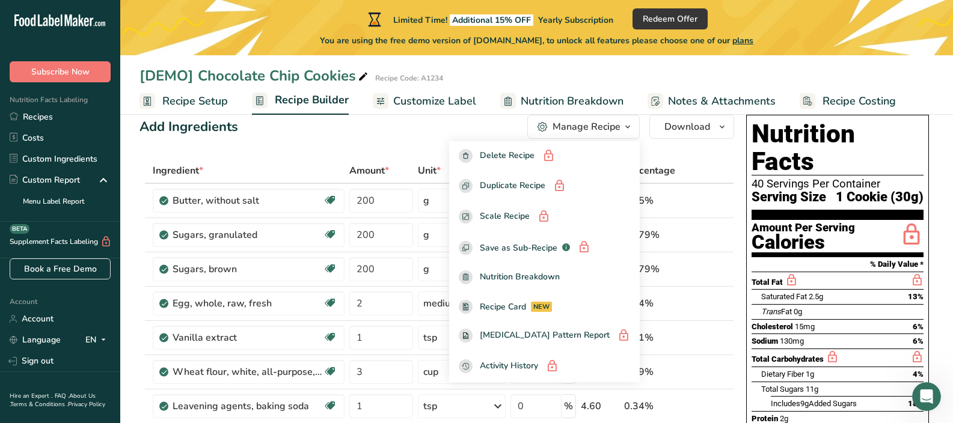
click at [440, 134] on div "Add Ingredients Manage Recipe Delete Recipe Duplicate Recipe Scale Recipe Save …" at bounding box center [436, 127] width 594 height 24
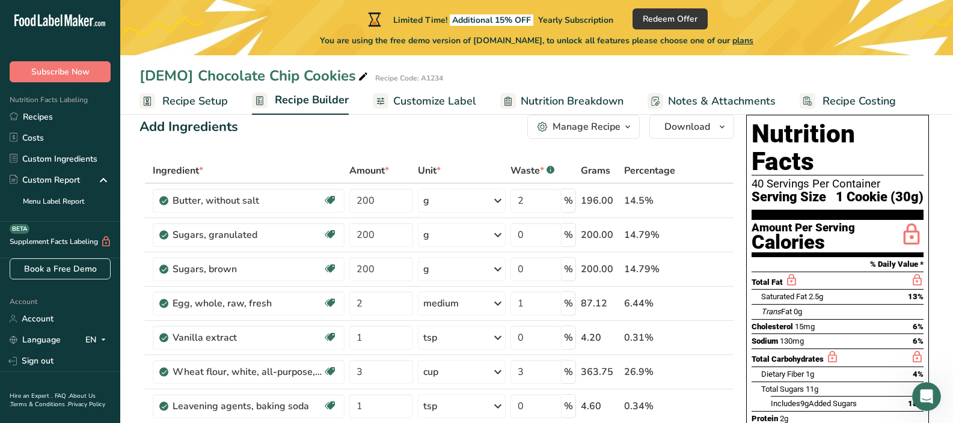
click at [210, 104] on span "Recipe Setup" at bounding box center [195, 101] width 66 height 16
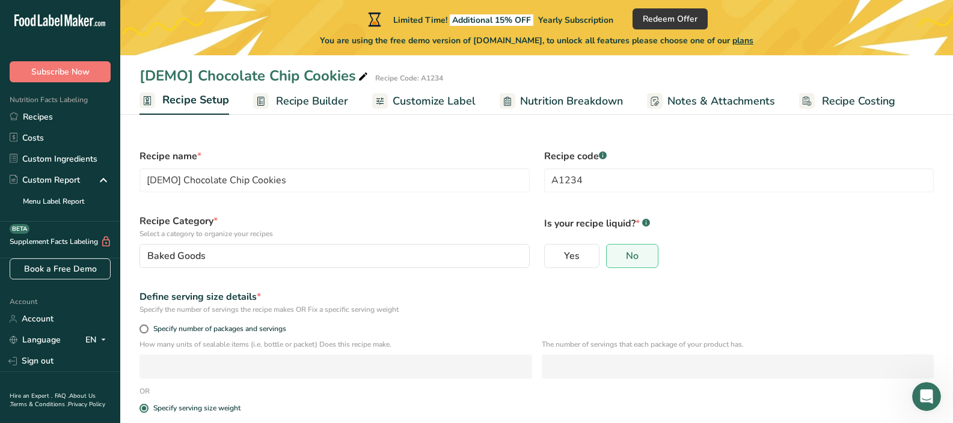
click at [84, 27] on icon ".a-20{fill:#fff;}" at bounding box center [72, 23] width 117 height 19
click at [81, 21] on icon at bounding box center [81, 20] width 5 height 12
click at [400, 126] on section "Recipe name * [DEMO] Chocolate Chip Cookies Recipe code .a-a{fill:#347362;}.b-a…" at bounding box center [536, 324] width 832 height 412
click at [52, 19] on icon at bounding box center [51, 20] width 5 height 12
click at [727, 101] on span "Notes & Attachments" at bounding box center [721, 101] width 108 height 16
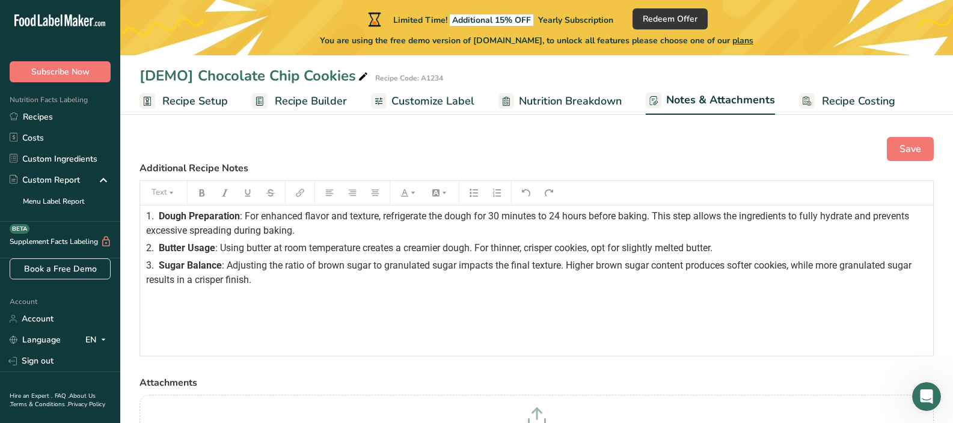
click at [843, 98] on span "Recipe Costing" at bounding box center [858, 101] width 73 height 16
select select "1"
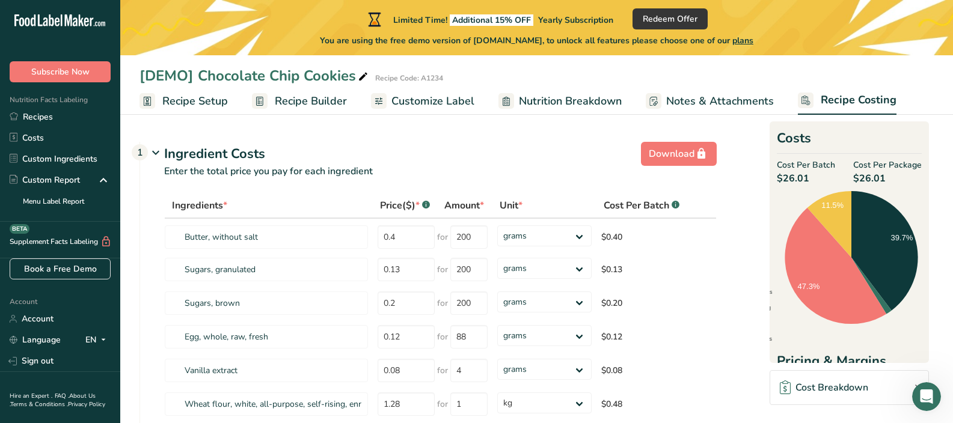
click at [222, 101] on span "Recipe Setup" at bounding box center [195, 101] width 66 height 16
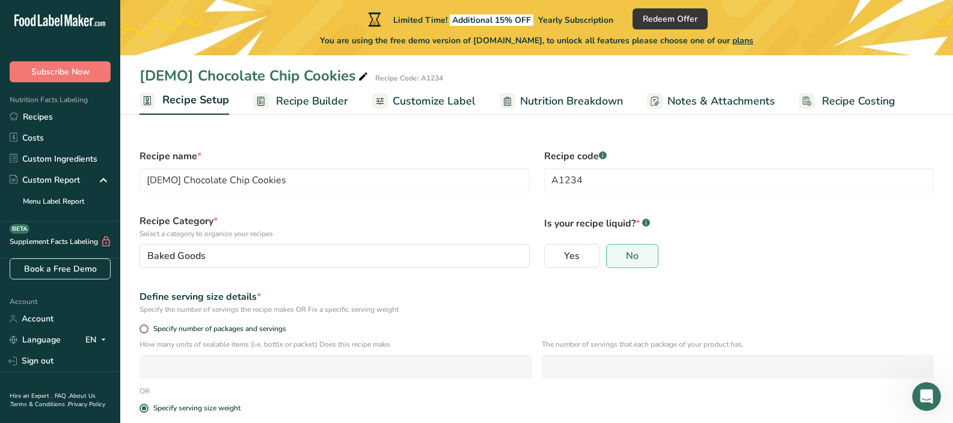
click at [361, 75] on icon at bounding box center [363, 77] width 11 height 17
click at [855, 96] on span "Recipe Costing" at bounding box center [858, 101] width 73 height 16
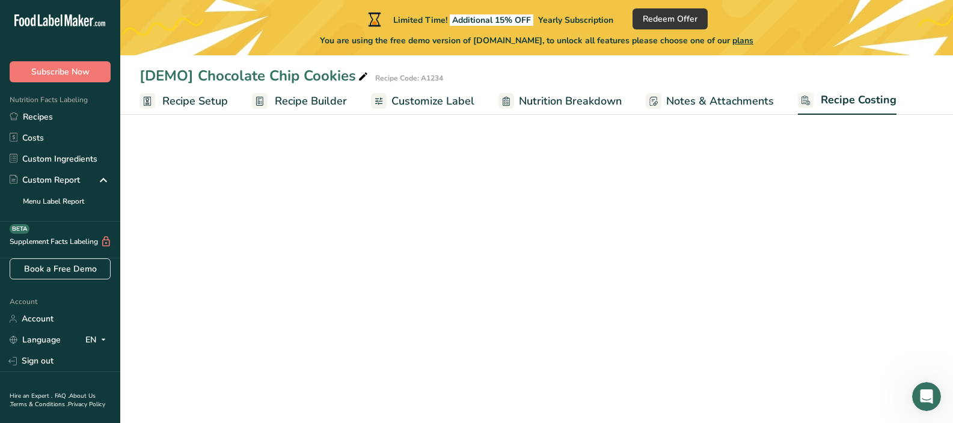
select select "1"
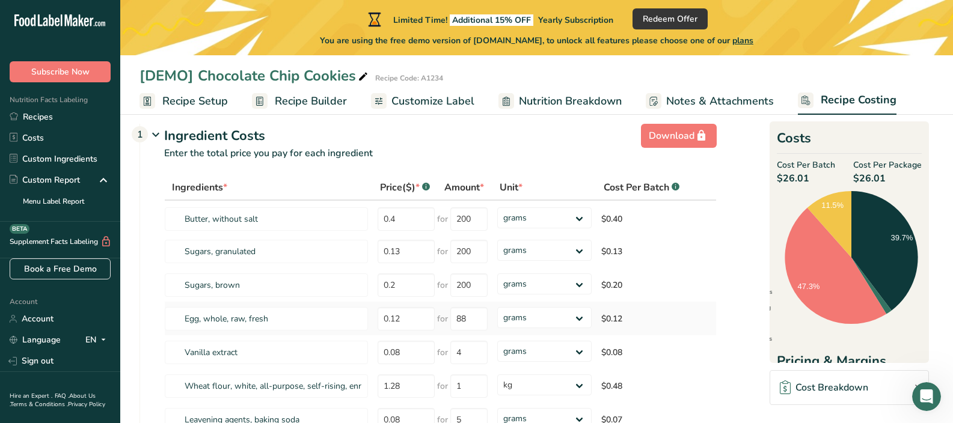
scroll to position [32, 0]
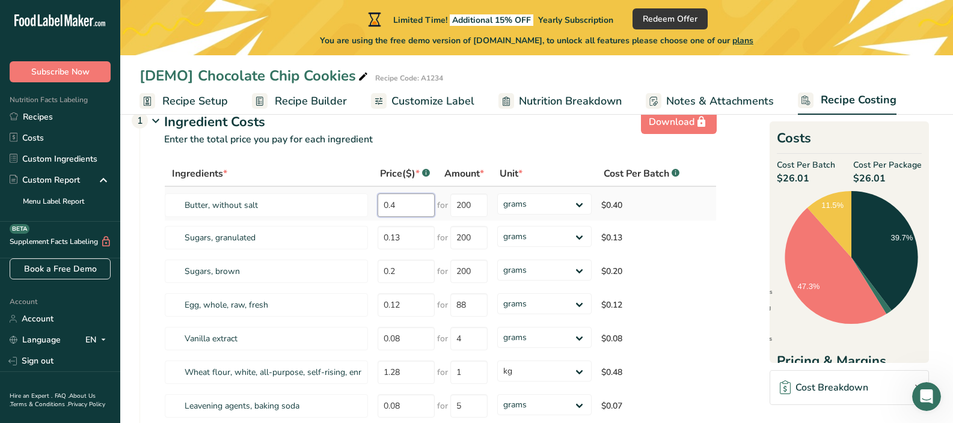
drag, startPoint x: 408, startPoint y: 205, endPoint x: 374, endPoint y: 198, distance: 34.4
click at [376, 198] on td "0.4" at bounding box center [405, 204] width 64 height 34
type input "5.00"
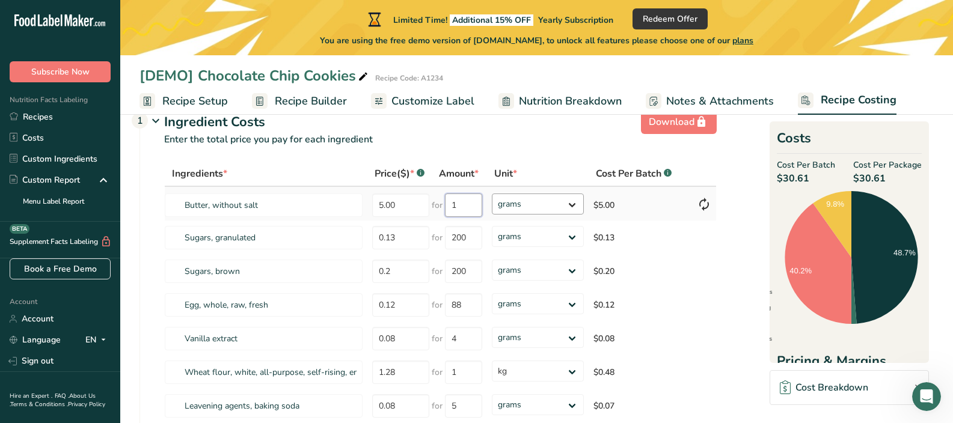
type input "1"
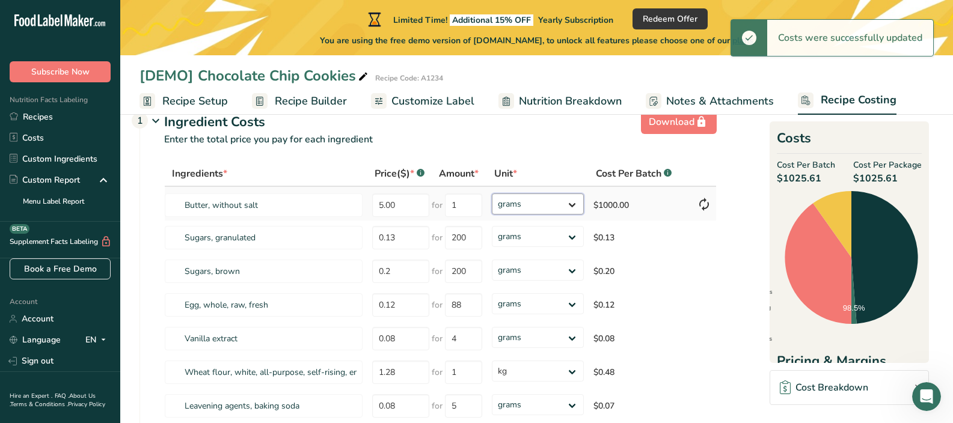
select select "12"
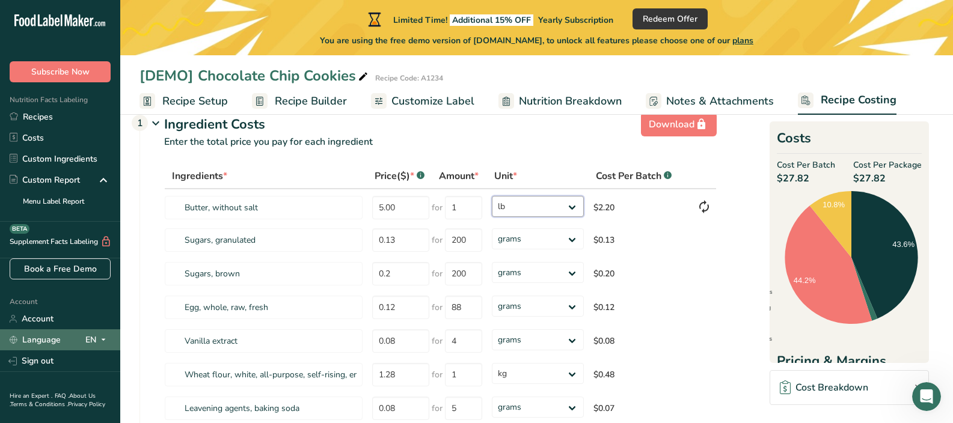
scroll to position [0, 0]
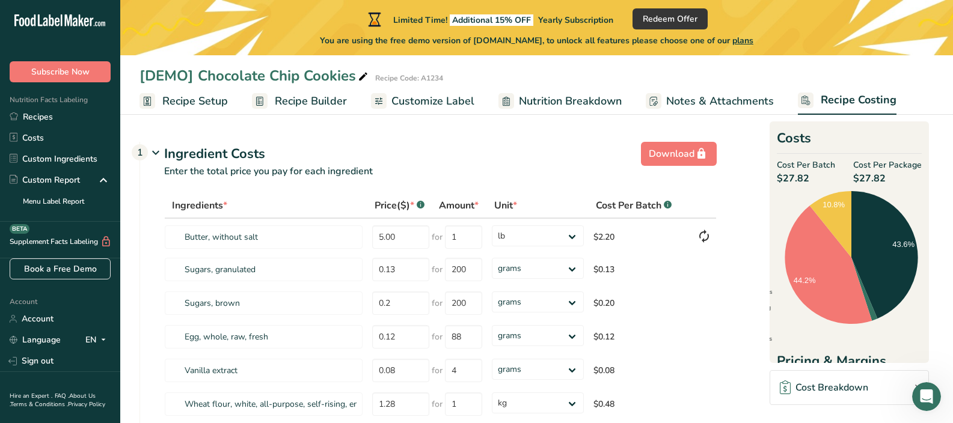
click at [319, 96] on span "Recipe Builder" at bounding box center [311, 101] width 72 height 16
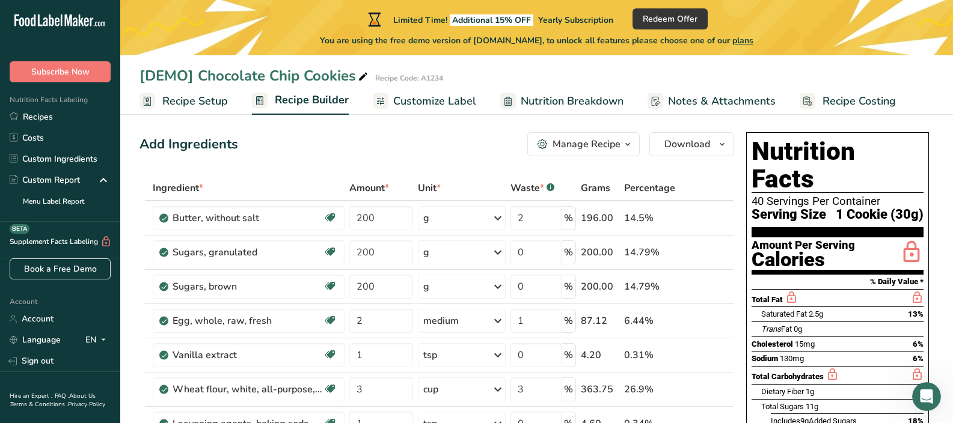
scroll to position [26, 0]
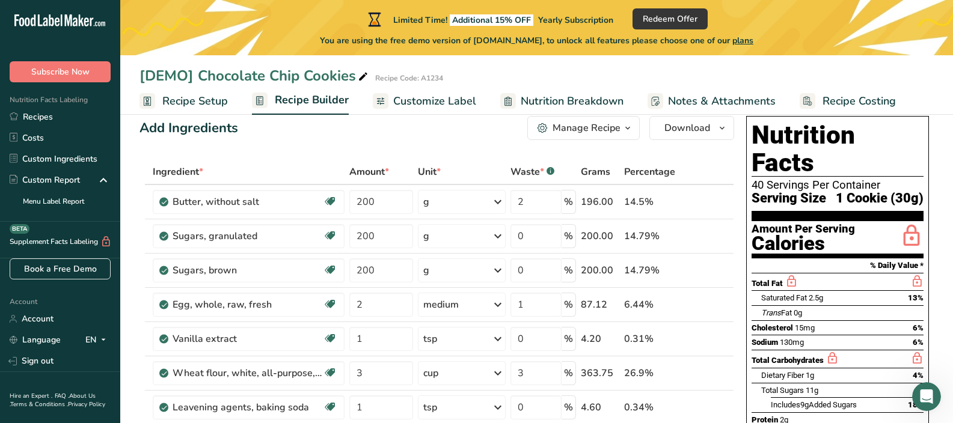
click at [395, 97] on span "Customize Label" at bounding box center [434, 101] width 83 height 16
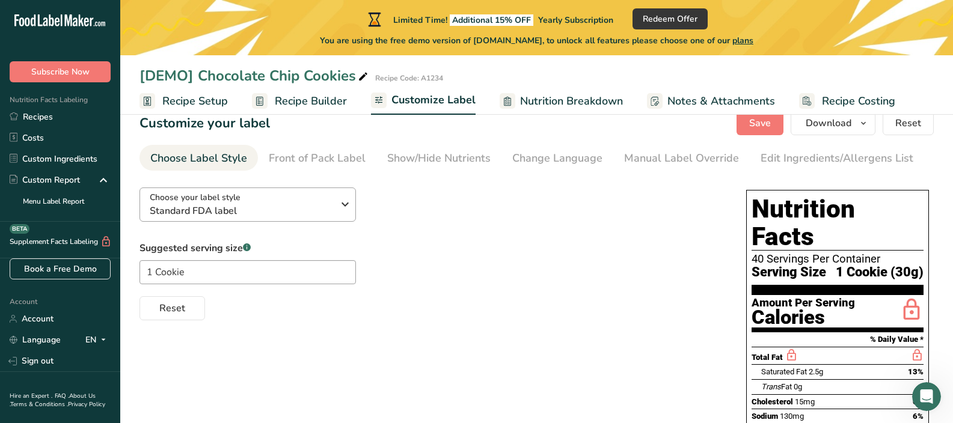
click at [304, 212] on span "Standard FDA label" at bounding box center [241, 211] width 183 height 14
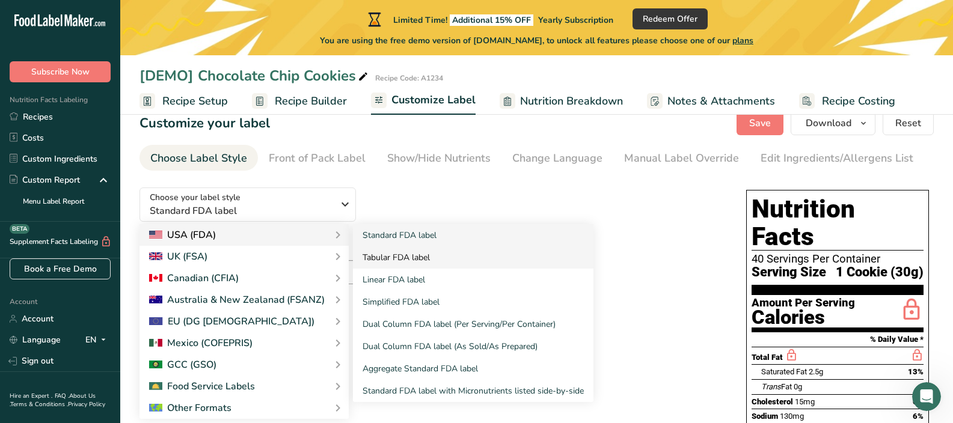
click at [423, 261] on link "Tabular FDA label" at bounding box center [473, 257] width 240 height 22
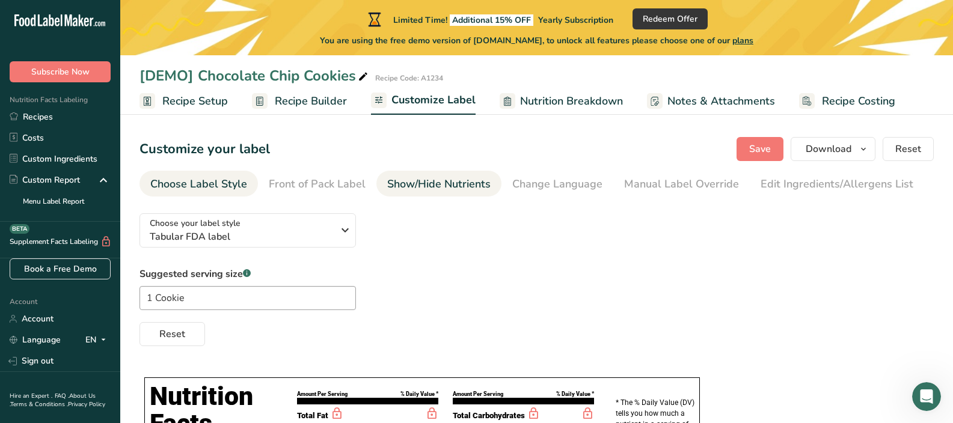
click at [432, 182] on div "Show/Hide Nutrients" at bounding box center [438, 184] width 103 height 16
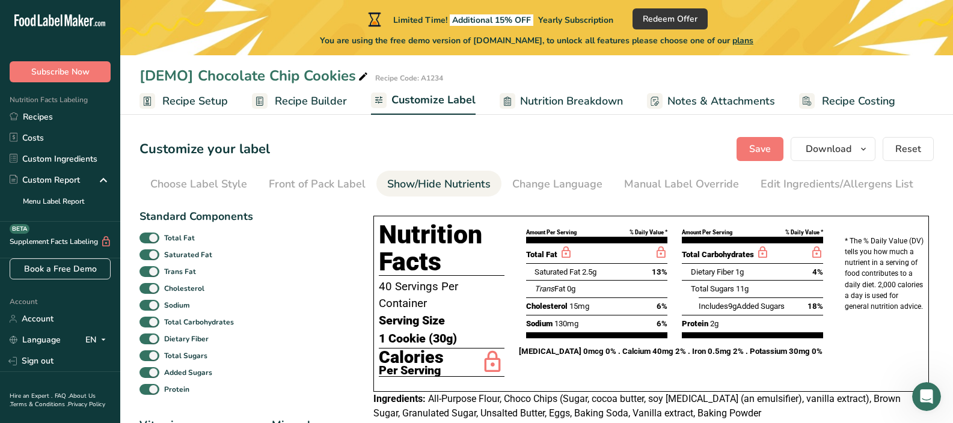
scroll to position [0, 79]
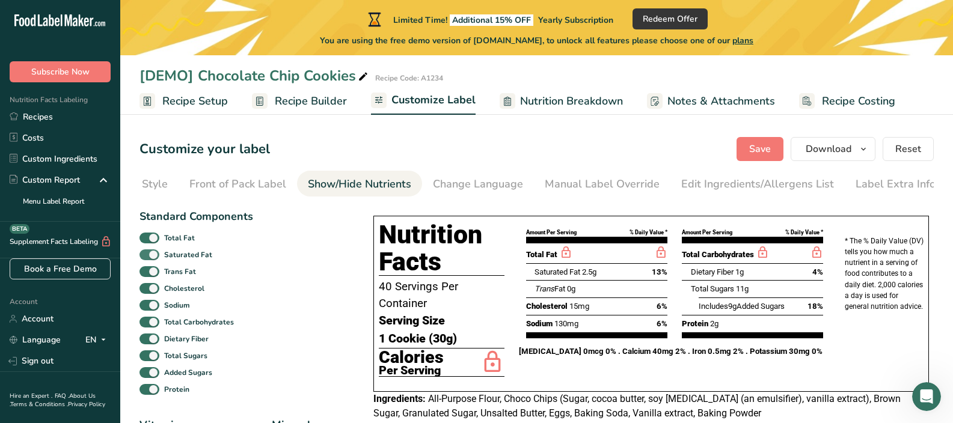
click at [148, 253] on span at bounding box center [149, 254] width 20 height 11
click at [147, 253] on input "Saturated Fat" at bounding box center [143, 255] width 8 height 8
checkbox input "false"
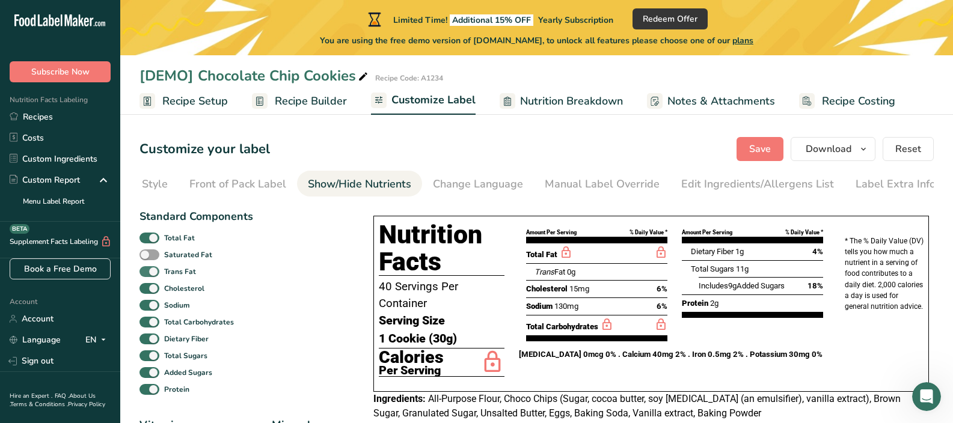
click at [151, 269] on span at bounding box center [149, 271] width 20 height 11
click at [147, 269] on input "Trans Fat" at bounding box center [143, 271] width 8 height 8
checkbox input "false"
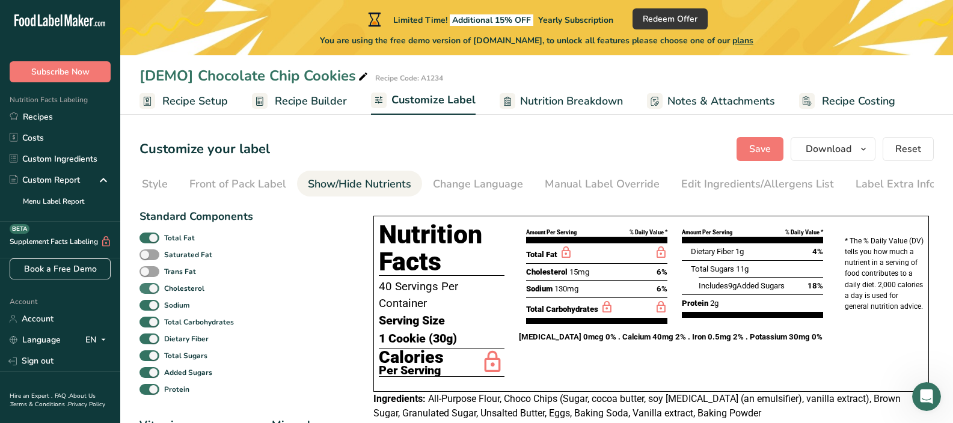
click at [152, 284] on span at bounding box center [149, 288] width 20 height 11
click at [147, 284] on input "Cholesterol" at bounding box center [143, 288] width 8 height 8
checkbox input "false"
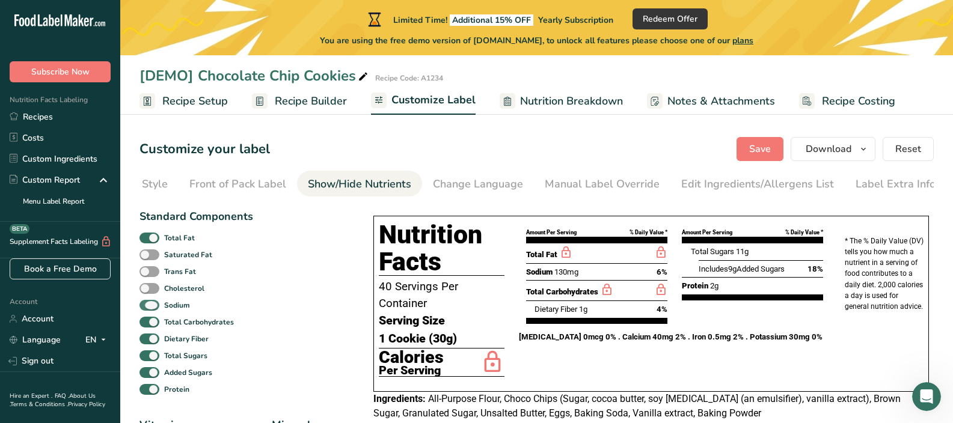
click at [148, 301] on span at bounding box center [149, 305] width 20 height 11
click at [147, 301] on input "Sodium" at bounding box center [143, 305] width 8 height 8
checkbox input "false"
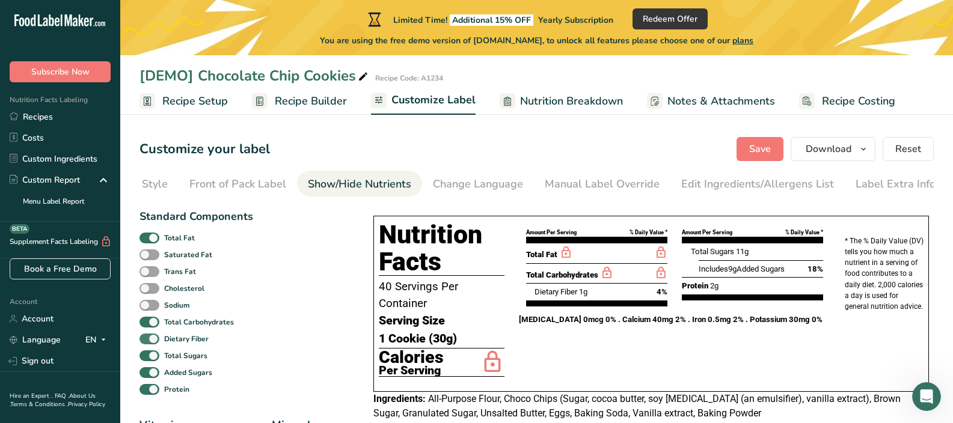
click at [156, 344] on span at bounding box center [149, 339] width 20 height 11
click at [147, 343] on input "Dietary Fiber" at bounding box center [143, 339] width 8 height 8
checkbox input "false"
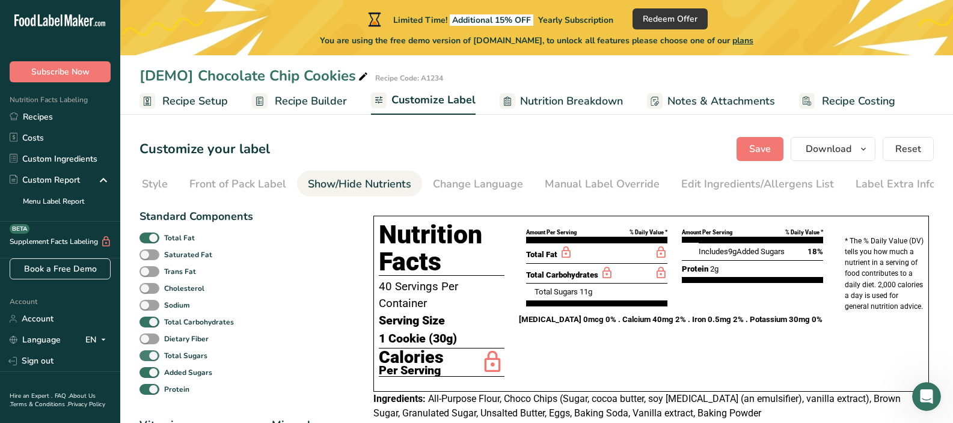
click at [154, 361] on span at bounding box center [149, 355] width 20 height 11
click at [147, 359] on input "Total Sugars" at bounding box center [143, 356] width 8 height 8
checkbox input "false"
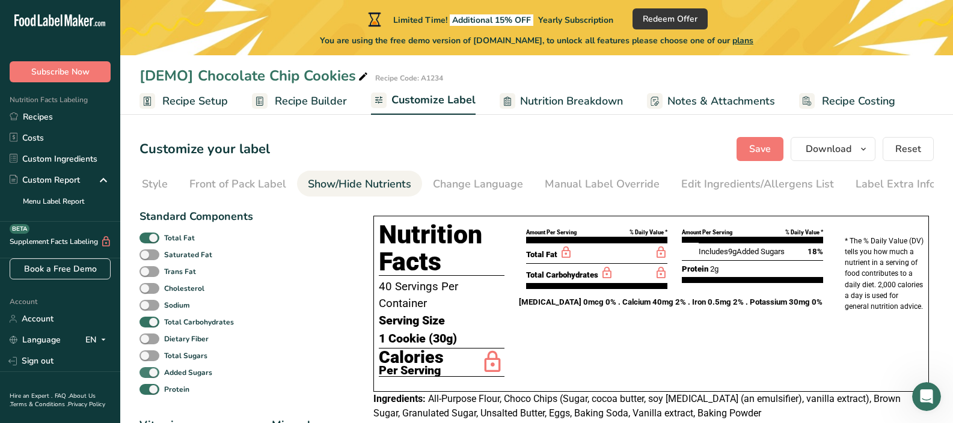
click at [154, 374] on span at bounding box center [149, 372] width 20 height 11
click at [147, 374] on input "Added Sugars" at bounding box center [143, 372] width 8 height 8
checkbox input "false"
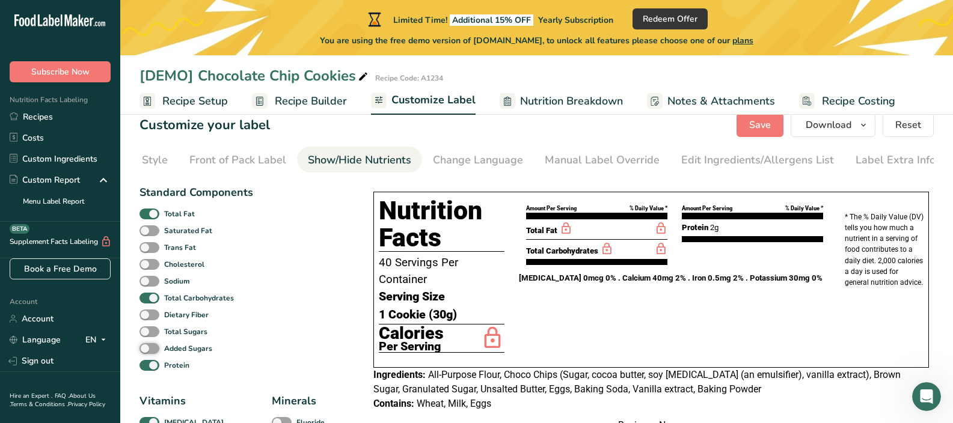
scroll to position [159, 0]
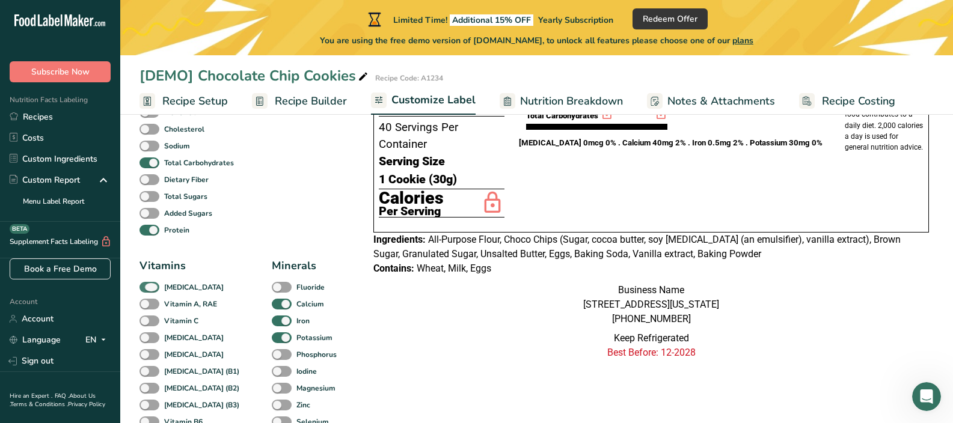
click at [148, 293] on span at bounding box center [149, 287] width 20 height 11
click at [147, 291] on input "Vitamin D" at bounding box center [143, 287] width 8 height 8
checkbox input "false"
click at [272, 310] on span at bounding box center [282, 304] width 20 height 11
click at [272, 308] on input "Calcium" at bounding box center [276, 304] width 8 height 8
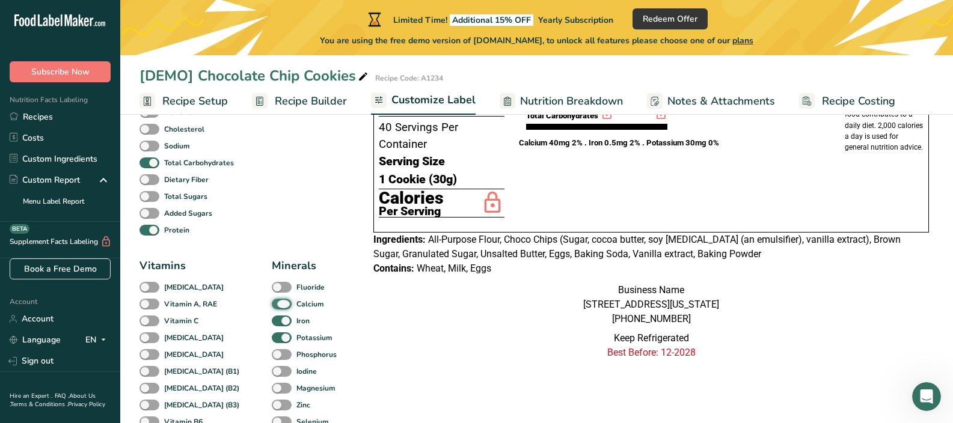
checkbox input "false"
click at [272, 322] on span at bounding box center [282, 321] width 20 height 11
click at [272, 322] on input "Iron" at bounding box center [276, 321] width 8 height 8
checkbox input "false"
click at [272, 339] on span at bounding box center [282, 337] width 20 height 11
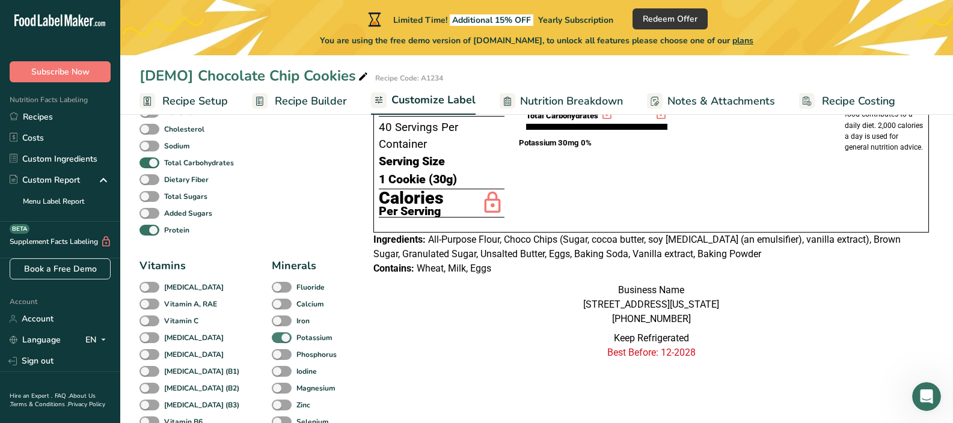
click at [272, 339] on input "Potassium" at bounding box center [276, 338] width 8 height 8
checkbox input "false"
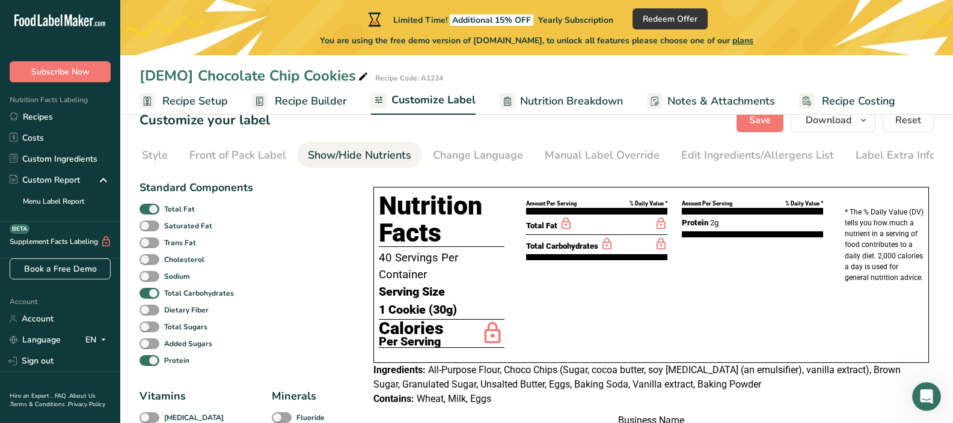
scroll to position [26, 0]
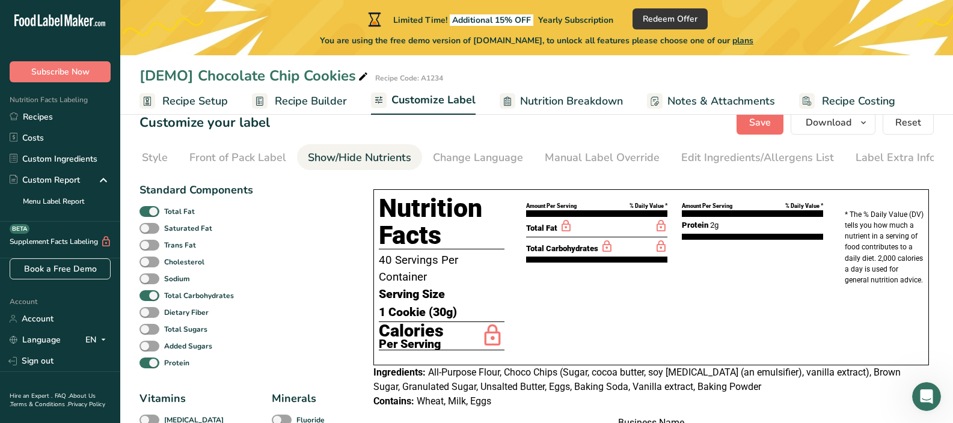
click at [767, 125] on span "Save" at bounding box center [760, 122] width 22 height 14
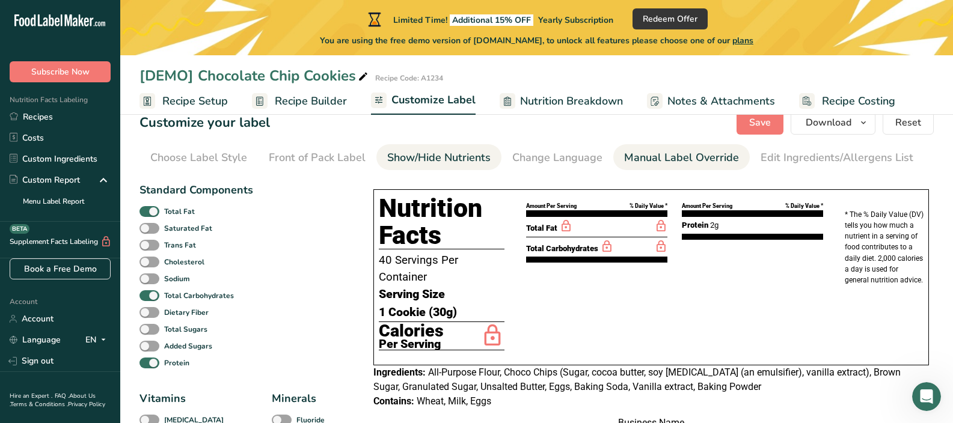
click at [691, 162] on div "Manual Label Override" at bounding box center [681, 158] width 115 height 16
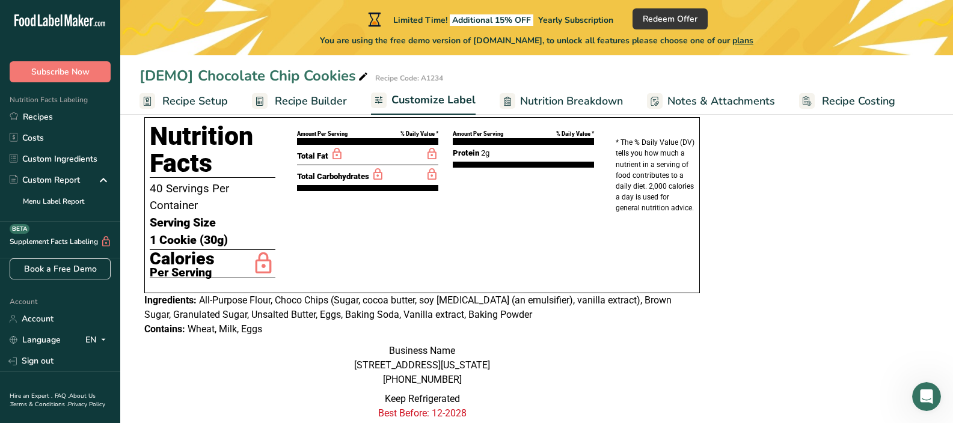
scroll to position [341, 0]
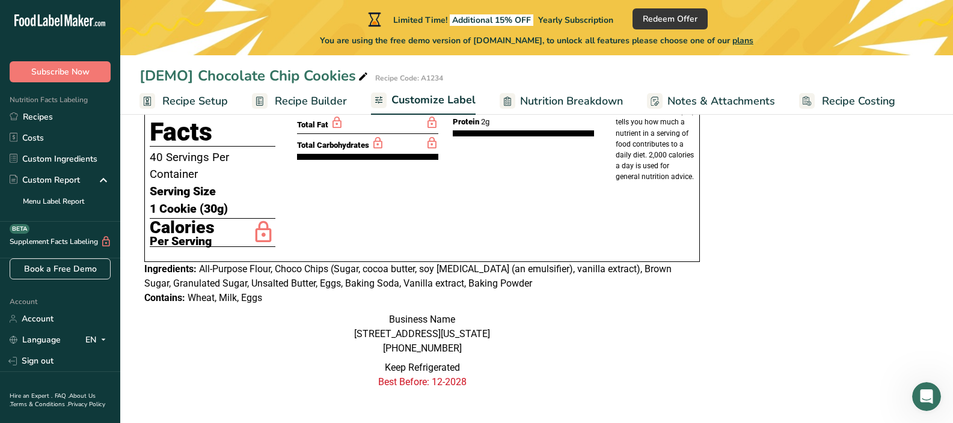
click at [460, 313] on div "Business Name 2233 Lincoln Drive, Harrisburg, Pennsylvania, United States +1717…" at bounding box center [421, 334] width 555 height 43
click at [456, 321] on div "Business Name 2233 Lincoln Drive, Harrisburg, Pennsylvania, United States +1717…" at bounding box center [421, 334] width 555 height 43
click at [443, 343] on div "Business Name 2233 Lincoln Drive, Harrisburg, Pennsylvania, United States +1717…" at bounding box center [421, 334] width 555 height 43
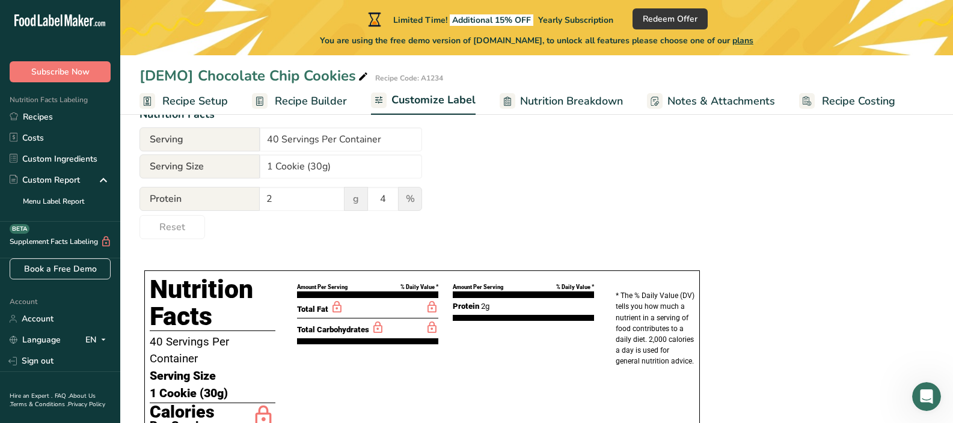
scroll to position [0, 0]
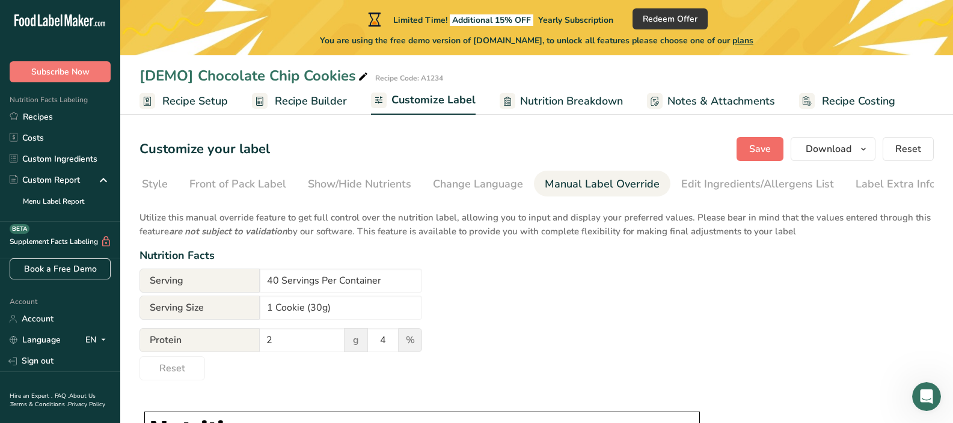
click at [760, 155] on span "Save" at bounding box center [760, 149] width 22 height 14
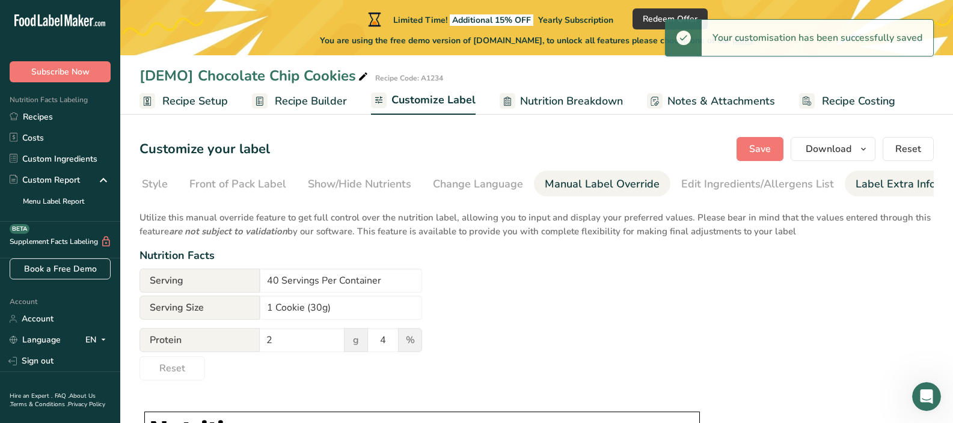
click at [855, 184] on div "Label Extra Info" at bounding box center [895, 184] width 80 height 16
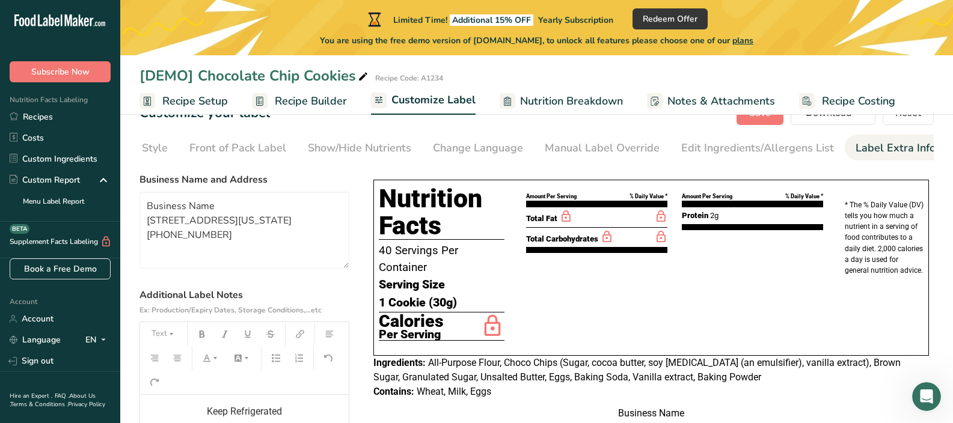
scroll to position [132, 0]
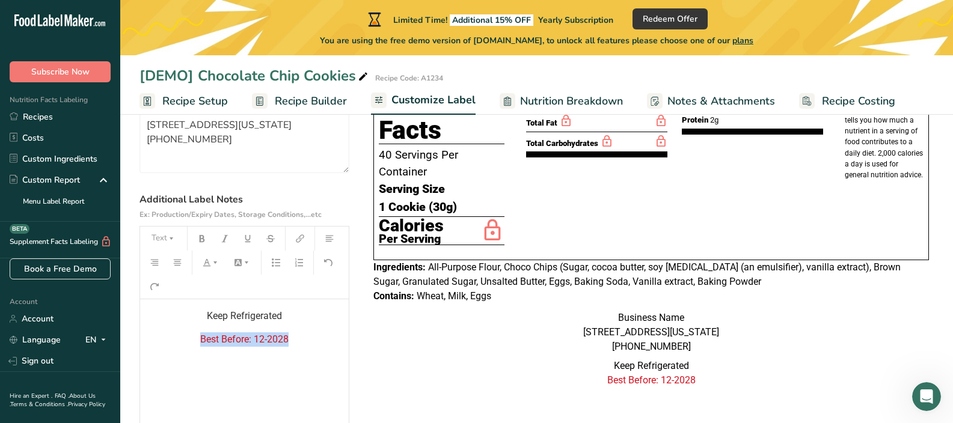
drag, startPoint x: 290, startPoint y: 342, endPoint x: 191, endPoint y: 344, distance: 99.8
click at [191, 344] on p "Best Before: 12-2028" at bounding box center [244, 339] width 197 height 14
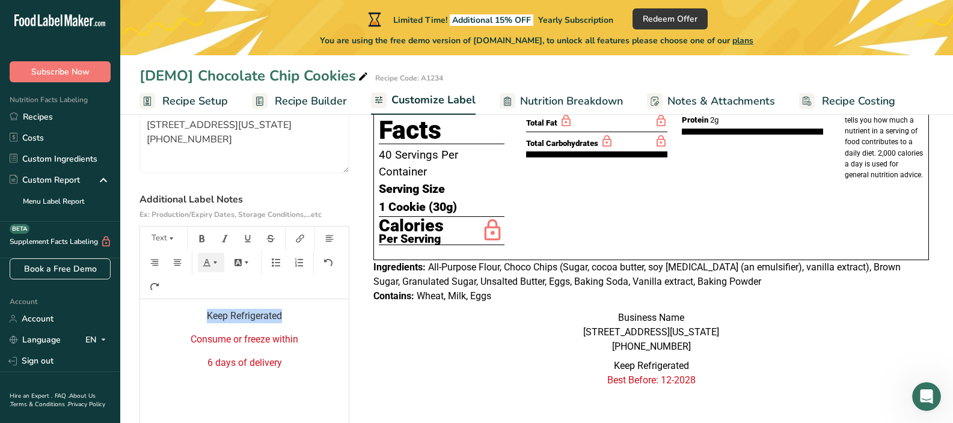
drag, startPoint x: 295, startPoint y: 316, endPoint x: 179, endPoint y: 319, distance: 115.4
click at [179, 319] on p "Keep Refrigerated" at bounding box center [244, 316] width 197 height 14
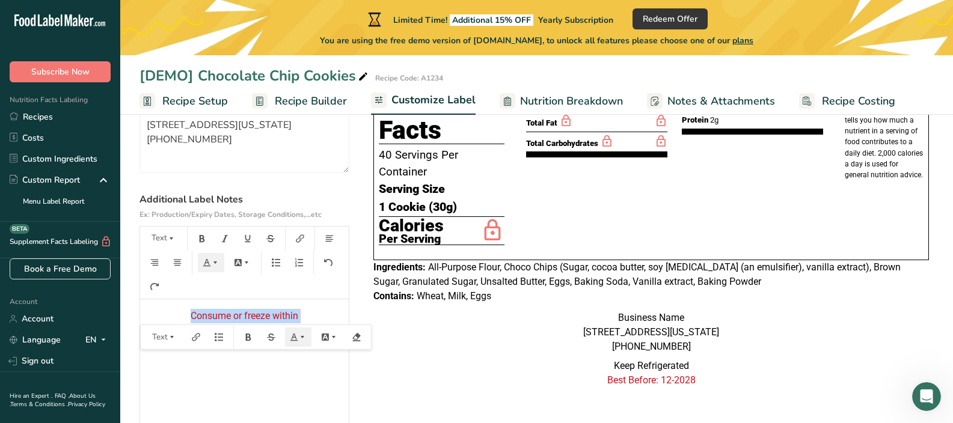
drag, startPoint x: 288, startPoint y: 344, endPoint x: 179, endPoint y: 320, distance: 111.9
click at [179, 320] on div "Consume or freeze within 6 days of delivery" at bounding box center [244, 374] width 209 height 150
click at [257, 381] on div "Consume or freeze within 6 days of delivery" at bounding box center [244, 374] width 209 height 150
drag, startPoint x: 283, startPoint y: 355, endPoint x: 168, endPoint y: 306, distance: 124.7
click at [172, 314] on div "Consume or freeze within 6 days of delivery" at bounding box center [244, 374] width 209 height 150
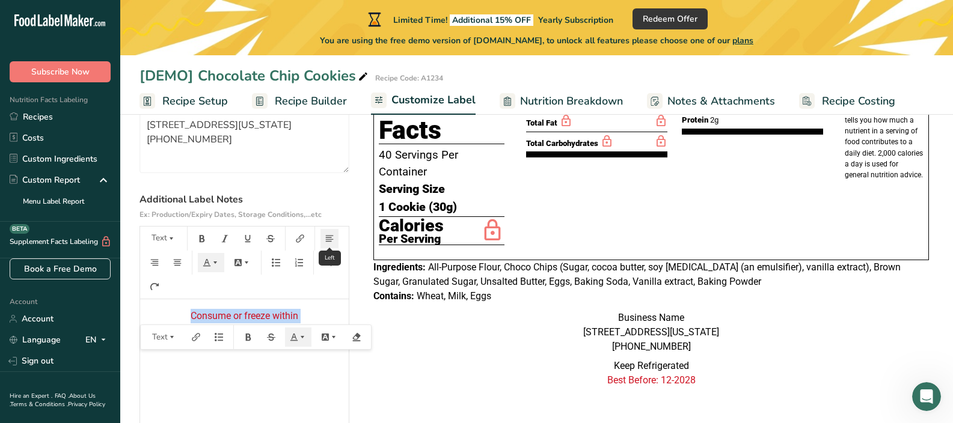
click at [330, 248] on button "button" at bounding box center [329, 238] width 18 height 19
click at [330, 243] on icon "button" at bounding box center [329, 238] width 8 height 8
click at [285, 373] on div "Consume or freeze within 6 days of delivery" at bounding box center [244, 374] width 209 height 150
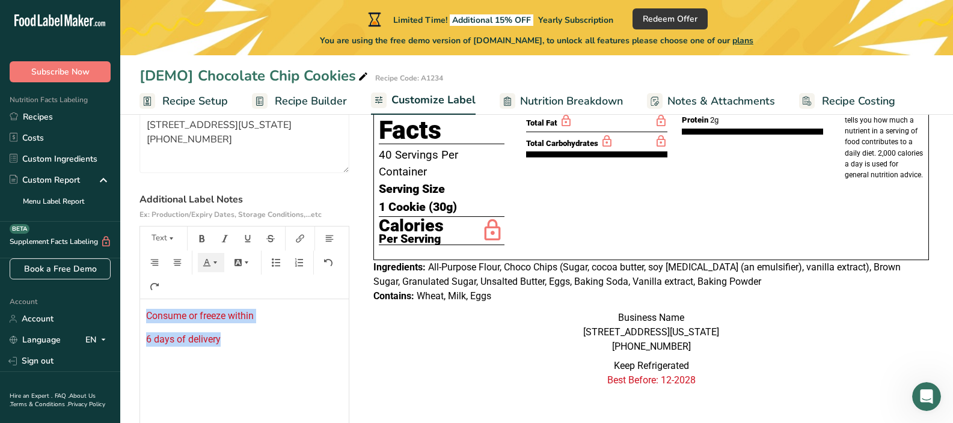
drag, startPoint x: 267, startPoint y: 349, endPoint x: 130, endPoint y: 316, distance: 140.2
click at [130, 316] on section "Customize your label Save Download Choose what to show on your downloaded label…" at bounding box center [536, 242] width 832 height 512
click at [331, 234] on button "button" at bounding box center [329, 238] width 18 height 19
click at [178, 266] on icon "button" at bounding box center [178, 262] width 8 height 7
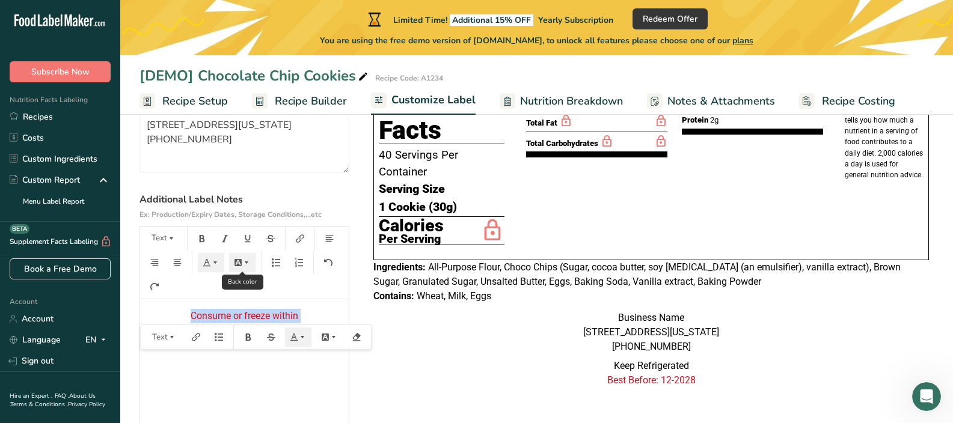
click at [248, 272] on button "button" at bounding box center [242, 262] width 26 height 19
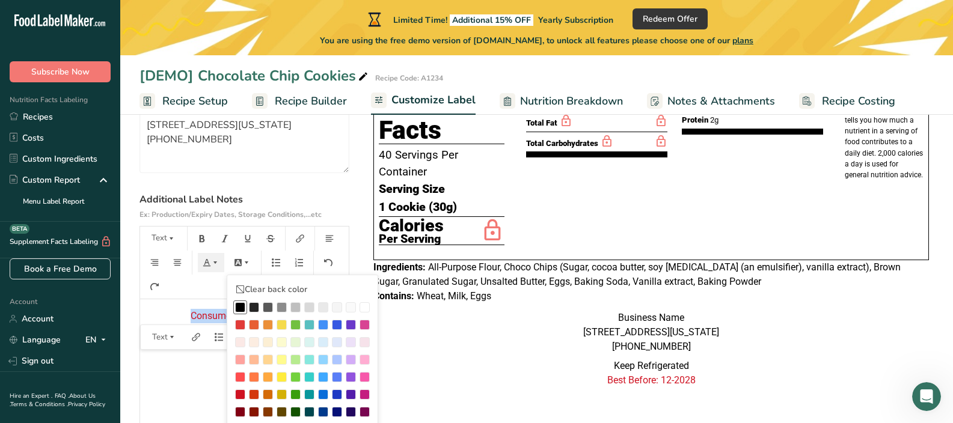
click at [237, 308] on div at bounding box center [240, 307] width 10 height 10
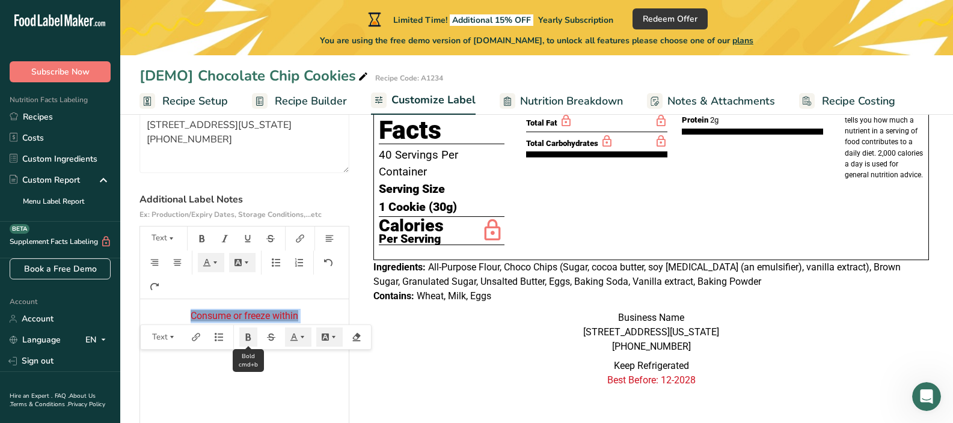
click at [251, 347] on button "button" at bounding box center [248, 337] width 18 height 19
click at [290, 388] on div "Consume or freeze within 6 days of delivery" at bounding box center [244, 374] width 209 height 150
drag, startPoint x: 297, startPoint y: 349, endPoint x: 188, endPoint y: 315, distance: 114.4
click at [188, 315] on div "Consume or freeze within 6 days of delivery" at bounding box center [244, 374] width 209 height 150
click at [248, 263] on icon "button" at bounding box center [246, 262] width 8 height 8
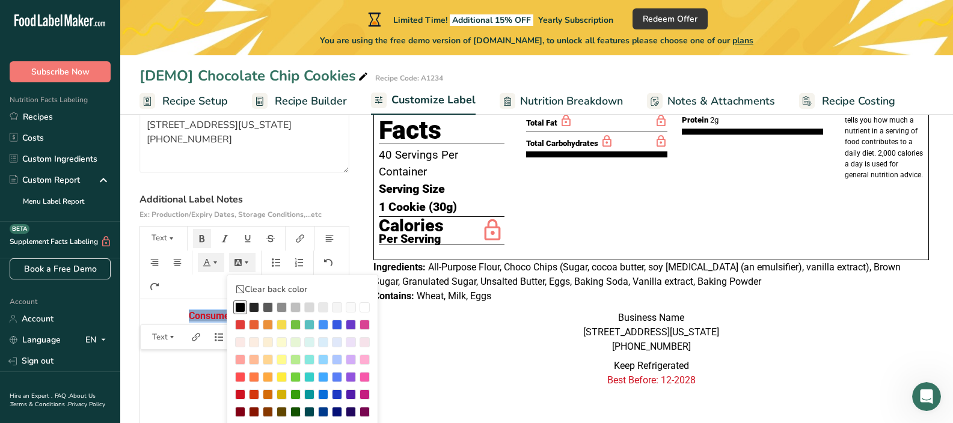
click at [243, 309] on div at bounding box center [240, 307] width 10 height 10
click at [241, 288] on icon at bounding box center [240, 290] width 10 height 10
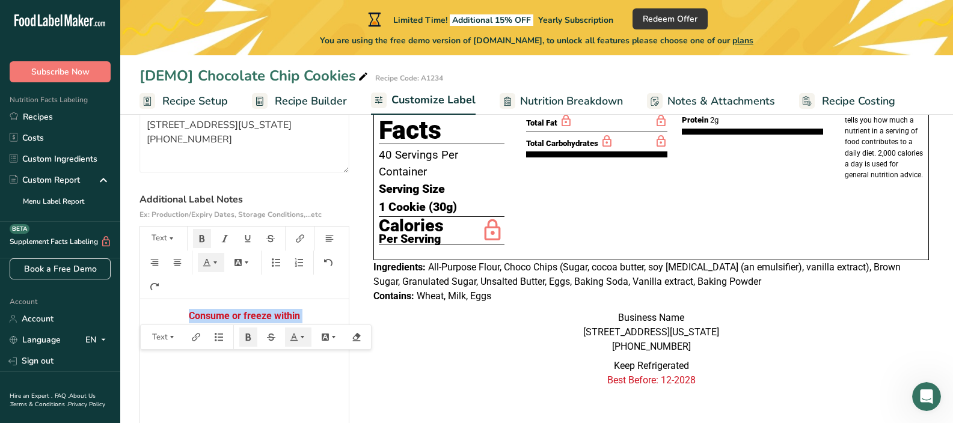
click at [205, 369] on div "Consume or freeze within 6 days of delivery" at bounding box center [244, 374] width 209 height 150
drag, startPoint x: 267, startPoint y: 339, endPoint x: 178, endPoint y: 315, distance: 92.1
click at [178, 315] on div "Consume or freeze within 6 days of delivery" at bounding box center [244, 374] width 209 height 150
click at [204, 238] on icon "button" at bounding box center [202, 238] width 8 height 8
click at [212, 267] on icon "button" at bounding box center [215, 262] width 8 height 8
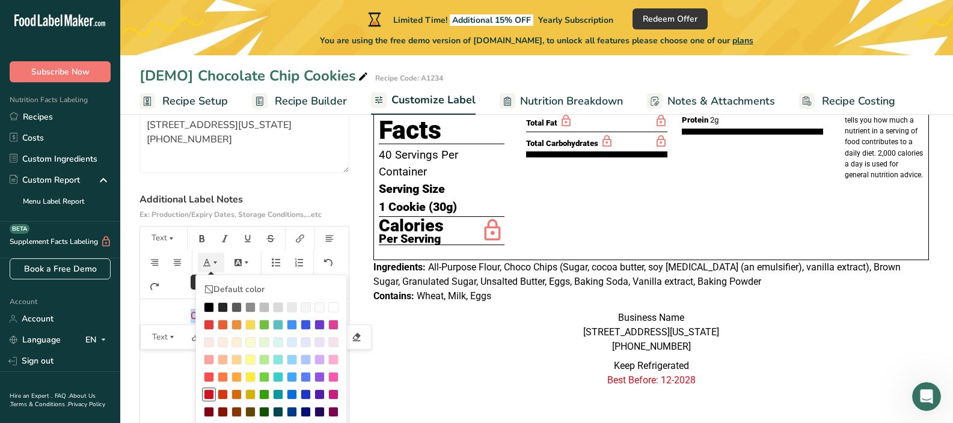
click at [212, 267] on icon "button" at bounding box center [215, 262] width 8 height 8
click at [167, 381] on div "Consume or freeze within 6 days of delivery" at bounding box center [244, 374] width 209 height 150
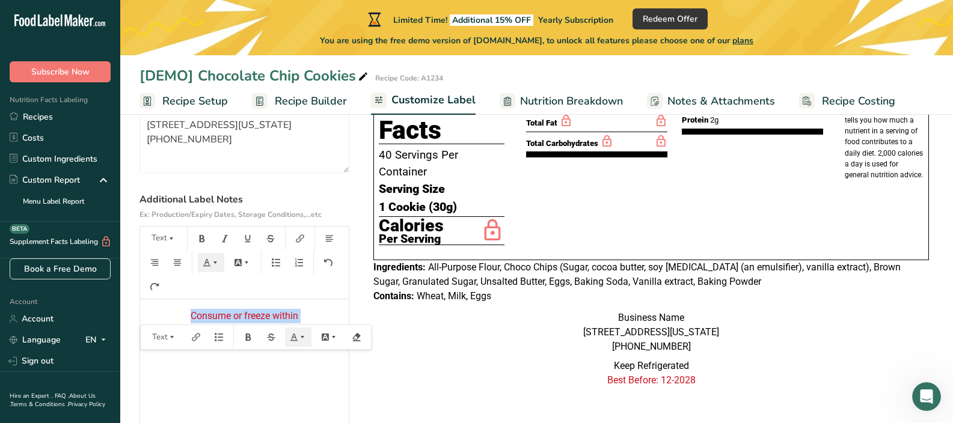
drag, startPoint x: 284, startPoint y: 339, endPoint x: 156, endPoint y: 313, distance: 131.2
click at [156, 313] on div "Consume or freeze within 6 days of delivery" at bounding box center [244, 374] width 209 height 150
click at [156, 245] on button "Text" at bounding box center [163, 238] width 36 height 19
click at [163, 331] on span "H3" at bounding box center [166, 330] width 15 height 14
click at [234, 399] on div "Consume or freeze within 6 days of delivery" at bounding box center [244, 374] width 209 height 150
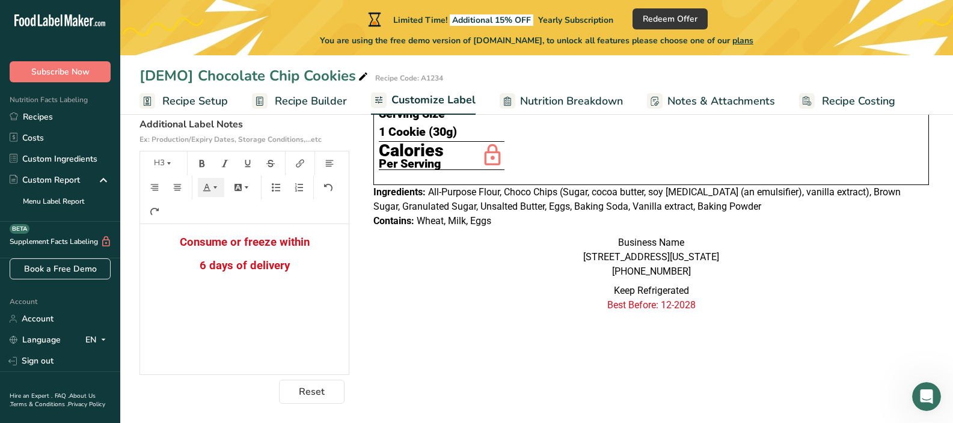
scroll to position [0, 0]
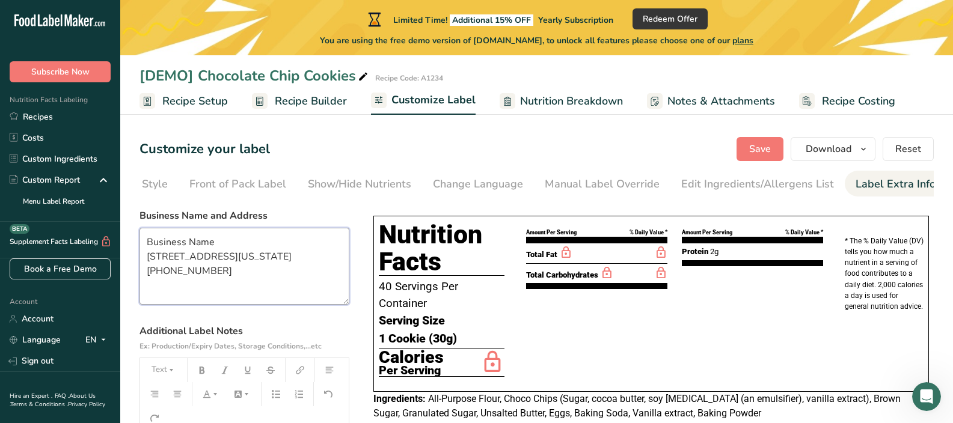
drag, startPoint x: 218, startPoint y: 278, endPoint x: 140, endPoint y: 242, distance: 85.8
click at [140, 242] on textarea "Business Name 2233 Lincoln Drive, Harrisburg, Pennsylvania, United States +1717…" at bounding box center [244, 266] width 210 height 77
type textarea "Fresh 'N Tasty 239.202.1954"
click at [749, 150] on button "Save" at bounding box center [759, 149] width 47 height 24
click at [769, 145] on span "Save" at bounding box center [760, 149] width 22 height 14
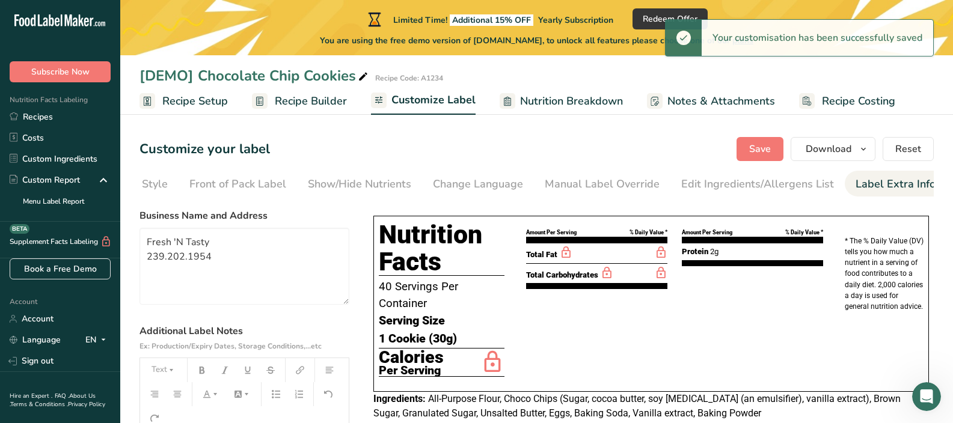
click at [331, 104] on span "Recipe Builder" at bounding box center [311, 101] width 72 height 16
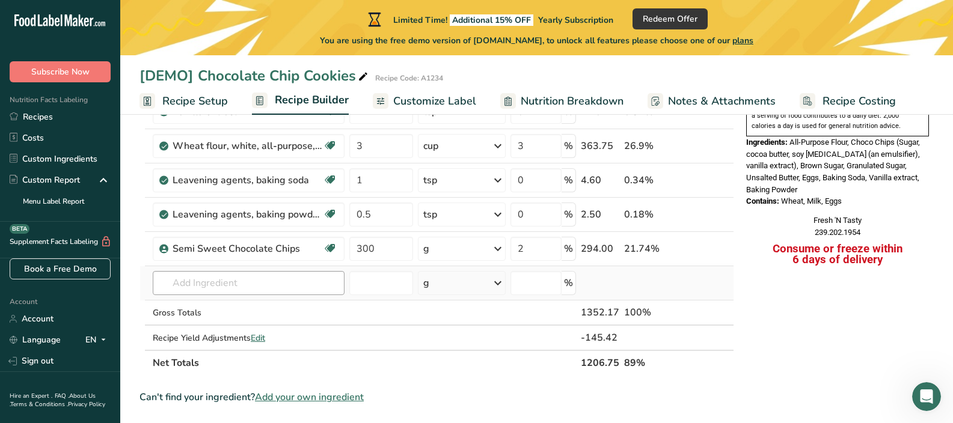
scroll to position [255, 0]
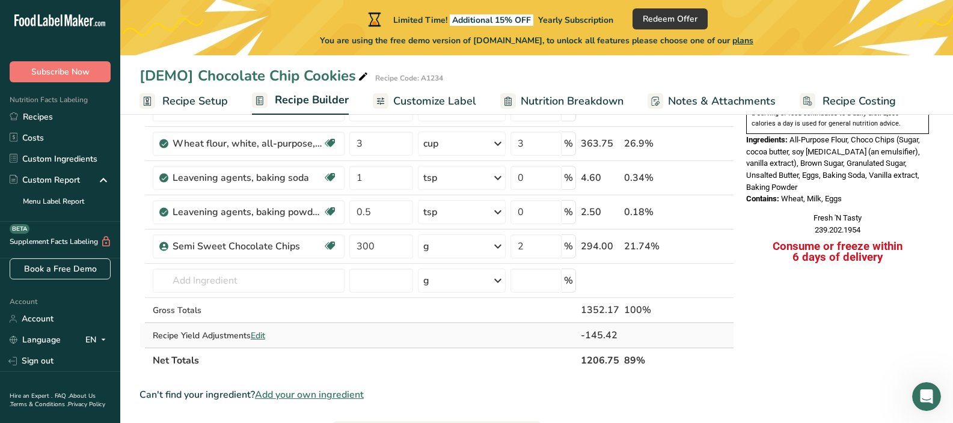
click at [257, 338] on span "Edit" at bounding box center [258, 335] width 14 height 11
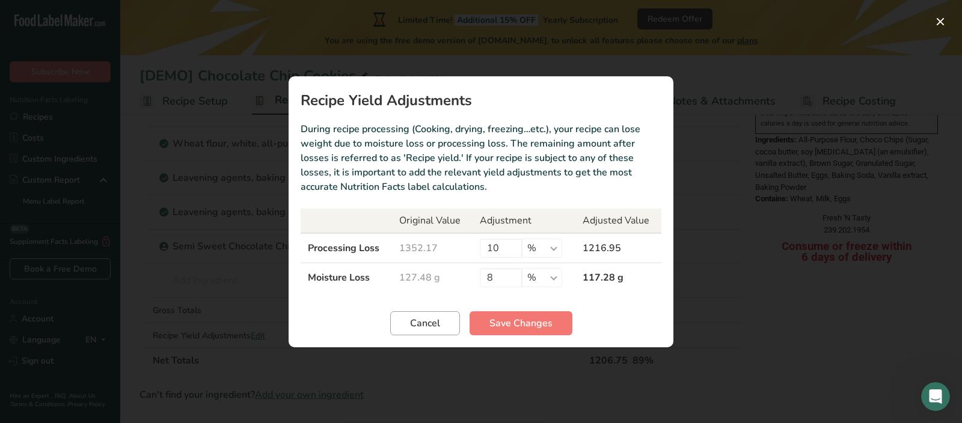
click at [450, 320] on button "Cancel" at bounding box center [425, 323] width 70 height 24
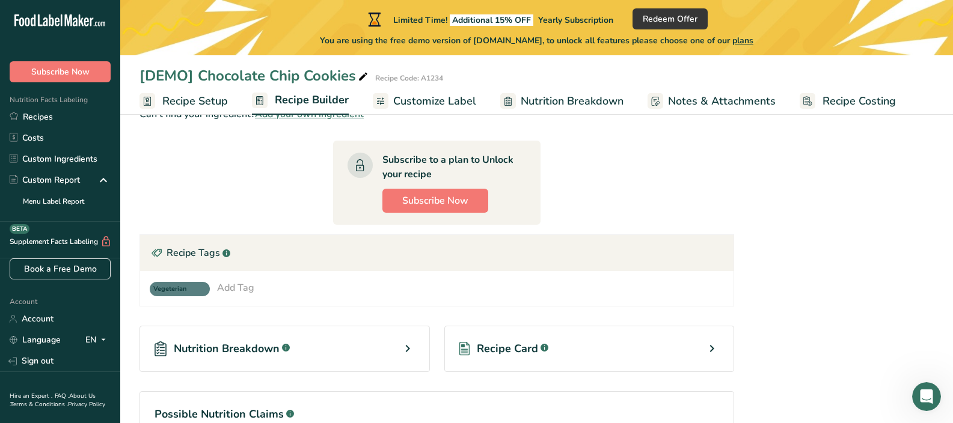
scroll to position [553, 0]
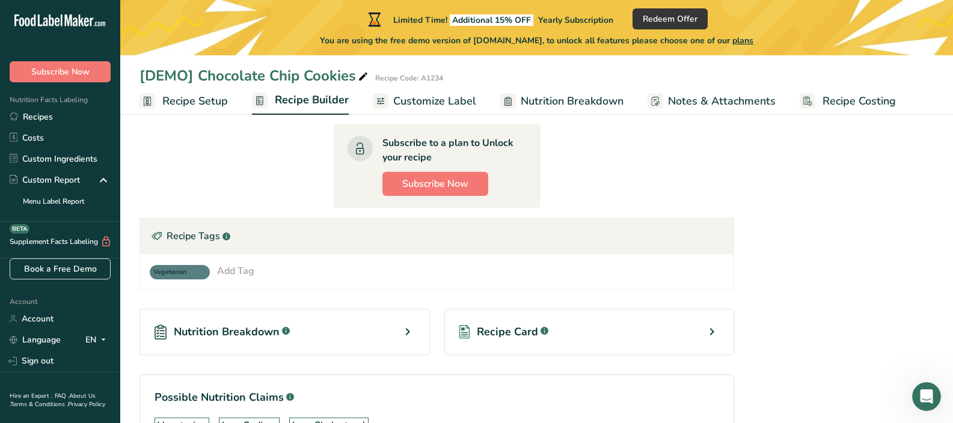
click at [410, 333] on icon at bounding box center [407, 332] width 14 height 22
select select "Calories"
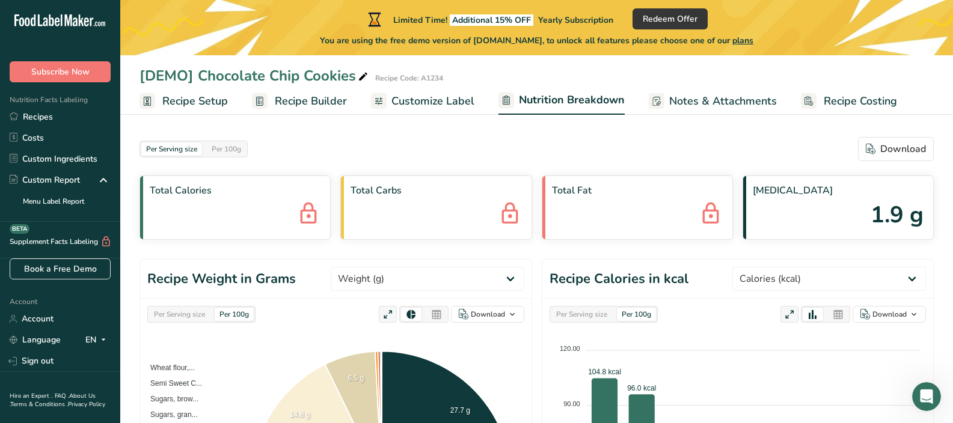
click at [332, 97] on span "Recipe Builder" at bounding box center [311, 101] width 72 height 16
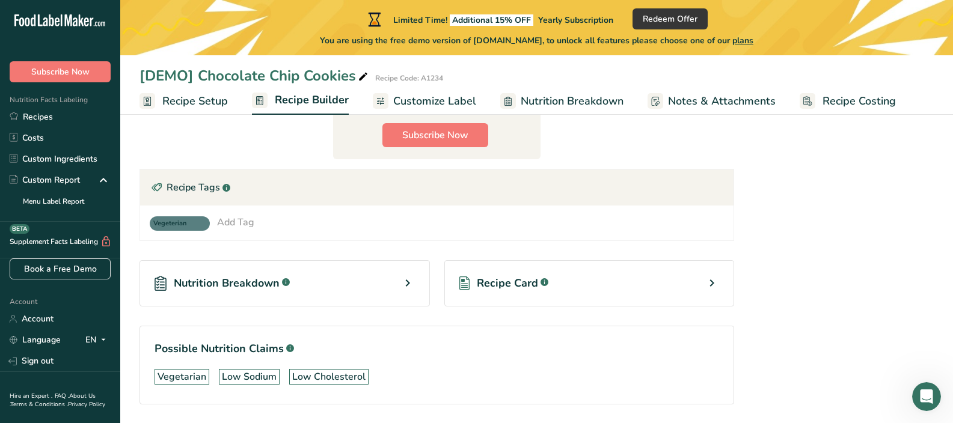
scroll to position [633, 0]
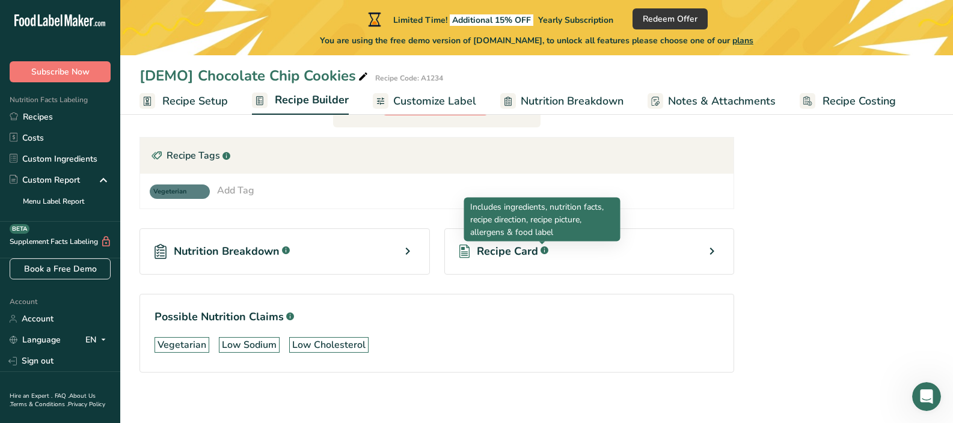
click at [545, 251] on rect at bounding box center [544, 250] width 8 height 8
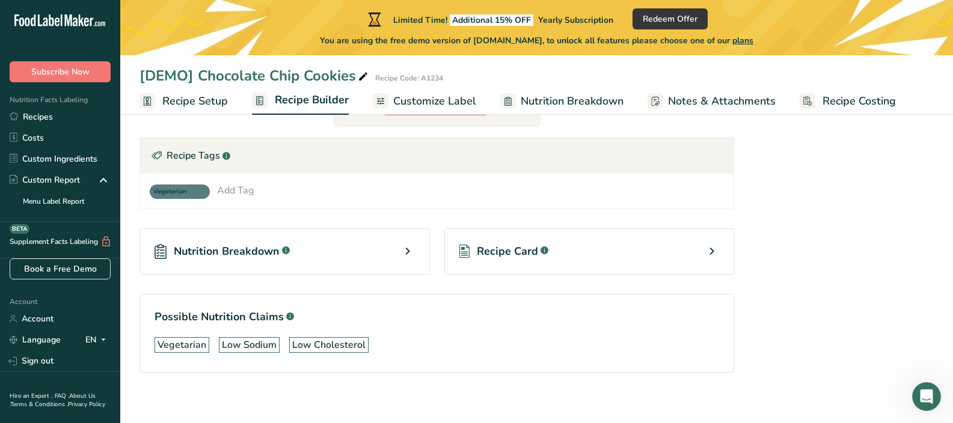
click at [0, 0] on div at bounding box center [0, 0] width 0 height 0
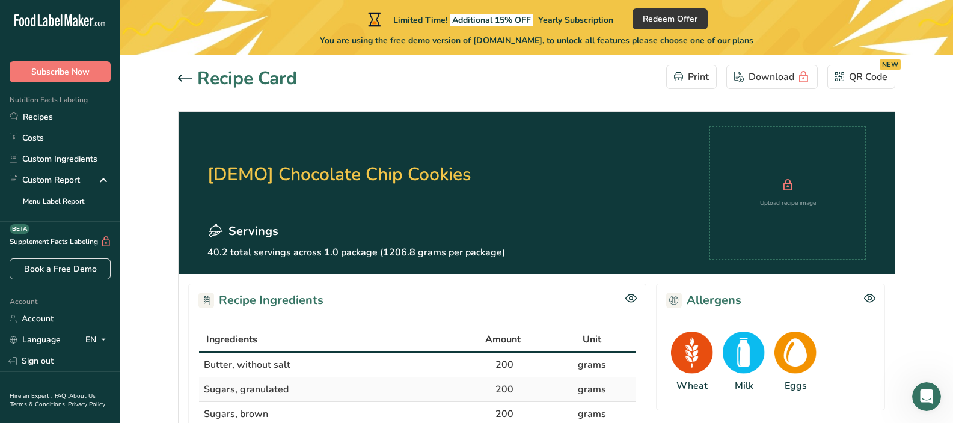
click at [187, 78] on icon at bounding box center [185, 78] width 14 height 7
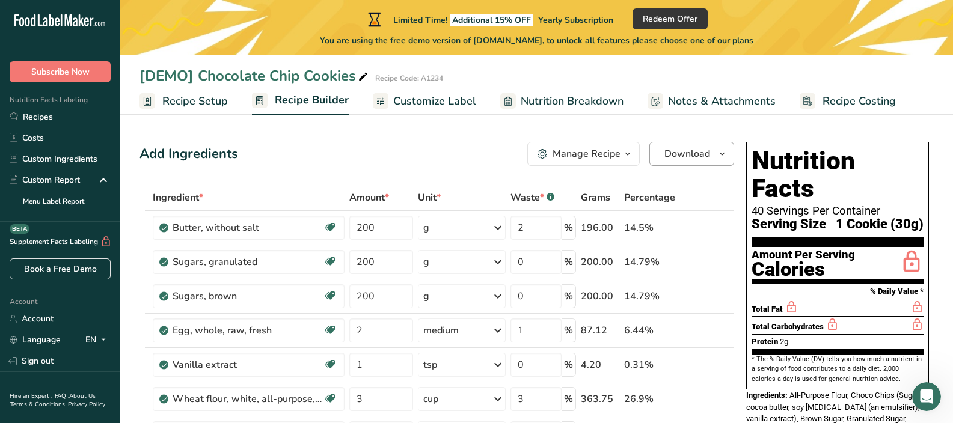
click at [679, 153] on span "Download" at bounding box center [687, 154] width 46 height 14
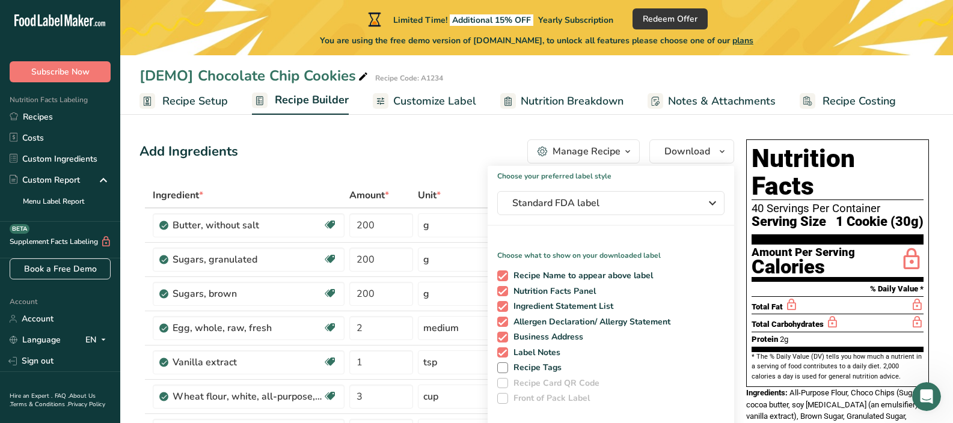
scroll to position [11, 0]
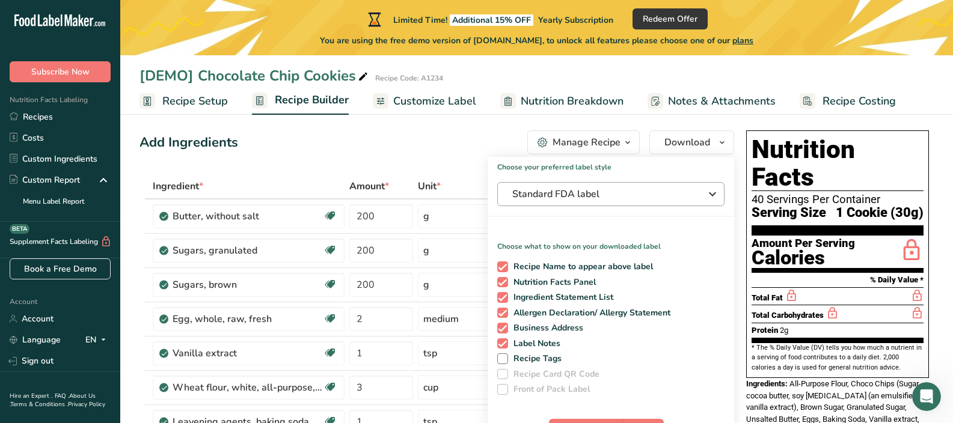
click at [715, 194] on icon "button" at bounding box center [712, 194] width 14 height 22
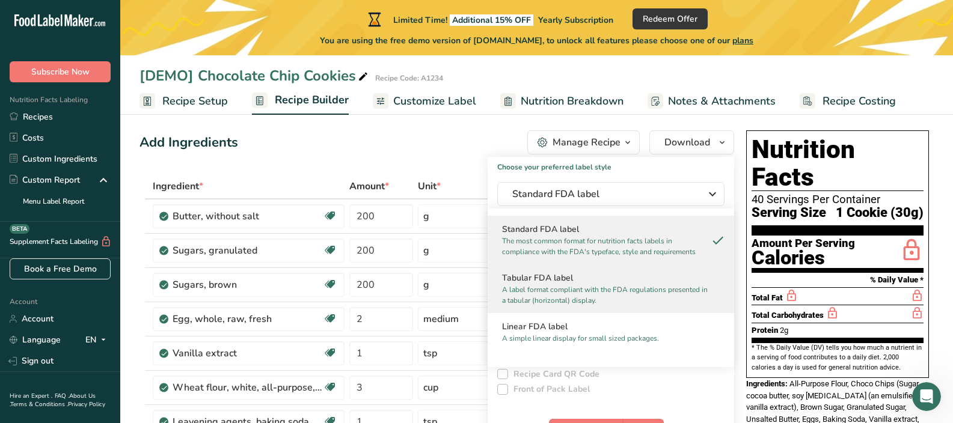
click at [654, 288] on p "A label format compliant with the FDA regulations presented in a tabular (horiz…" at bounding box center [605, 295] width 207 height 22
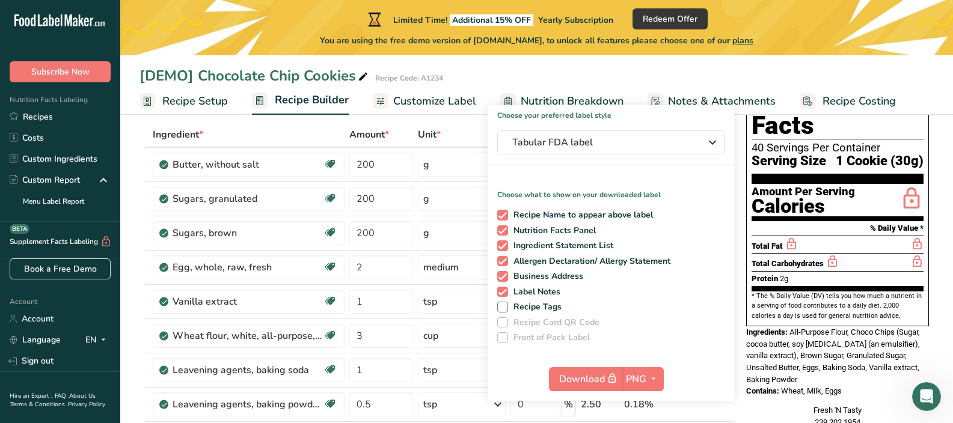
scroll to position [66, 0]
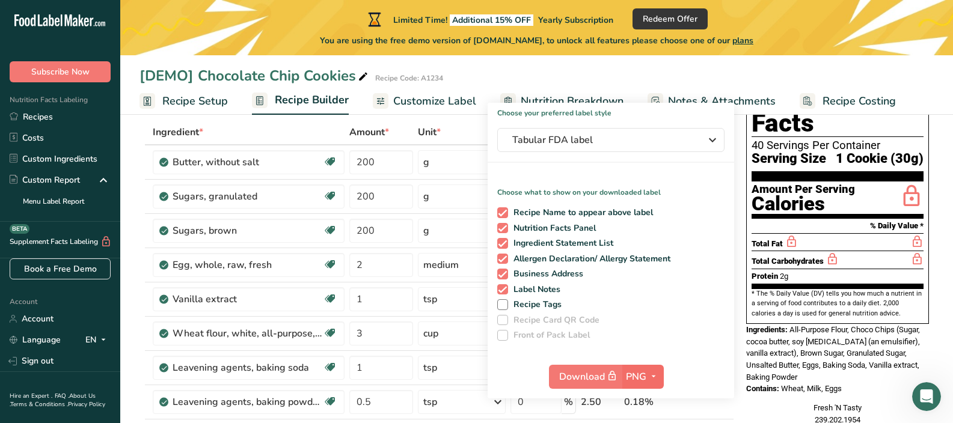
click at [651, 376] on icon "button" at bounding box center [654, 376] width 10 height 15
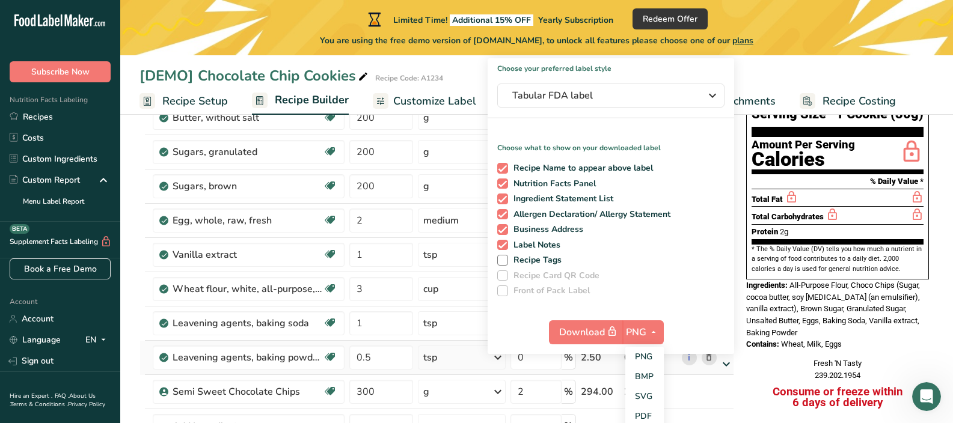
scroll to position [264, 0]
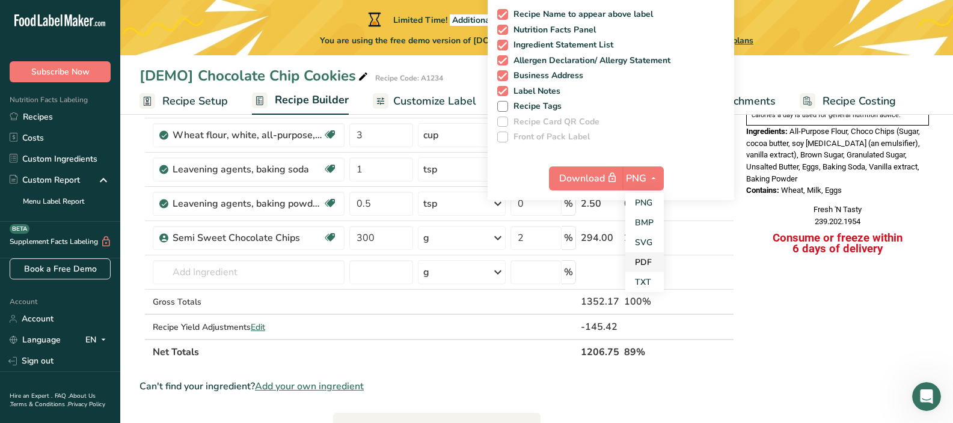
click at [642, 258] on link "PDF" at bounding box center [644, 262] width 38 height 20
click at [634, 182] on span "PDF" at bounding box center [635, 178] width 19 height 14
click at [646, 256] on link "PDF" at bounding box center [643, 262] width 38 height 20
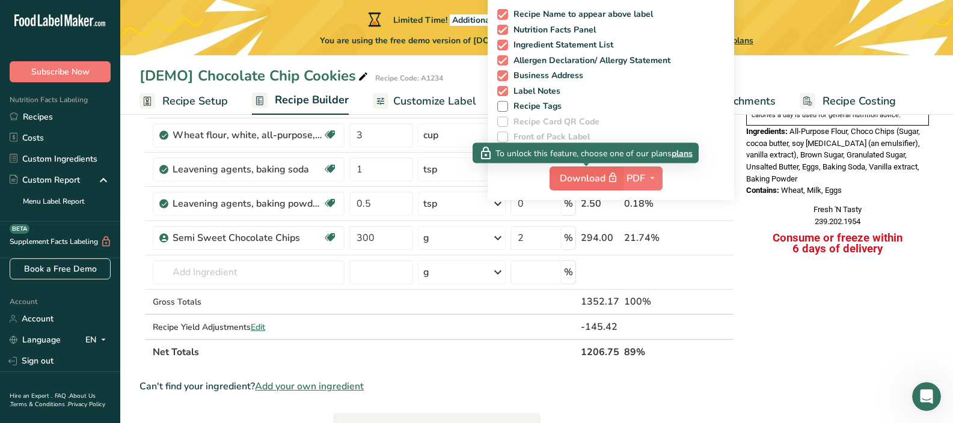
click at [588, 180] on span "Download" at bounding box center [590, 178] width 60 height 15
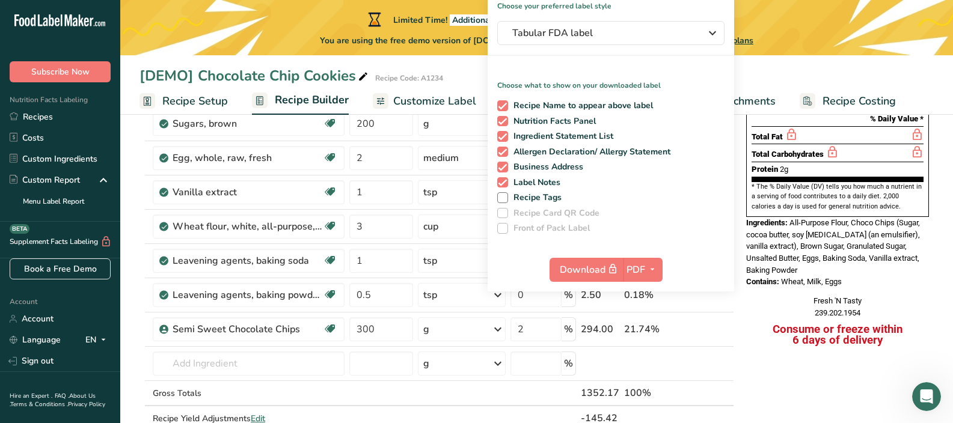
scroll to position [135, 0]
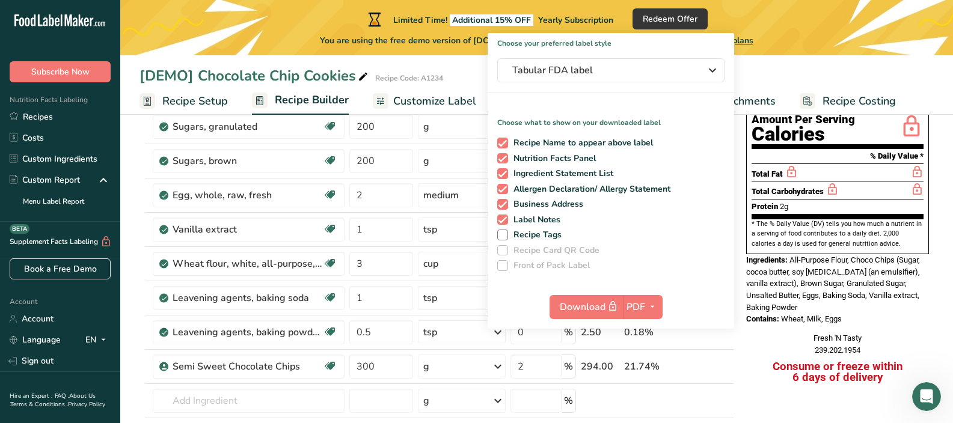
click at [795, 50] on div "Limited Time! Additional 15% OFF Yearly Subscription Redeem Offer You are using…" at bounding box center [536, 27] width 832 height 55
click at [789, 67] on div "[DEMO] Chocolate Chip Cookies Recipe Code: A1234" at bounding box center [536, 76] width 832 height 22
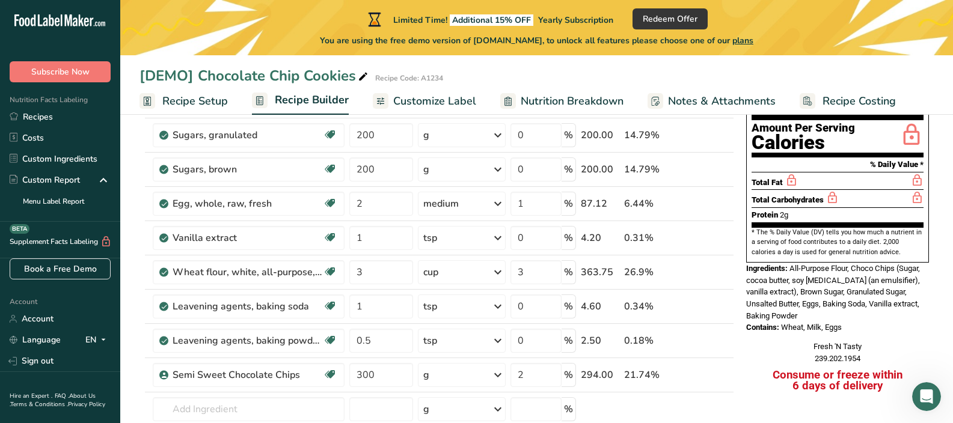
scroll to position [0, 0]
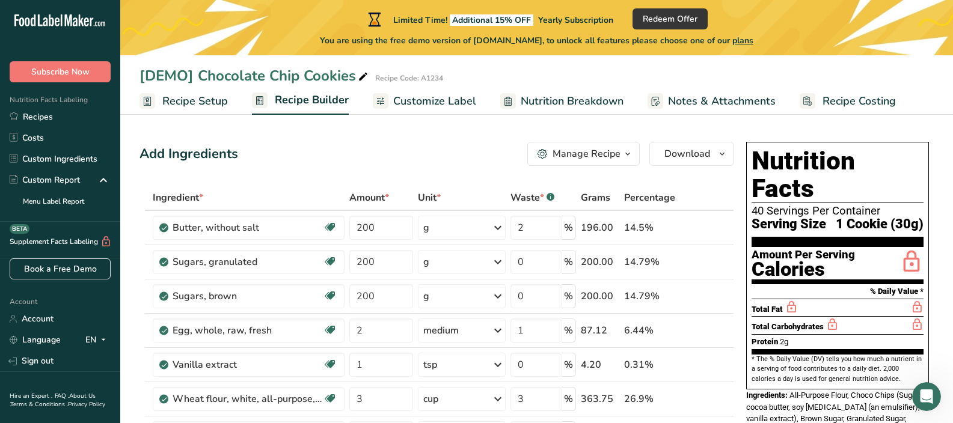
click at [470, 104] on span "Customize Label" at bounding box center [434, 101] width 83 height 16
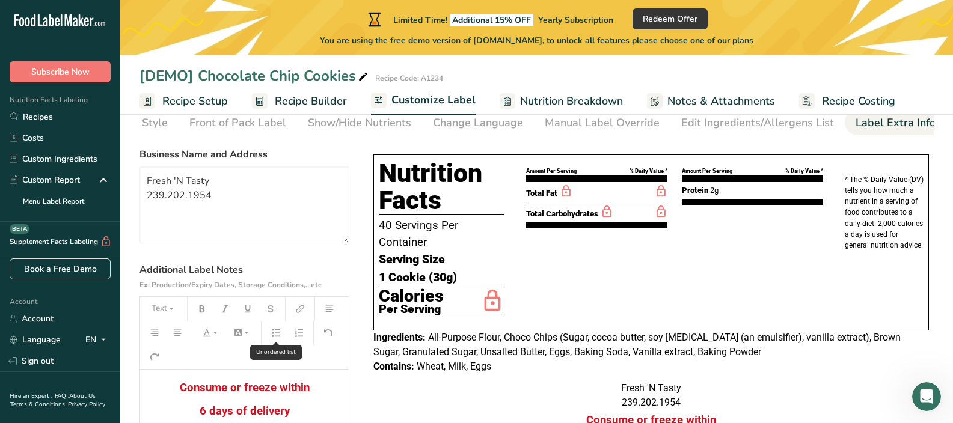
scroll to position [201, 0]
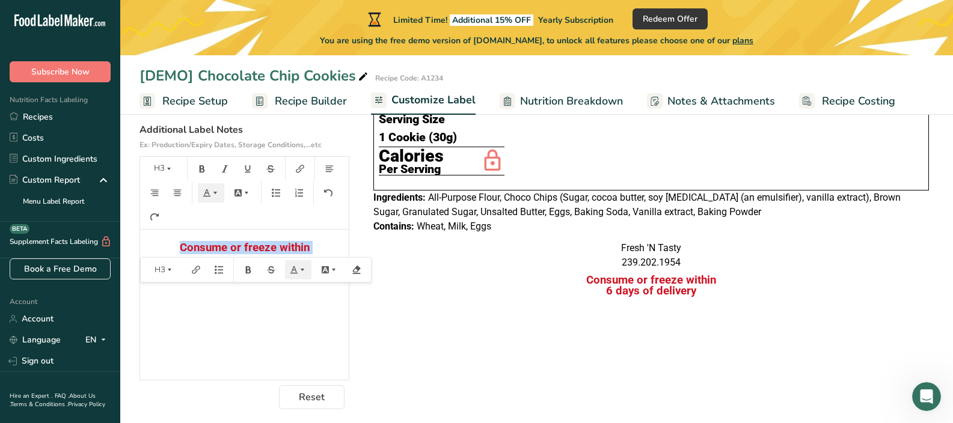
drag, startPoint x: 306, startPoint y: 269, endPoint x: 156, endPoint y: 247, distance: 151.9
click at [156, 247] on div "Consume or freeze within 6 days of delivery" at bounding box center [244, 305] width 209 height 150
click at [332, 173] on icon "button" at bounding box center [329, 169] width 8 height 8
click at [259, 355] on div "Consume or freeze within 6 days of delivery" at bounding box center [244, 305] width 209 height 150
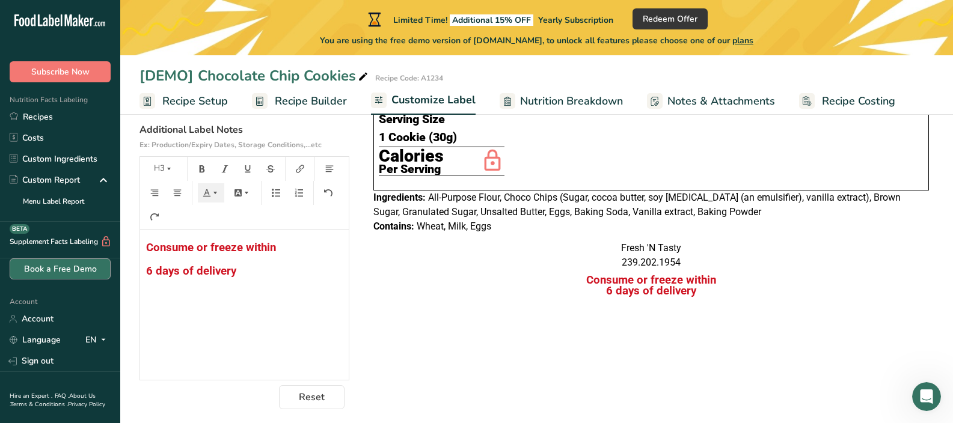
click at [59, 270] on link "Book a Free Demo" at bounding box center [60, 268] width 101 height 21
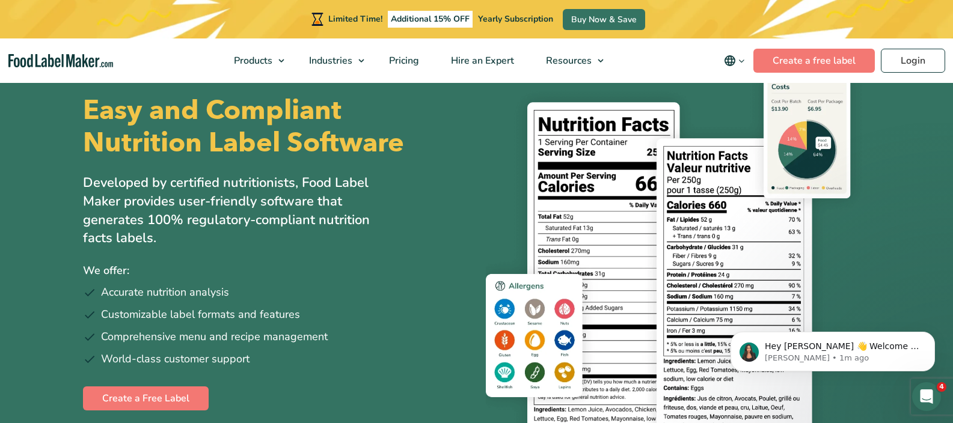
scroll to position [69, 0]
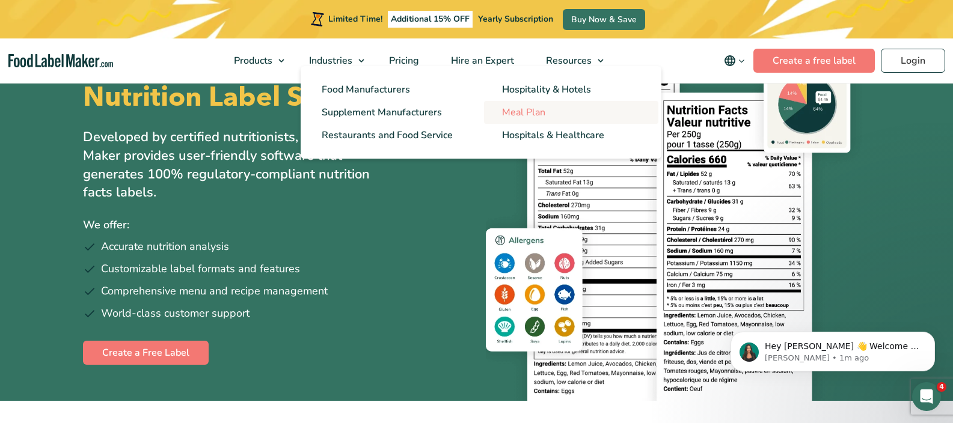
click at [520, 114] on span "Meal Plan" at bounding box center [523, 112] width 43 height 13
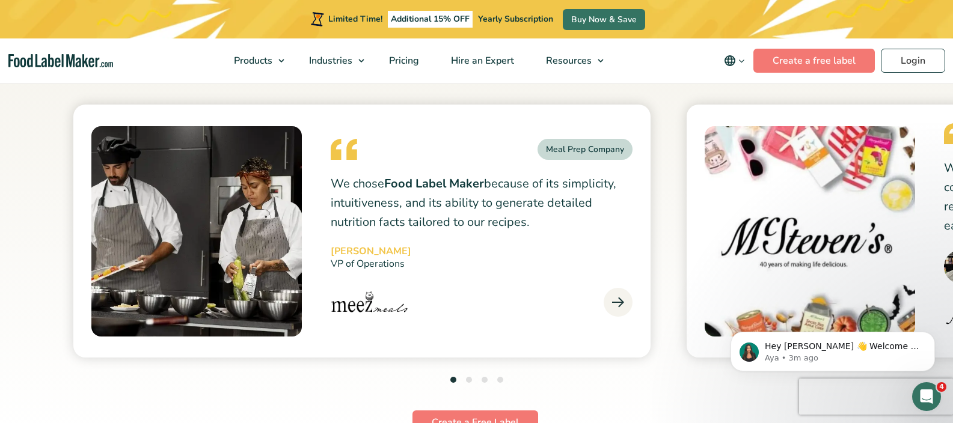
scroll to position [4778, 0]
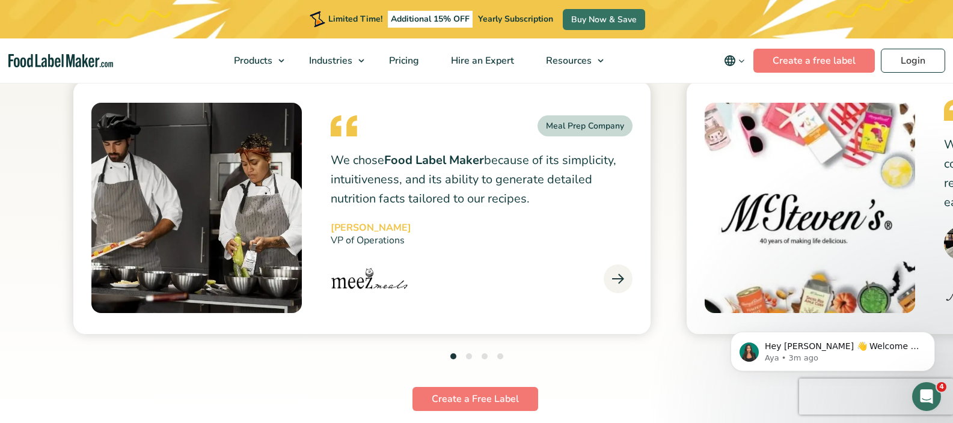
click at [615, 273] on icon at bounding box center [618, 279] width 12 height 12
click at [468, 353] on button "2" at bounding box center [469, 356] width 6 height 6
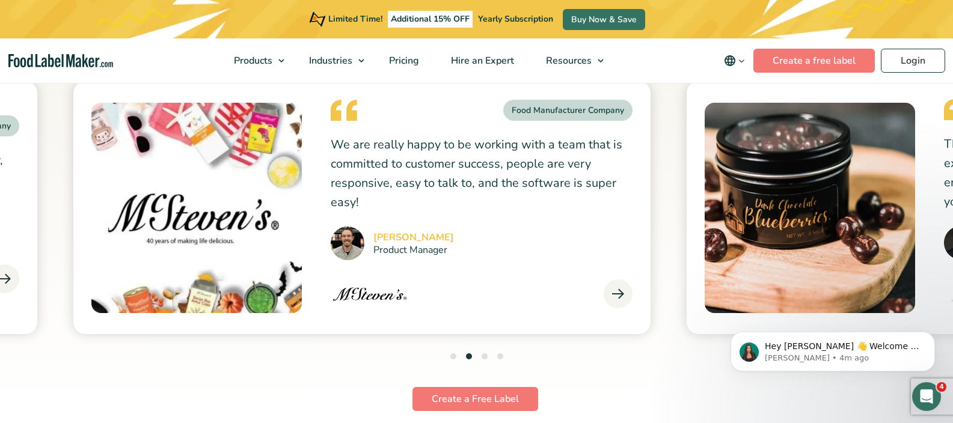
click at [483, 353] on button "3" at bounding box center [484, 356] width 6 height 6
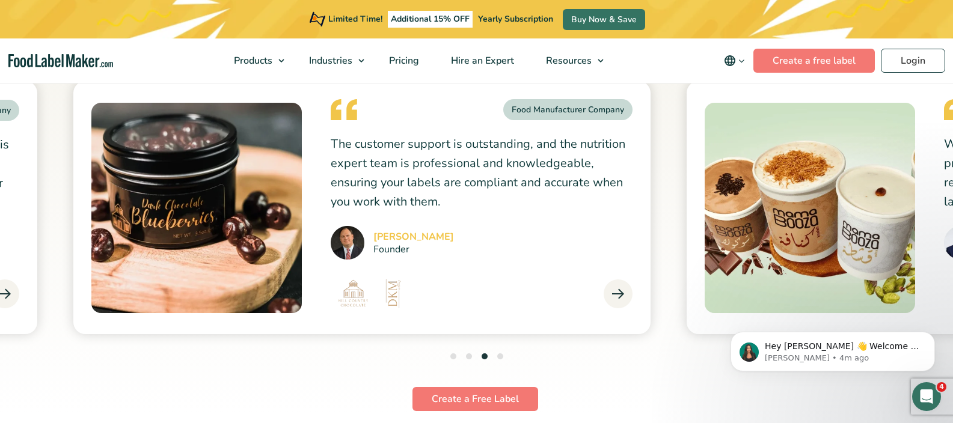
click at [499, 353] on button "4" at bounding box center [500, 356] width 6 height 6
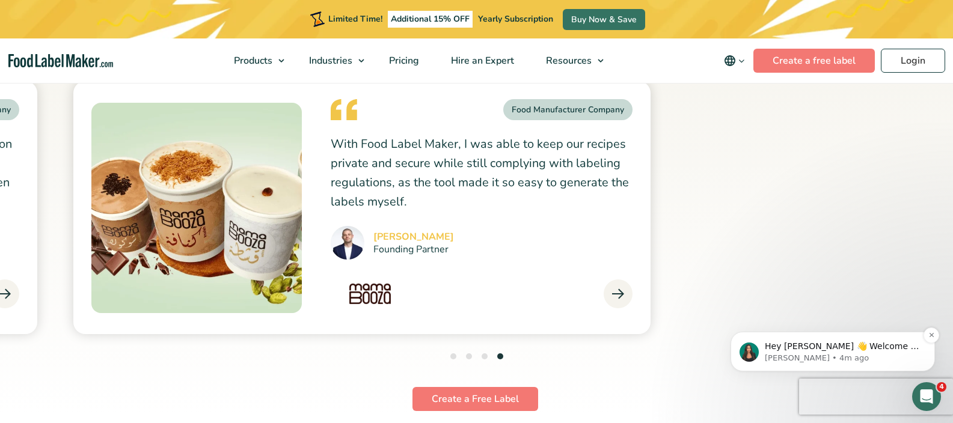
click at [862, 352] on p "Hey stacy 👋 Welcome to Food Label Maker🙌 Take a look around! If you have any qu…" at bounding box center [842, 347] width 155 height 12
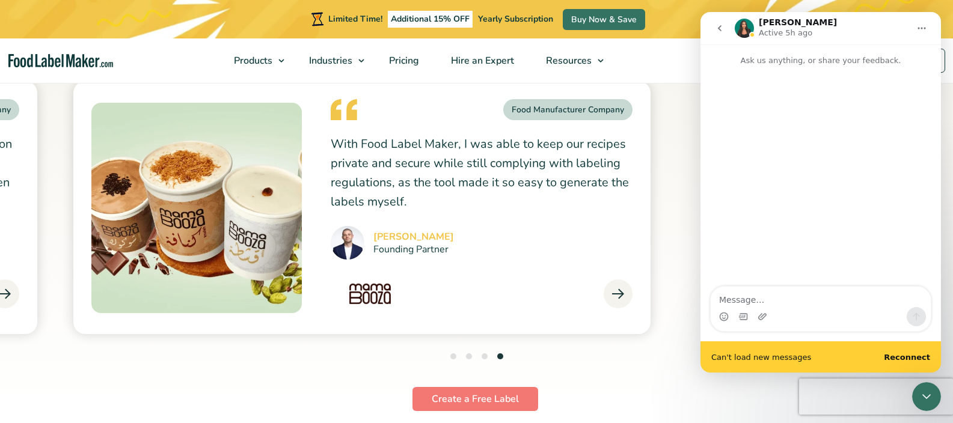
scroll to position [4652, 0]
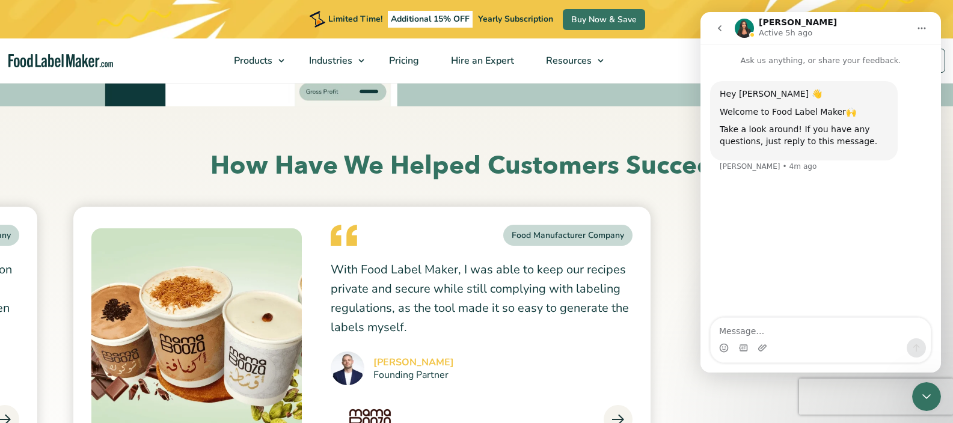
click at [861, 332] on textarea "Message…" at bounding box center [820, 328] width 220 height 20
type textarea "Hello! Can your nutrition labels be customized with my company logo?"
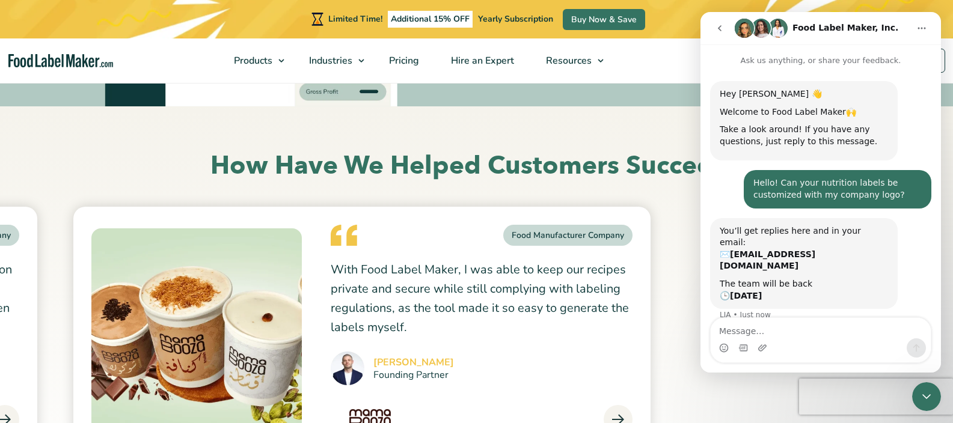
scroll to position [23, 0]
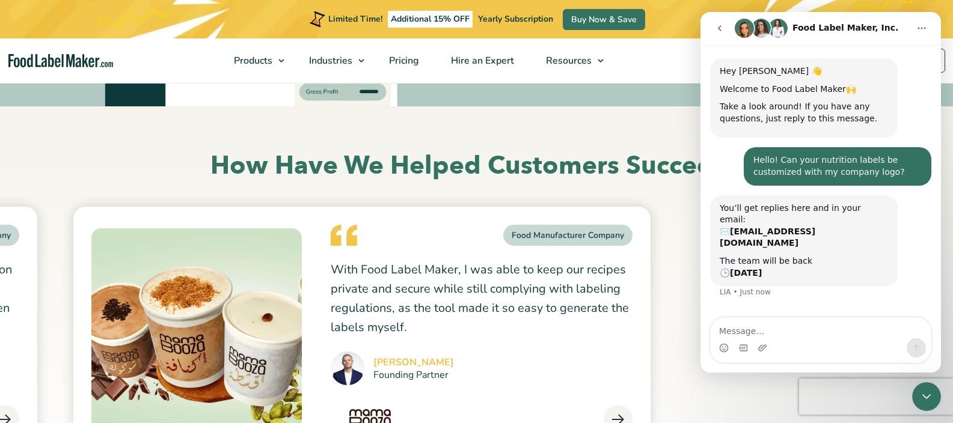
click at [716, 23] on button "go back" at bounding box center [719, 28] width 23 height 23
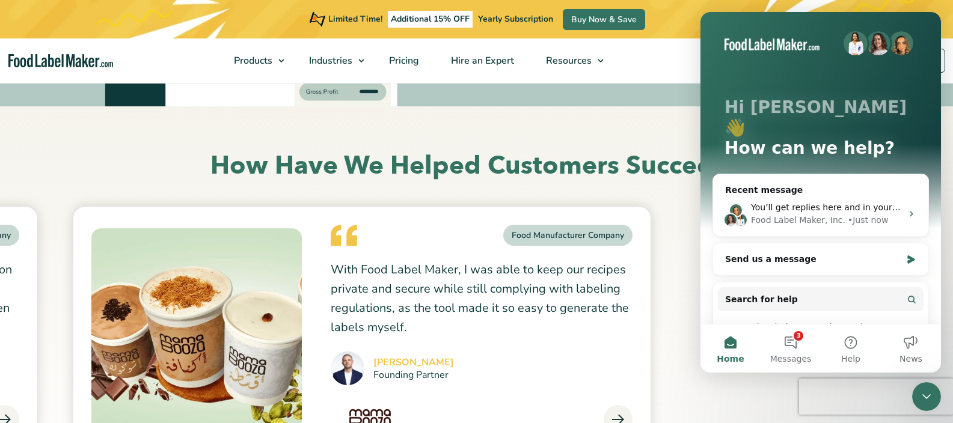
scroll to position [24, 0]
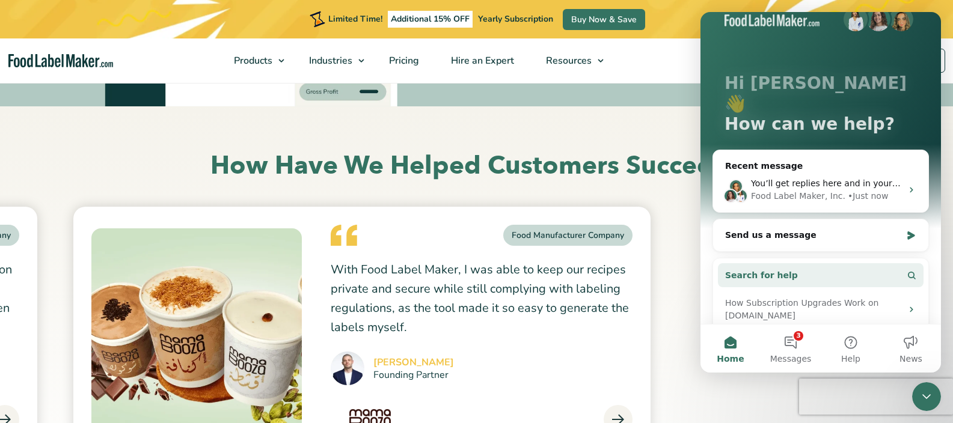
click at [759, 269] on span "Search for help" at bounding box center [761, 275] width 73 height 13
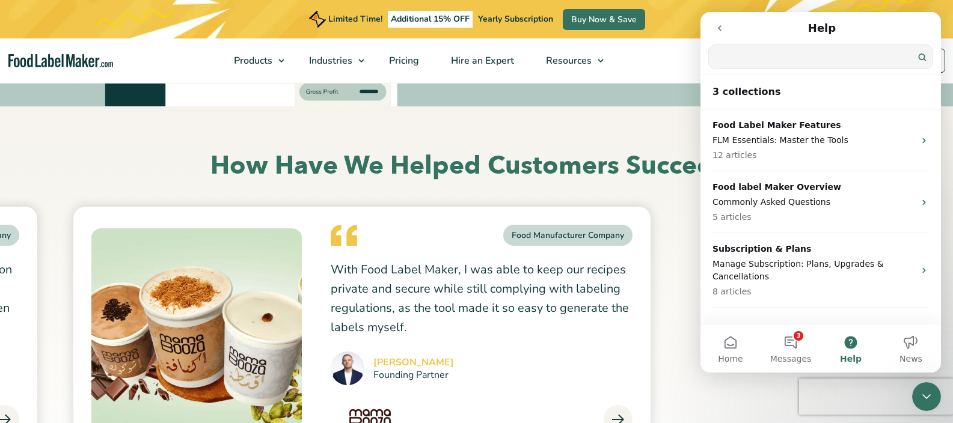
scroll to position [0, 0]
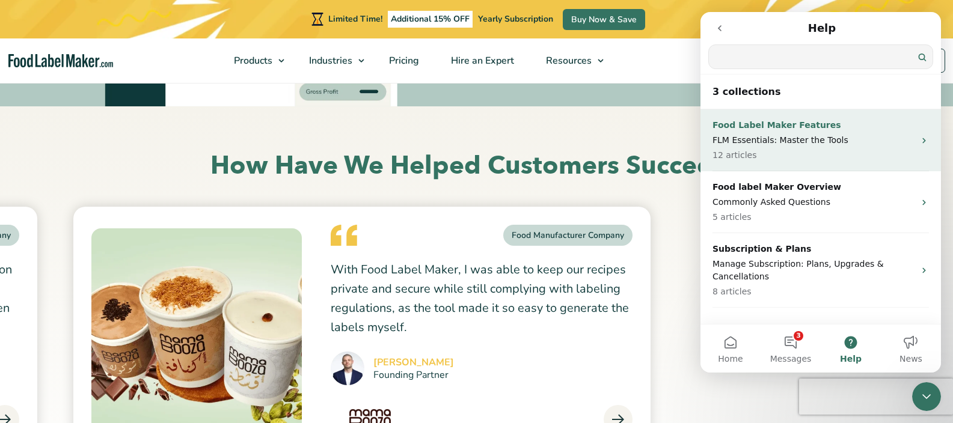
click at [786, 159] on p "12 articles" at bounding box center [813, 155] width 202 height 13
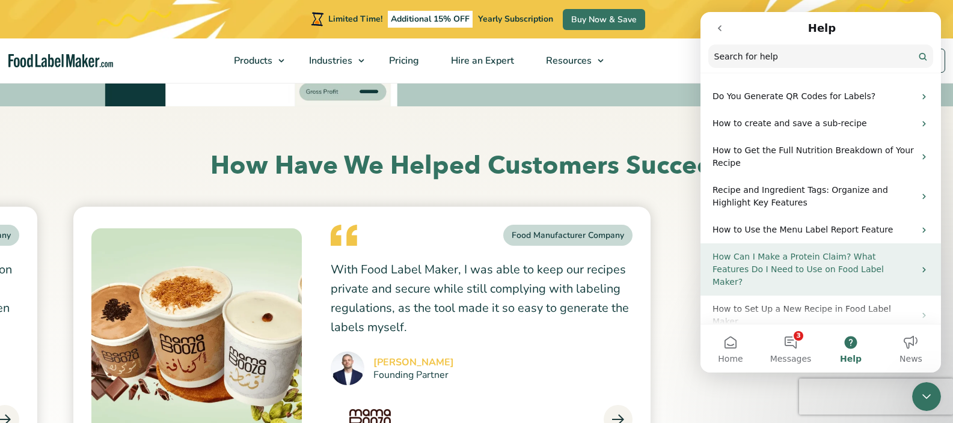
scroll to position [224, 0]
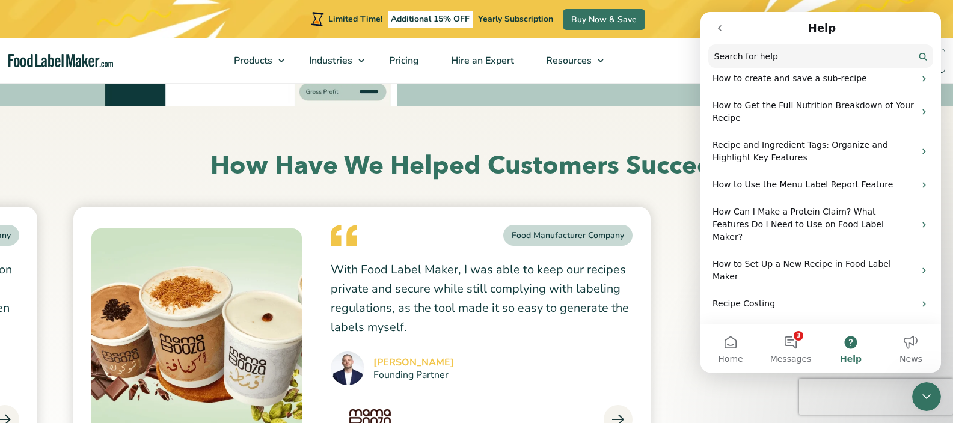
click at [682, 331] on div "Meal Prep Company We chose Food Label Maker because of its simplicity, intuitiv…" at bounding box center [476, 333] width 613 height 253
click at [724, 28] on icon "go back" at bounding box center [720, 28] width 10 height 10
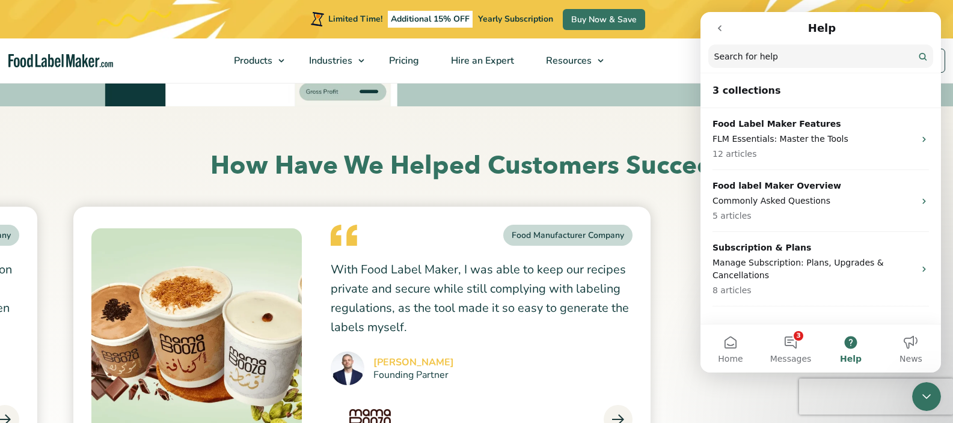
click at [673, 231] on div "Meal Prep Company We chose Food Label Maker because of its simplicity, intuitiv…" at bounding box center [476, 333] width 613 height 253
click at [924, 395] on icon "Close Intercom Messenger" at bounding box center [926, 396] width 8 height 5
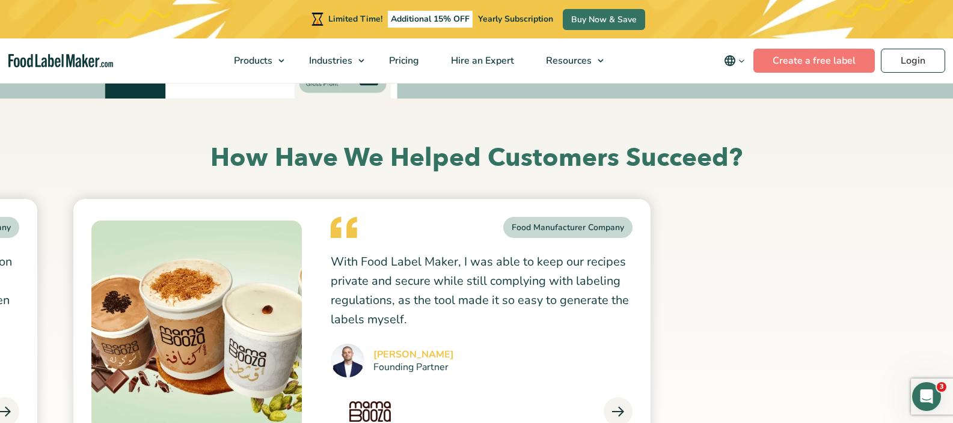
scroll to position [4662, 0]
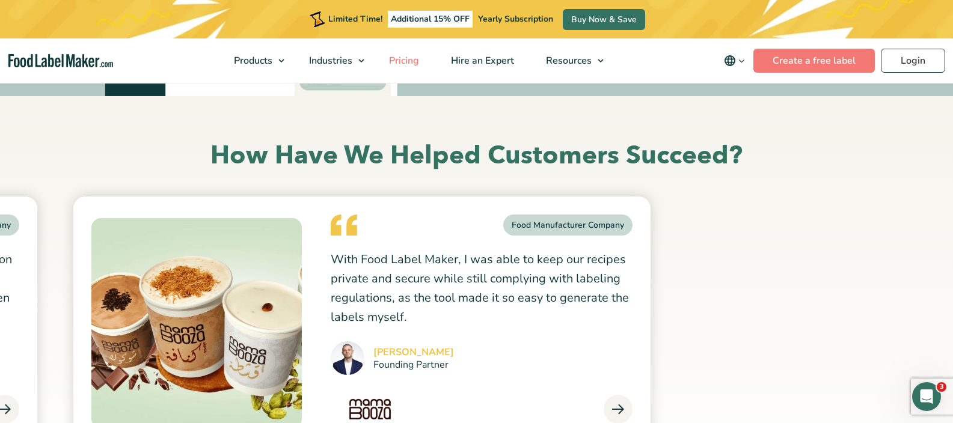
click at [400, 59] on span "Pricing" at bounding box center [402, 60] width 35 height 13
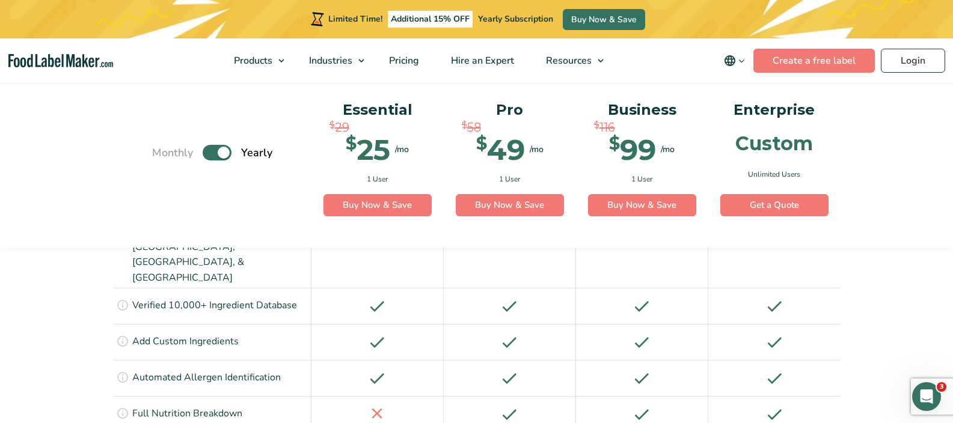
scroll to position [1093, 0]
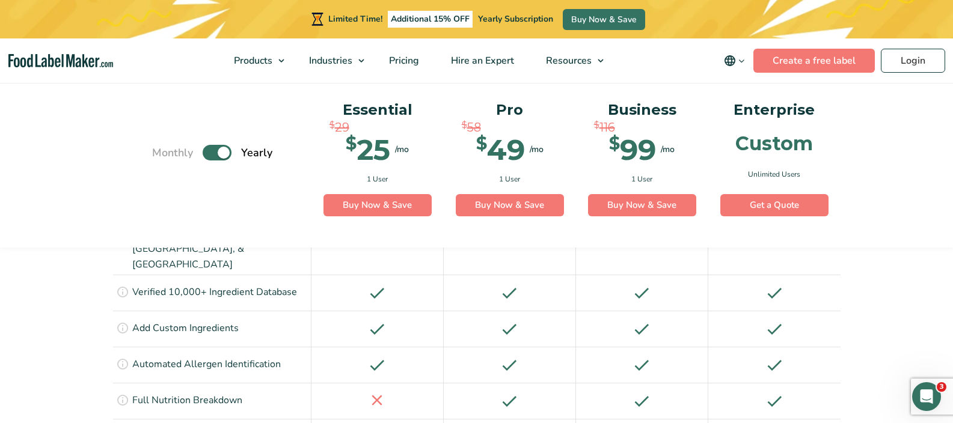
click at [932, 392] on icon "Open Intercom Messenger" at bounding box center [927, 397] width 20 height 20
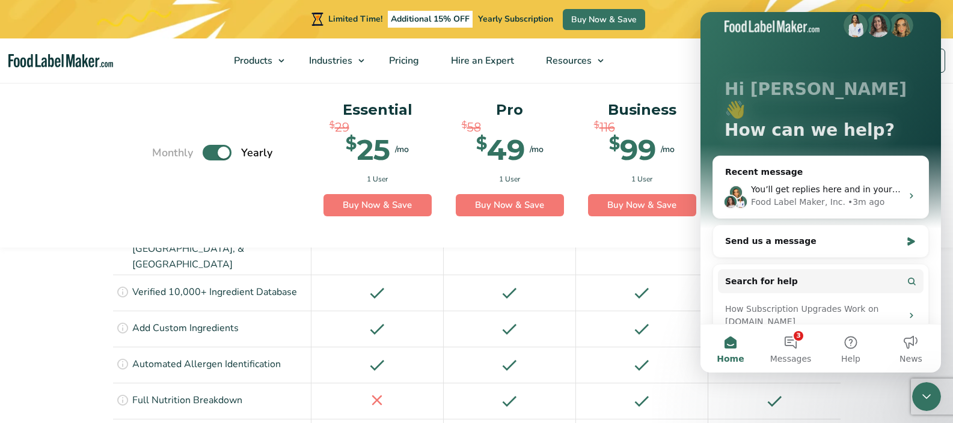
scroll to position [35, 0]
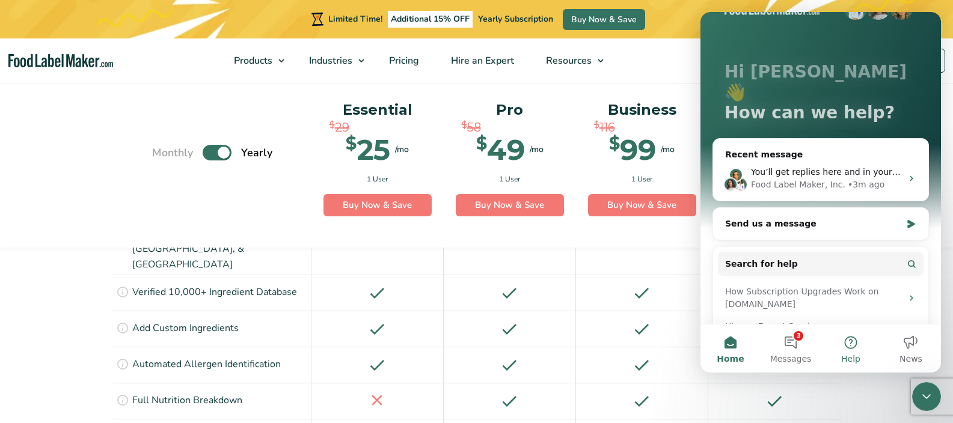
click at [845, 350] on button "Help" at bounding box center [850, 349] width 60 height 48
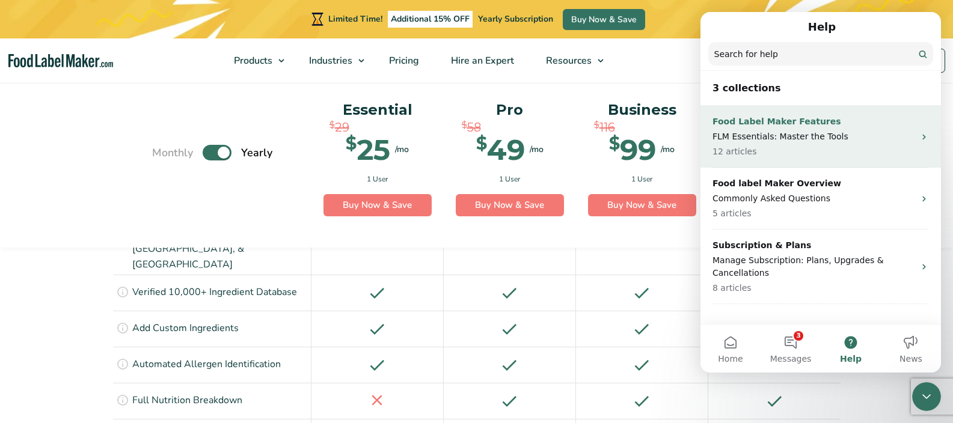
click at [848, 148] on p "12 articles" at bounding box center [813, 151] width 202 height 13
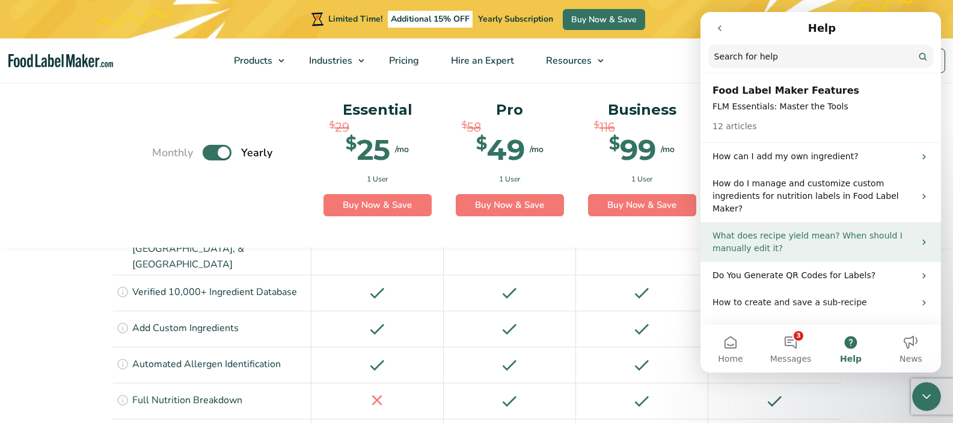
click at [807, 238] on p "What does recipe yield mean? When should I manually edit it?" at bounding box center [813, 242] width 202 height 25
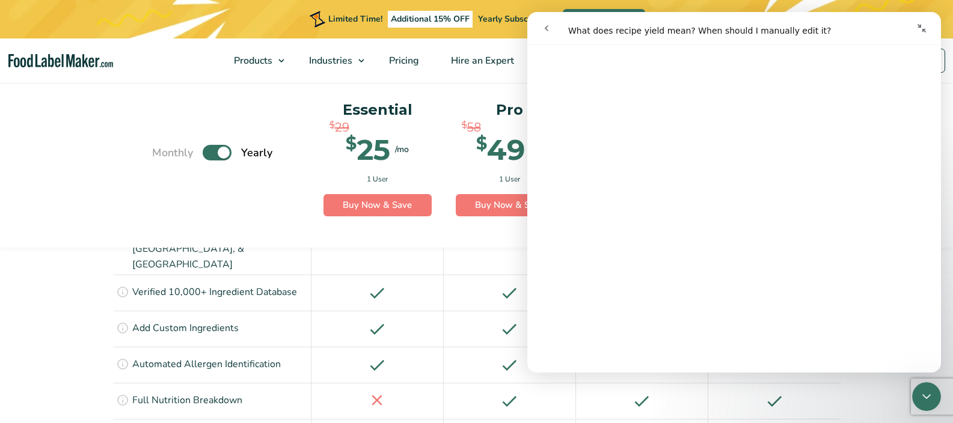
scroll to position [110, 0]
drag, startPoint x: 919, startPoint y: 392, endPoint x: 1681, endPoint y: 749, distance: 841.6
click at [919, 392] on icon "Close Intercom Messenger" at bounding box center [926, 396] width 14 height 14
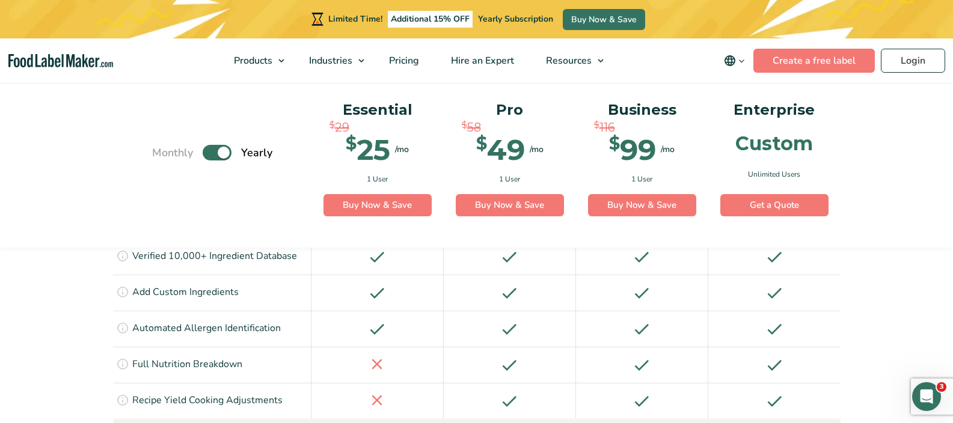
scroll to position [1168, 0]
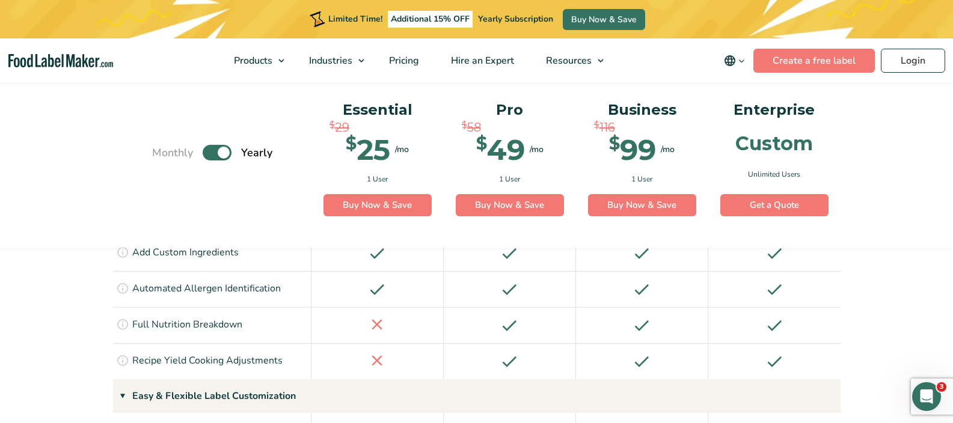
click at [145, 379] on div "Easy & Flexible Label Customization" at bounding box center [476, 396] width 727 height 34
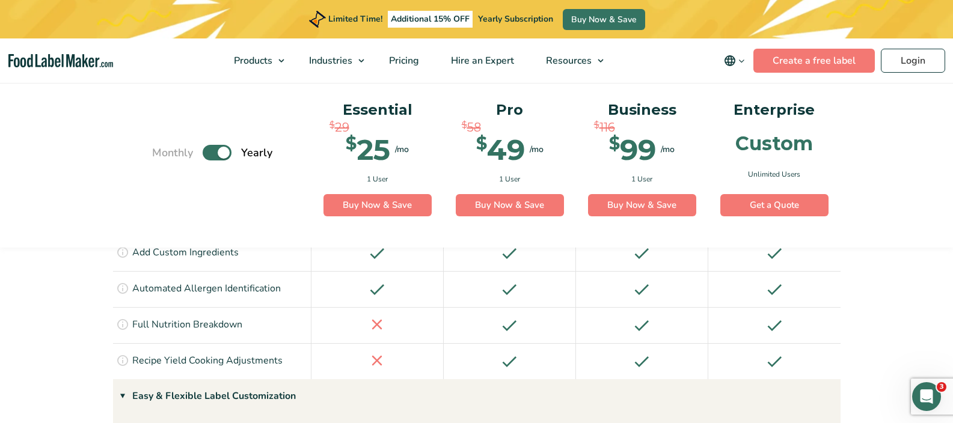
click at [224, 413] on div "Menu & Recipe Management" at bounding box center [476, 430] width 727 height 34
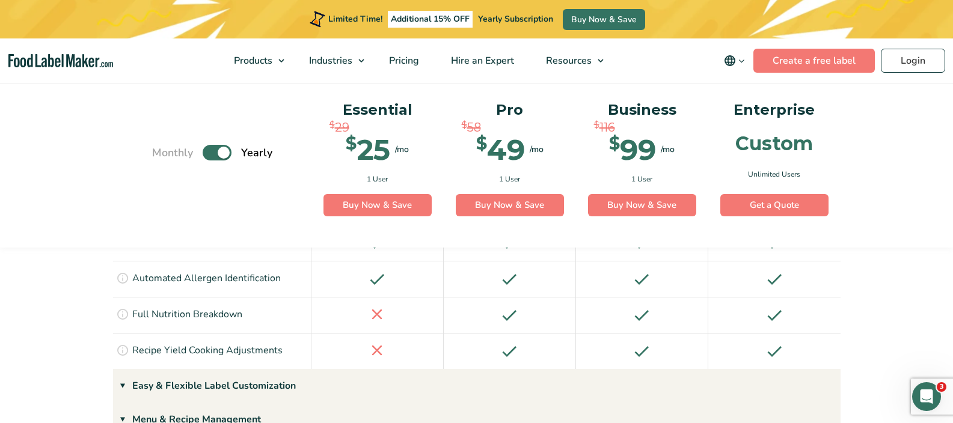
scroll to position [1181, 0]
click at [197, 367] on div "Easy & Flexible Label Customization" at bounding box center [476, 384] width 727 height 34
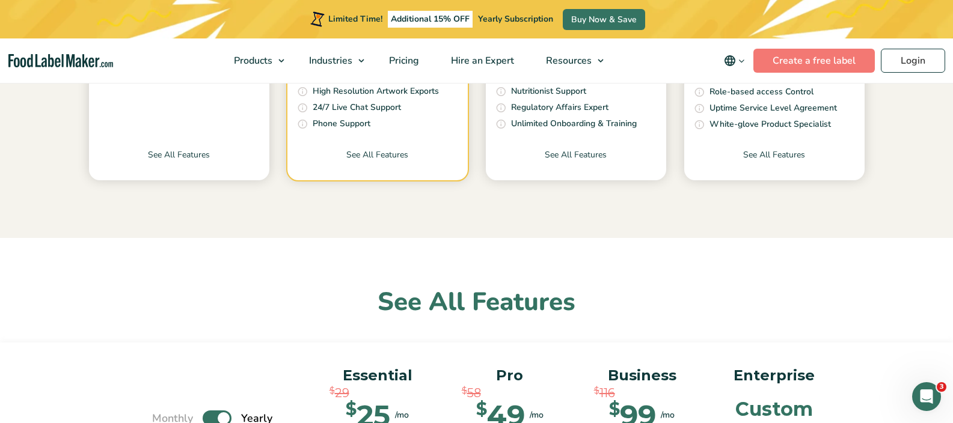
scroll to position [31, 0]
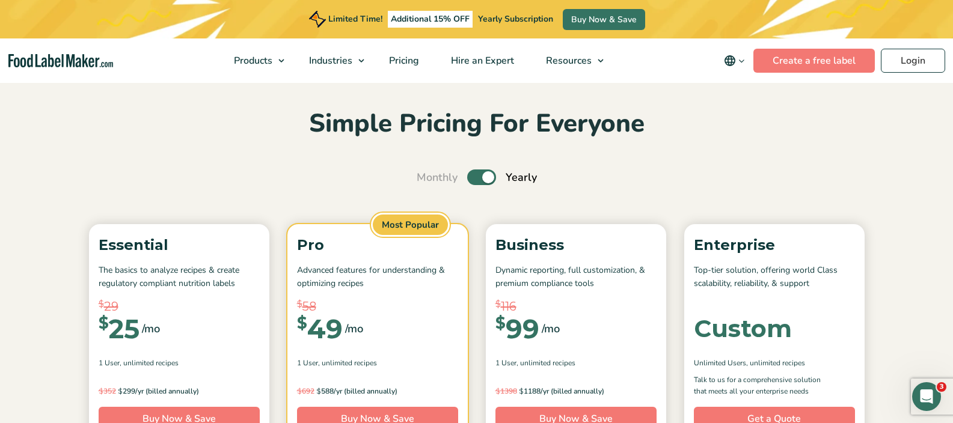
click at [88, 72] on nav "Products Food Nutrition Labelling Supplements Formulation & Labelling Industrie…" at bounding box center [476, 60] width 953 height 44
click at [86, 64] on img "main navigation" at bounding box center [60, 61] width 105 height 14
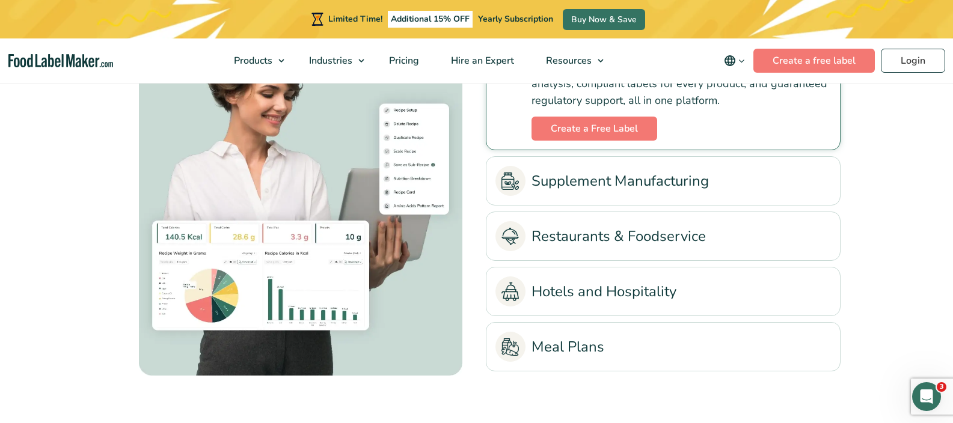
scroll to position [2918, 0]
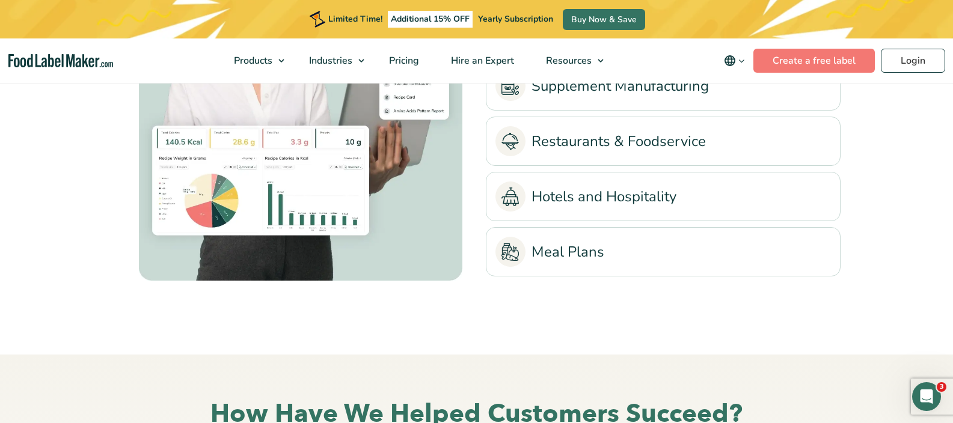
click at [548, 257] on link "Meal Plans" at bounding box center [662, 252] width 335 height 30
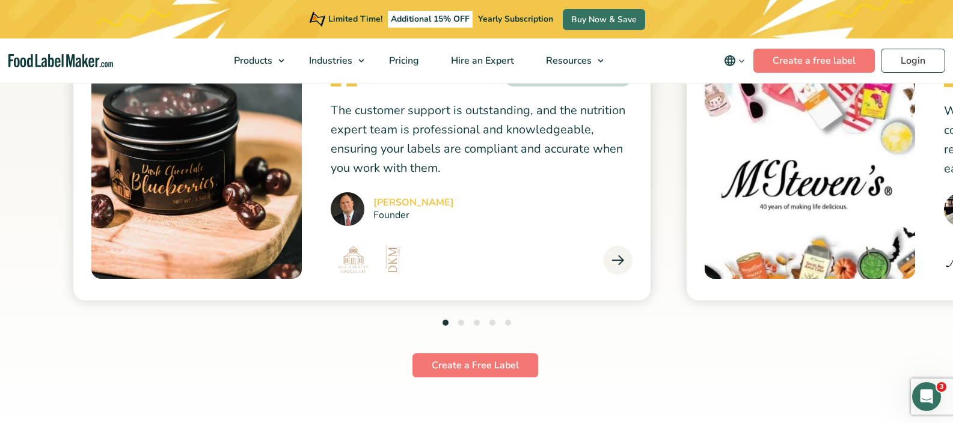
scroll to position [3304, 0]
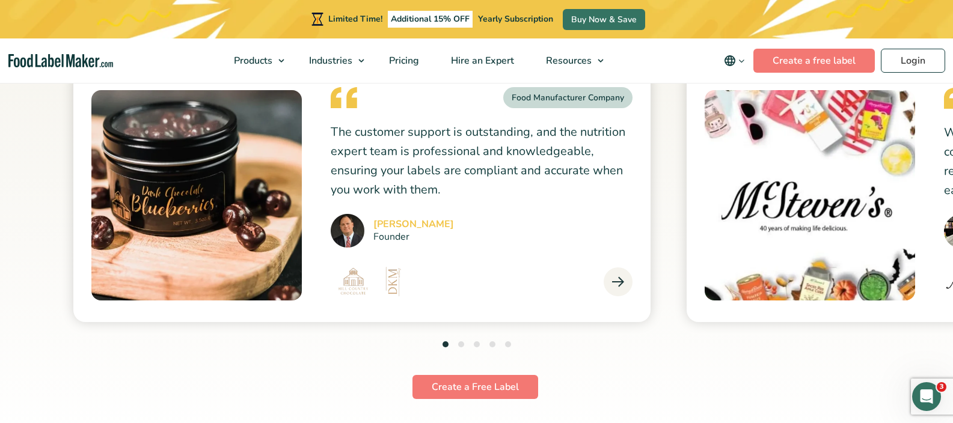
click at [218, 171] on img at bounding box center [196, 195] width 210 height 210
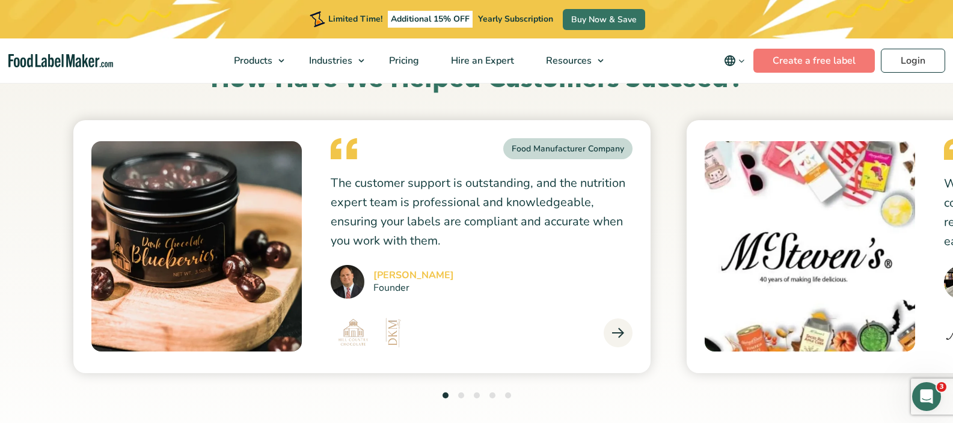
scroll to position [2659, 0]
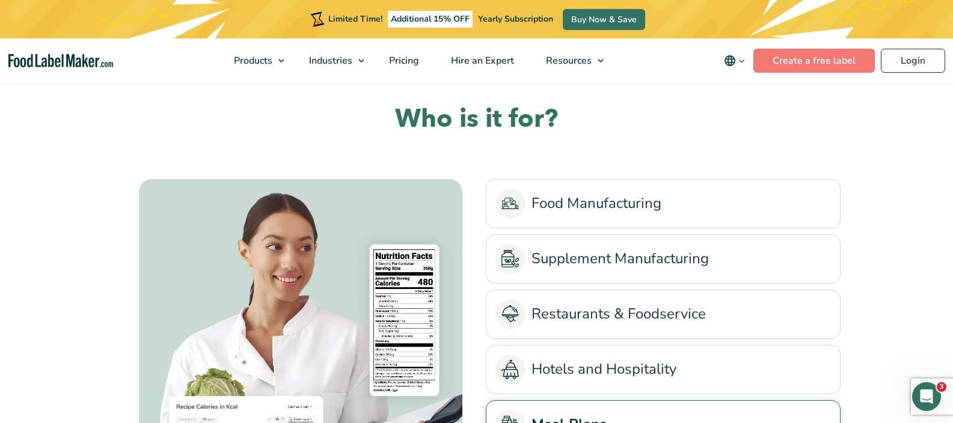
click at [53, 64] on img "main navigation" at bounding box center [60, 61] width 105 height 14
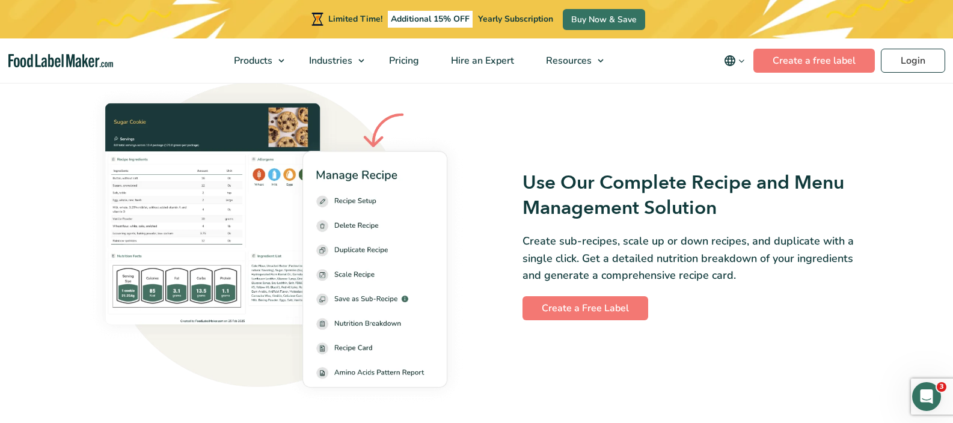
scroll to position [1683, 0]
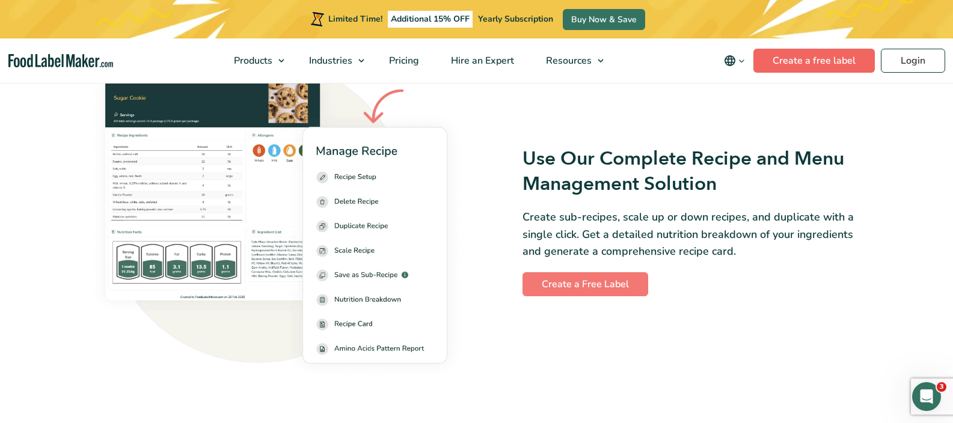
click at [835, 62] on link "Create a free label" at bounding box center [813, 61] width 121 height 24
click at [929, 60] on link "Login" at bounding box center [913, 61] width 64 height 24
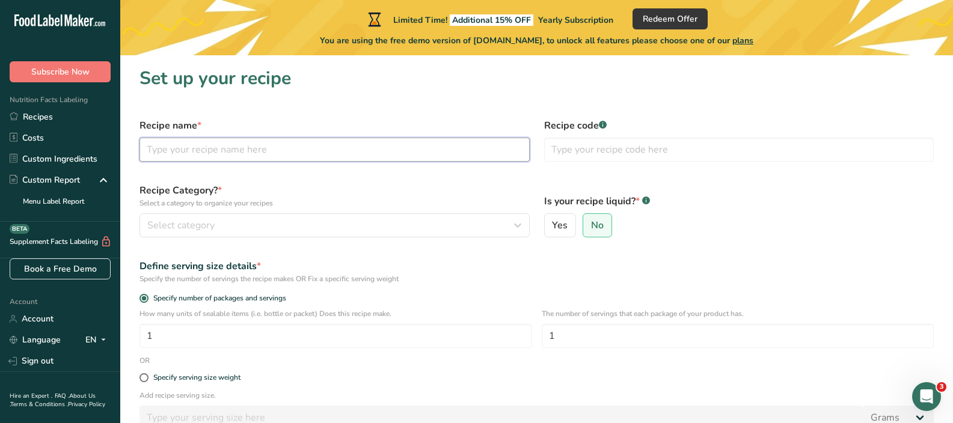
click at [299, 147] on input "text" at bounding box center [334, 150] width 390 height 24
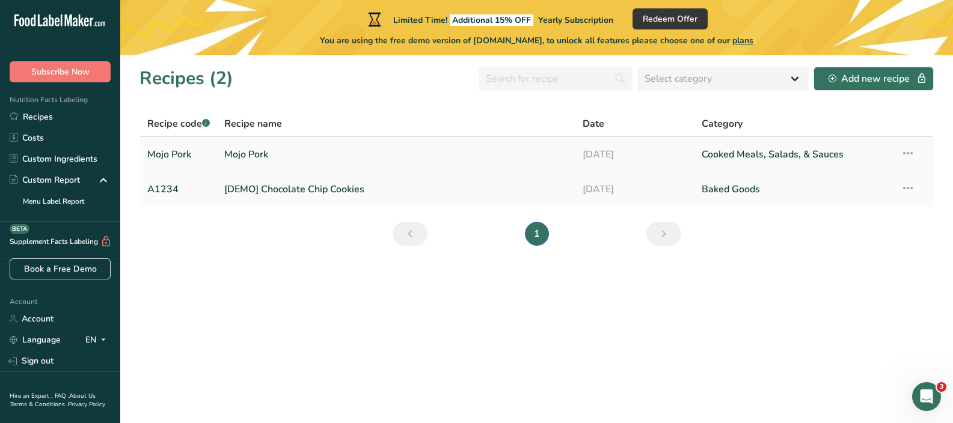
click at [912, 154] on icon at bounding box center [907, 153] width 14 height 22
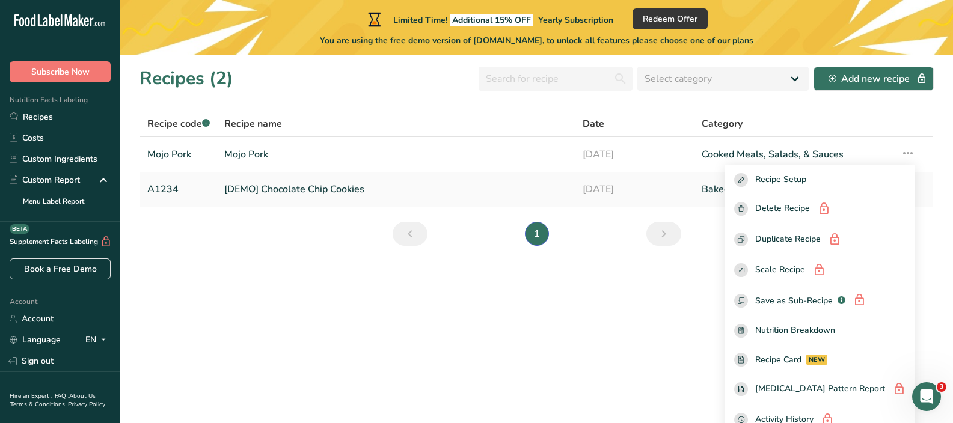
click at [646, 304] on section "Recipes (2) Select category All Baked Goods [GEOGRAPHIC_DATA] Confectionery Coo…" at bounding box center [536, 239] width 832 height 368
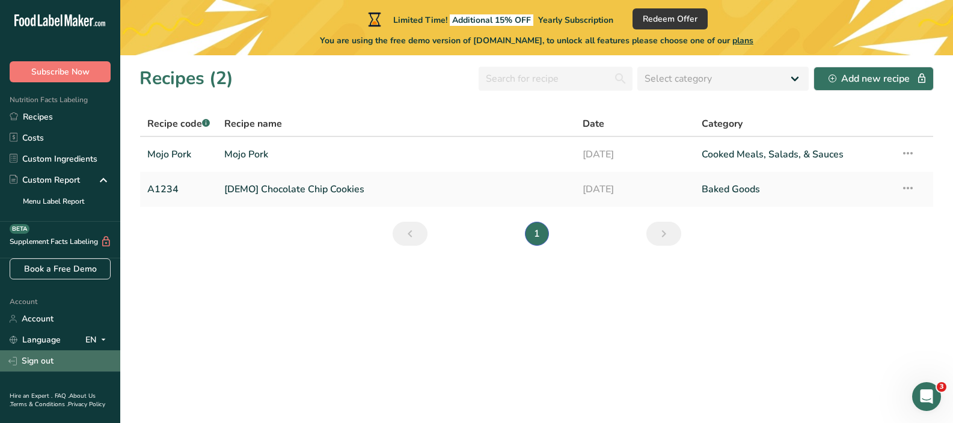
click at [38, 362] on link "Sign out" at bounding box center [60, 360] width 120 height 21
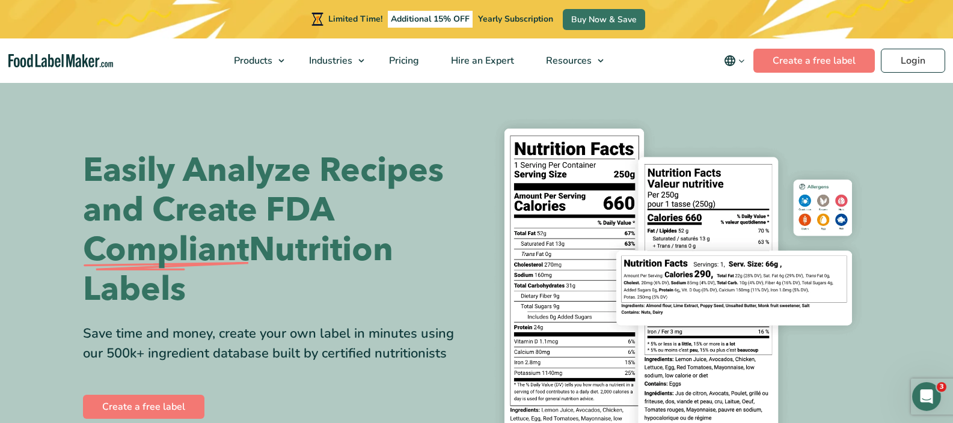
click at [921, 59] on link "Login" at bounding box center [913, 61] width 64 height 24
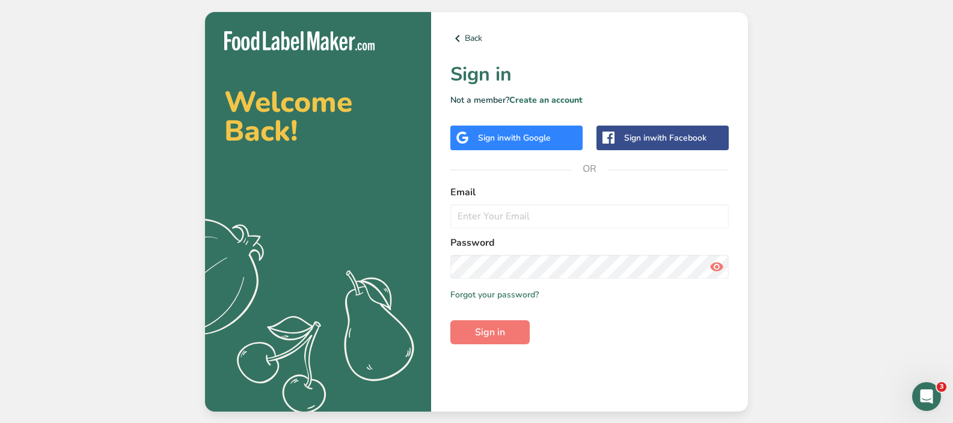
click at [612, 349] on div "Back Sign in Not a member? Create an account Sign in with Google Sign in with F…" at bounding box center [589, 212] width 317 height 400
click at [555, 221] on input "email" at bounding box center [589, 216] width 278 height 24
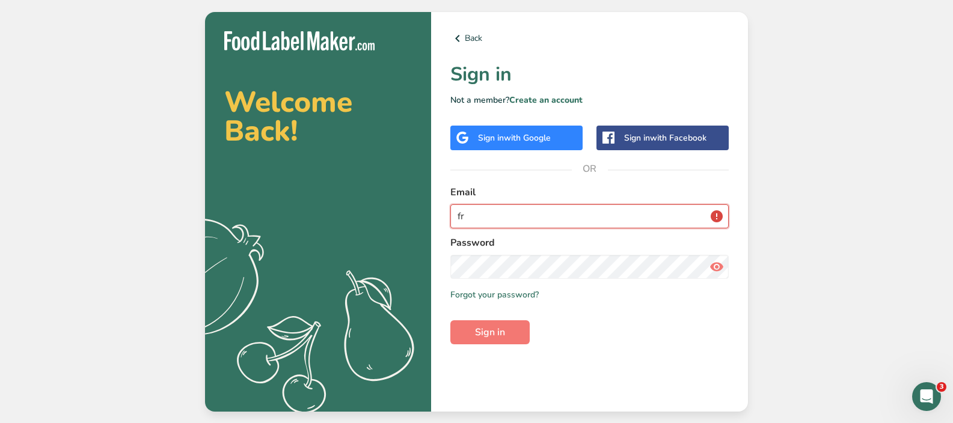
type input "f"
drag, startPoint x: 619, startPoint y: 213, endPoint x: 417, endPoint y: 212, distance: 202.6
click at [418, 213] on section "Welcome Back! .a{fill:#f5f3ed;} Back Sign in Not a member? Create an account Si…" at bounding box center [476, 212] width 543 height 400
type input "[PERSON_NAME],com"
click at [534, 98] on link "Create an account" at bounding box center [545, 99] width 73 height 11
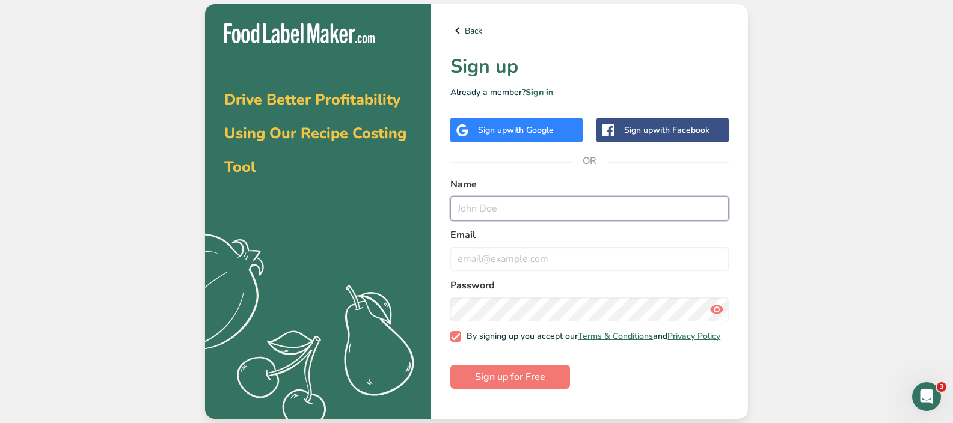
paste input "[PERSON_NAME],com"
click at [587, 213] on input "[PERSON_NAME],com" at bounding box center [589, 209] width 278 height 24
type input "[PERSON_NAME][EMAIL_ADDRESS][DOMAIN_NAME]"
drag, startPoint x: 613, startPoint y: 213, endPoint x: 431, endPoint y: 207, distance: 182.2
click at [431, 207] on section "Drive Better Profitability Using Our Recipe Costing Tool .a{fill:#f5f3ed;} Back…" at bounding box center [476, 211] width 543 height 415
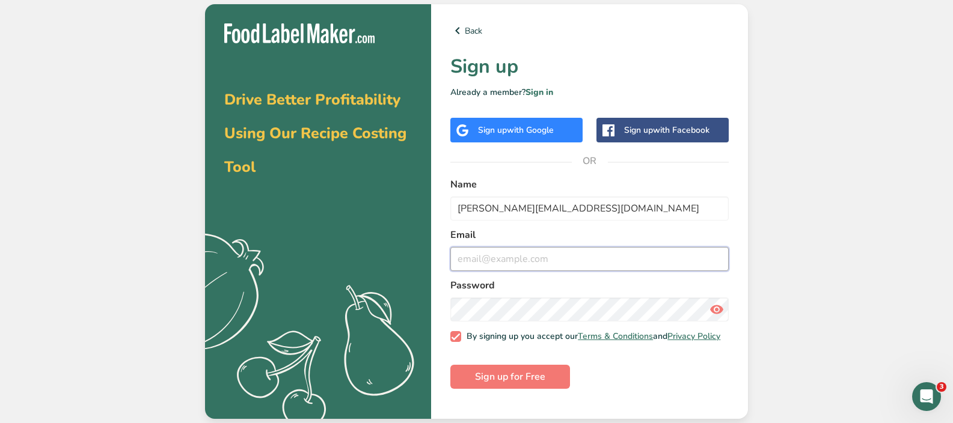
click at [528, 263] on input "email" at bounding box center [589, 259] width 278 height 24
paste input "[PERSON_NAME][EMAIL_ADDRESS][DOMAIN_NAME]"
type input "[PERSON_NAME][EMAIL_ADDRESS][DOMAIN_NAME]"
drag, startPoint x: 605, startPoint y: 207, endPoint x: 428, endPoint y: 208, distance: 176.7
click at [430, 209] on section "Drive Better Profitability Using Our Recipe Costing Tool .a{fill:#f5f3ed;} Back…" at bounding box center [476, 211] width 543 height 415
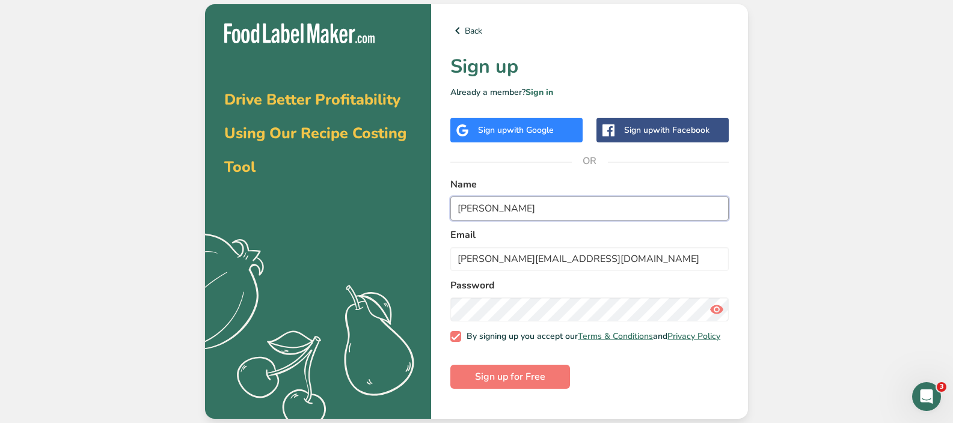
type input "[PERSON_NAME]"
click at [719, 311] on icon at bounding box center [716, 310] width 14 height 22
click at [525, 384] on span "Sign up for Free" at bounding box center [510, 377] width 70 height 14
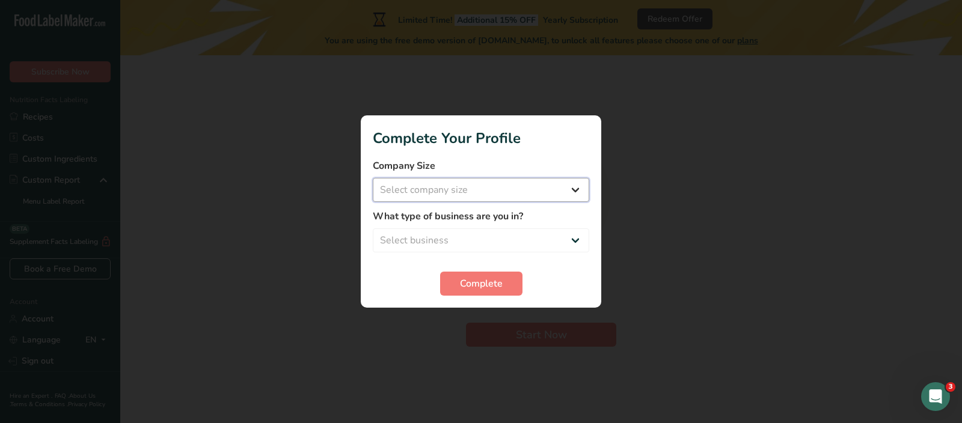
select select "1"
select select "4"
click at [479, 284] on span "Complete" at bounding box center [481, 283] width 43 height 14
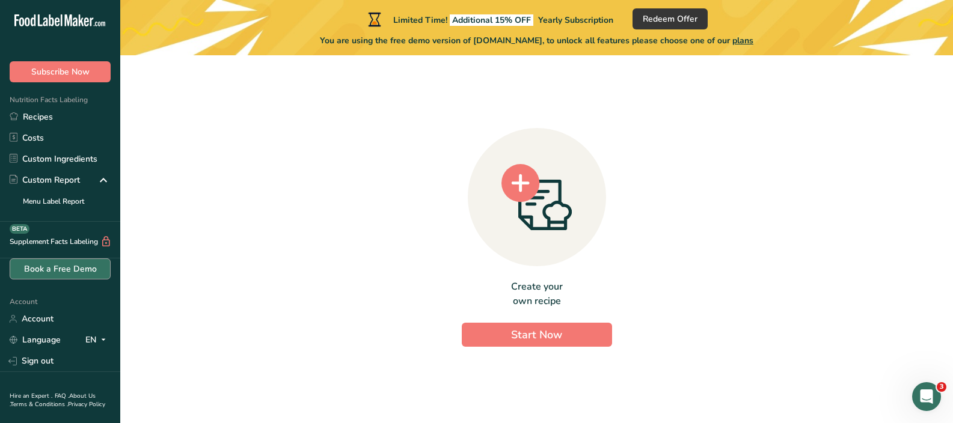
click at [60, 266] on link "Book a Free Demo" at bounding box center [60, 268] width 101 height 21
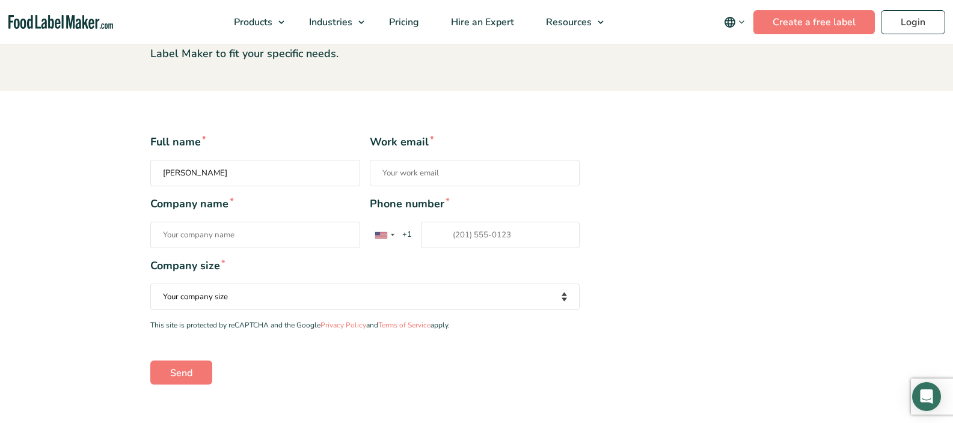
type input "[PERSON_NAME]"
type input "v"
paste input "[PERSON_NAME][EMAIL_ADDRESS][DOMAIN_NAME]"
type input "[PERSON_NAME][EMAIL_ADDRESS][DOMAIN_NAME]"
type input "Fresh 'N Tasty"
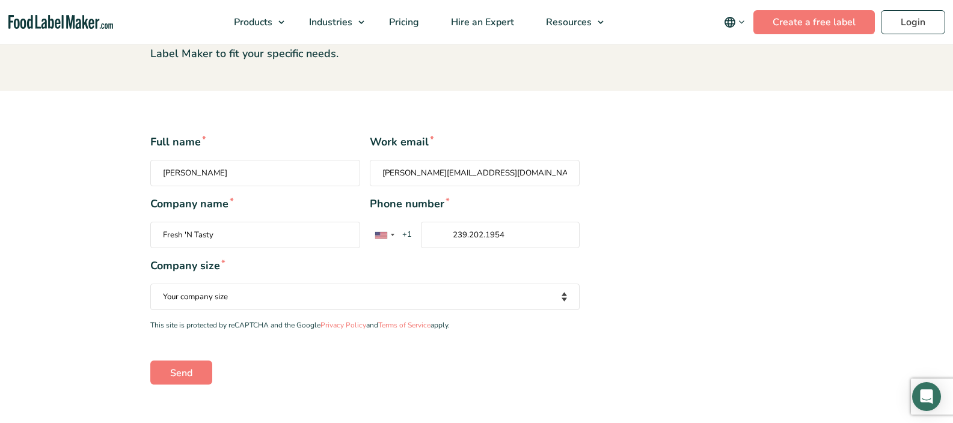
type input "239.202.1954"
select select "Fewer than 10 Employees"
click at [185, 365] on input "Send" at bounding box center [181, 373] width 62 height 24
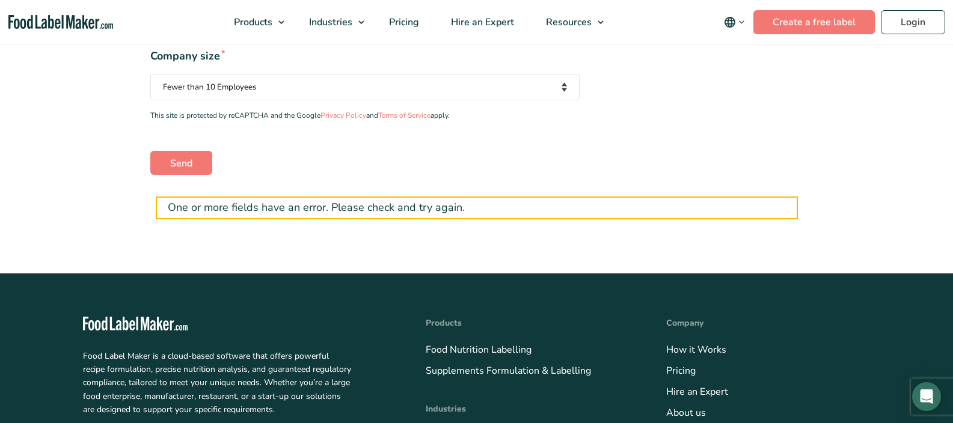
scroll to position [231, 0]
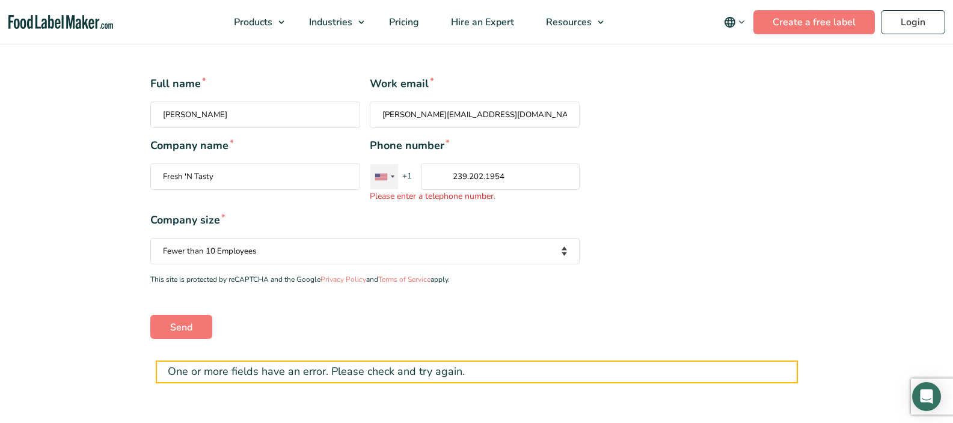
drag, startPoint x: 511, startPoint y: 171, endPoint x: 391, endPoint y: 168, distance: 119.6
click at [397, 174] on div "United States +1 United Kingdom +44 Afghanistan (‫افغانستان‬‎) +93 Albania (Shq…" at bounding box center [449, 176] width 159 height 26
click at [421, 174] on input "239.202.1954" at bounding box center [500, 176] width 159 height 26
type input "239-202-1954"
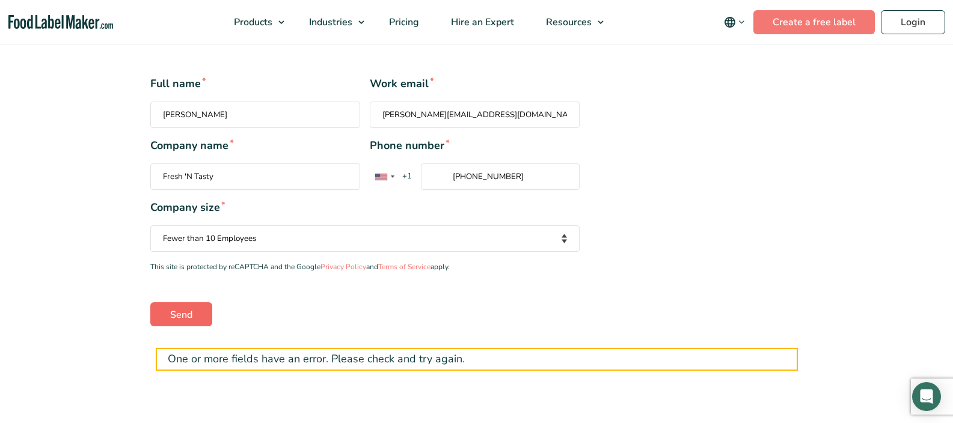
click at [184, 305] on input "Send" at bounding box center [181, 314] width 62 height 24
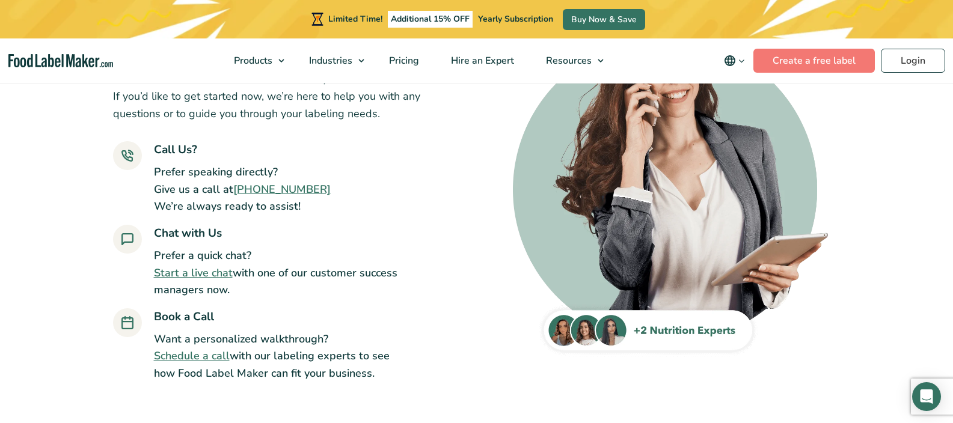
scroll to position [176, 0]
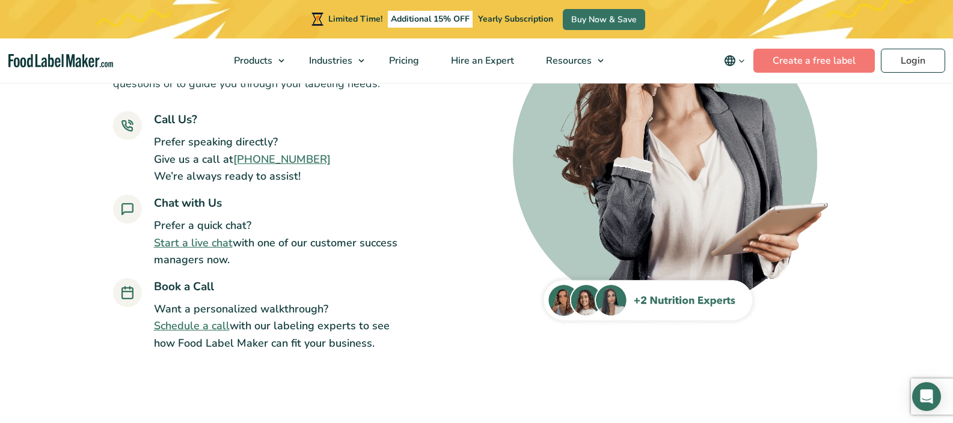
click at [197, 322] on link "Schedule a call" at bounding box center [192, 326] width 76 height 14
